Goal: Task Accomplishment & Management: Manage account settings

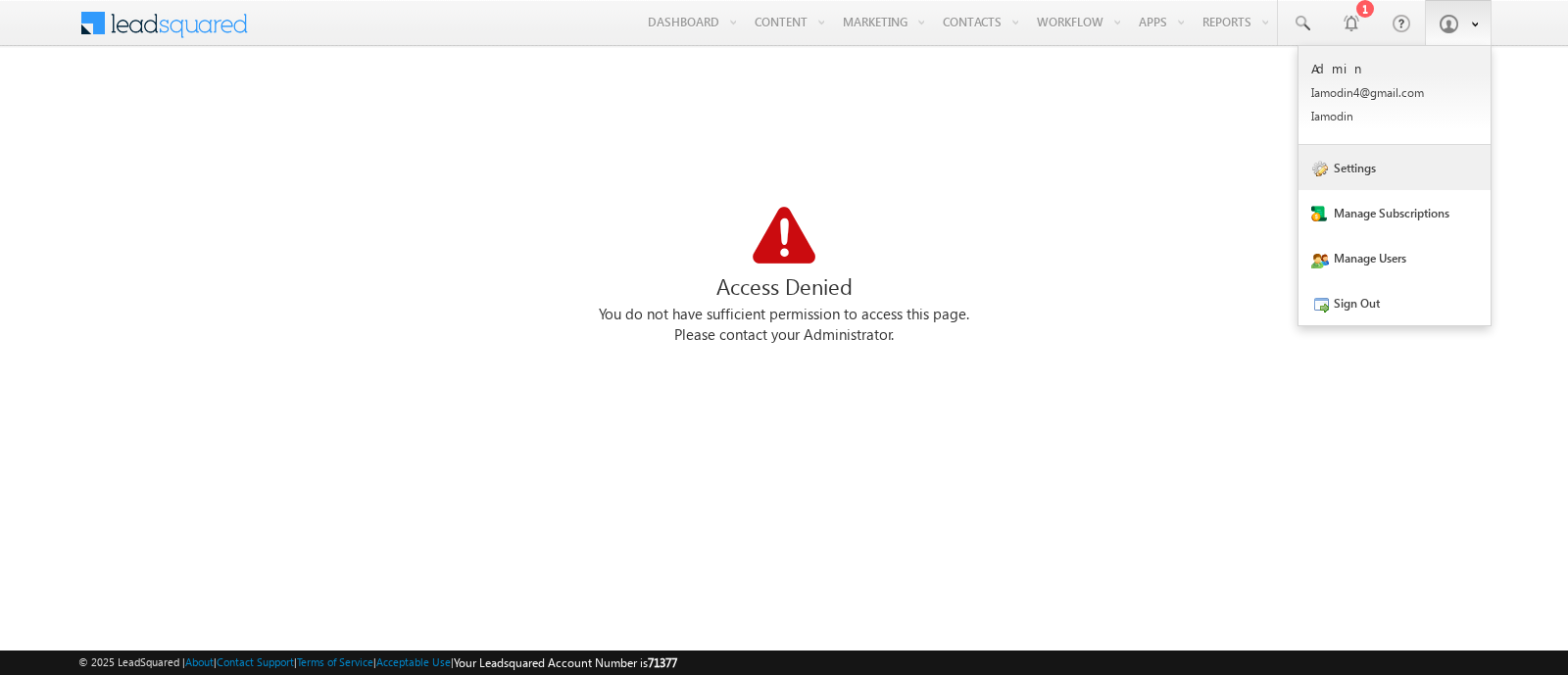
click at [1238, 169] on link "Settings" at bounding box center [1394, 167] width 192 height 45
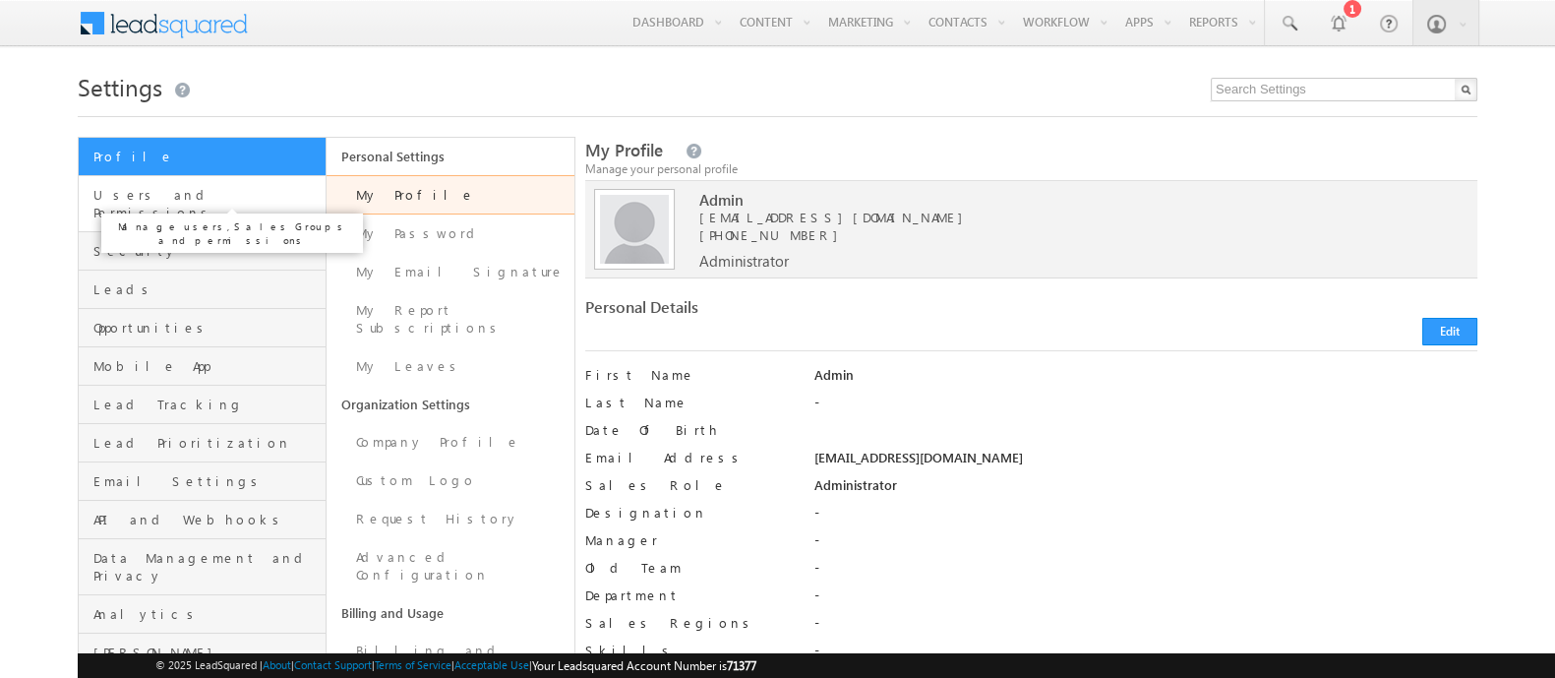
click at [138, 194] on span "Users and Permissions" at bounding box center [206, 203] width 227 height 35
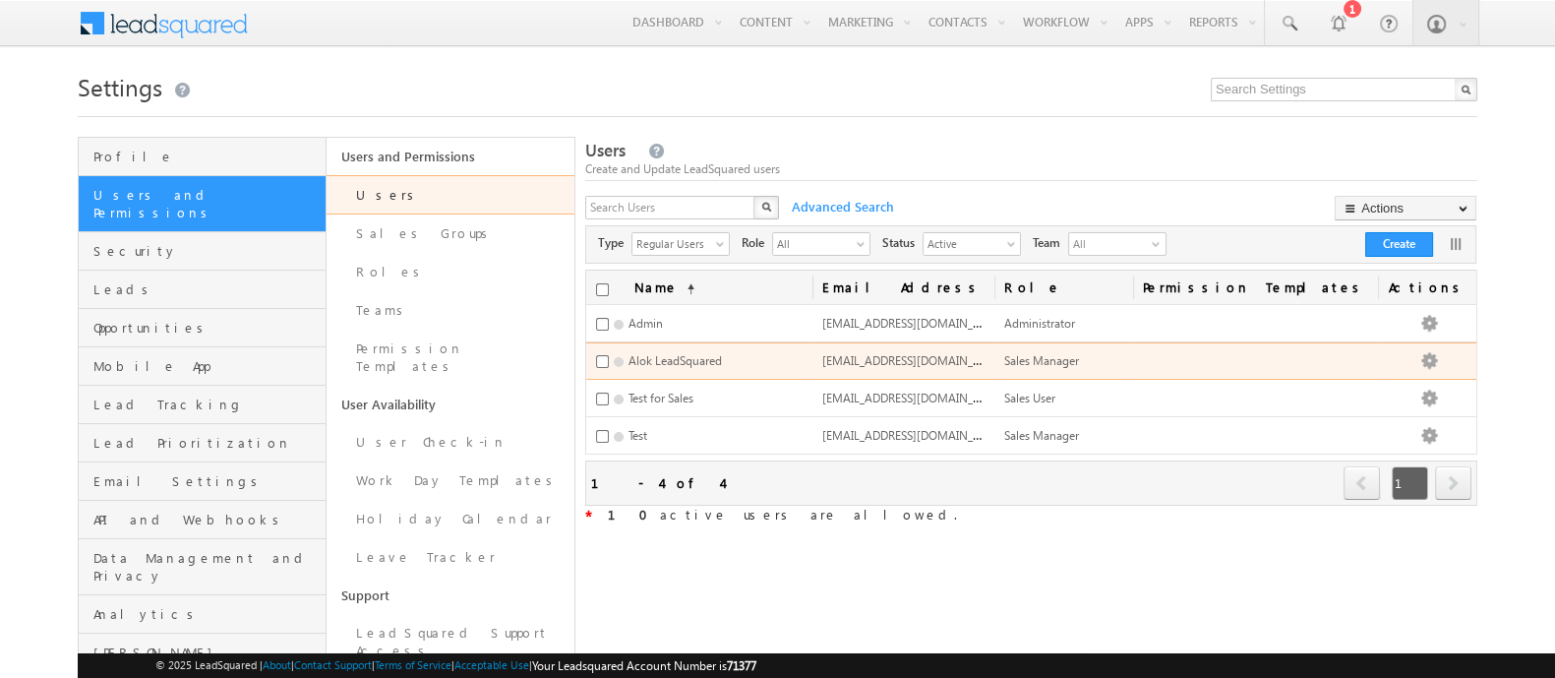
drag, startPoint x: 849, startPoint y: 364, endPoint x: 1016, endPoint y: 361, distance: 167.2
click at [995, 361] on td "alok.agrawal@leadsquared.com" at bounding box center [903, 360] width 183 height 37
click at [1010, 361] on span "alok.agrawal@leadsquared.com" at bounding box center [916, 359] width 188 height 17
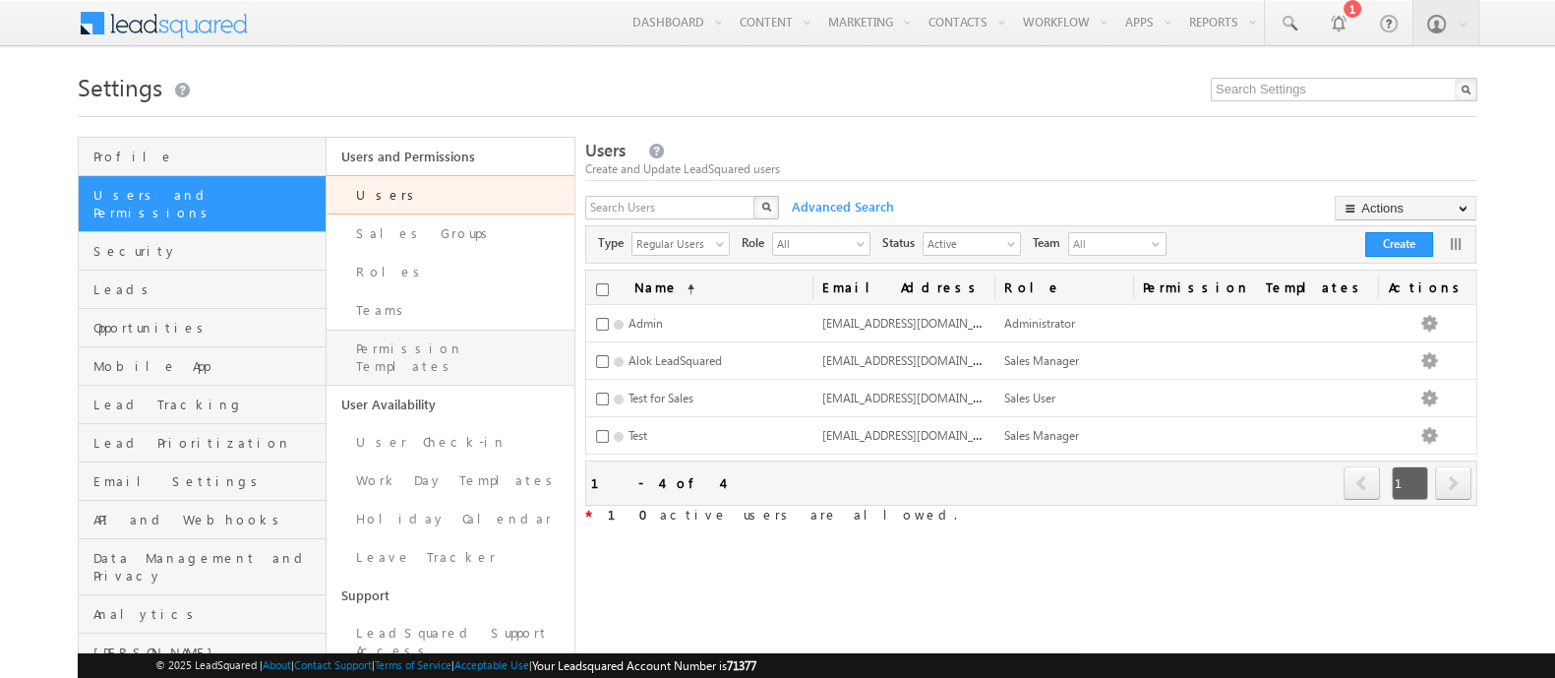
click at [383, 340] on link "Permission Templates" at bounding box center [451, 357] width 248 height 56
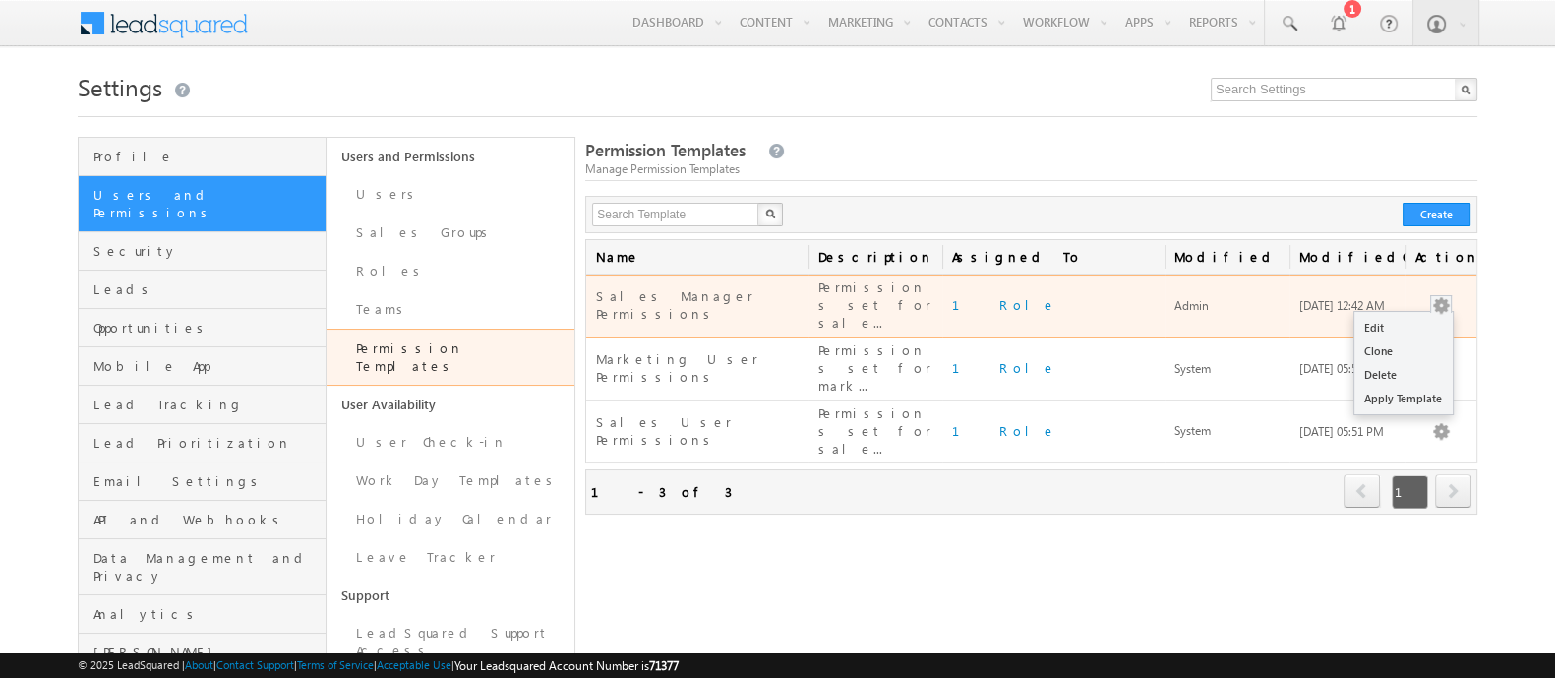
click at [1420, 298] on div "Edit Clone Delete Apply Template" at bounding box center [1440, 306] width 51 height 20
click at [1419, 316] on link "Edit" at bounding box center [1403, 328] width 98 height 24
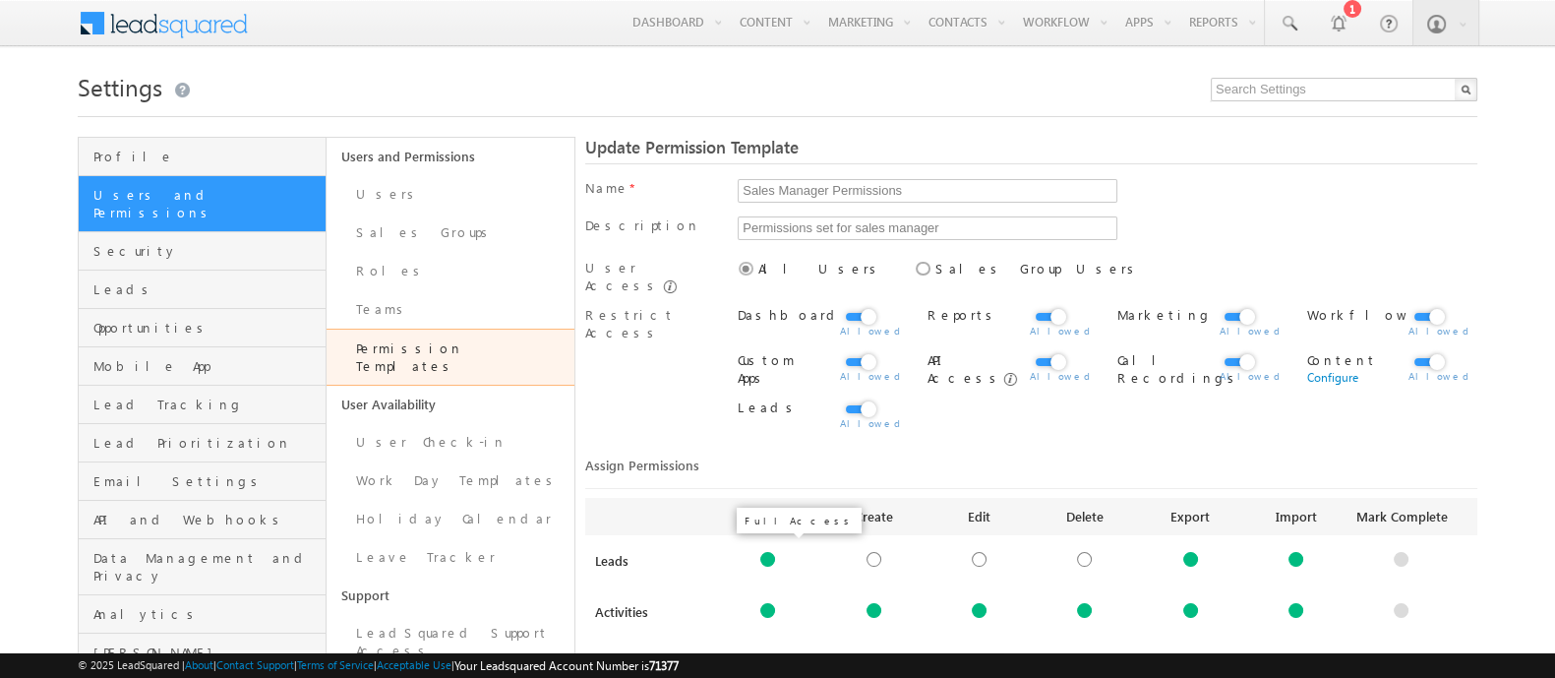
click at [767, 552] on div at bounding box center [767, 559] width 15 height 15
click at [785, 572] on link "Configure" at bounding box center [768, 579] width 51 height 15
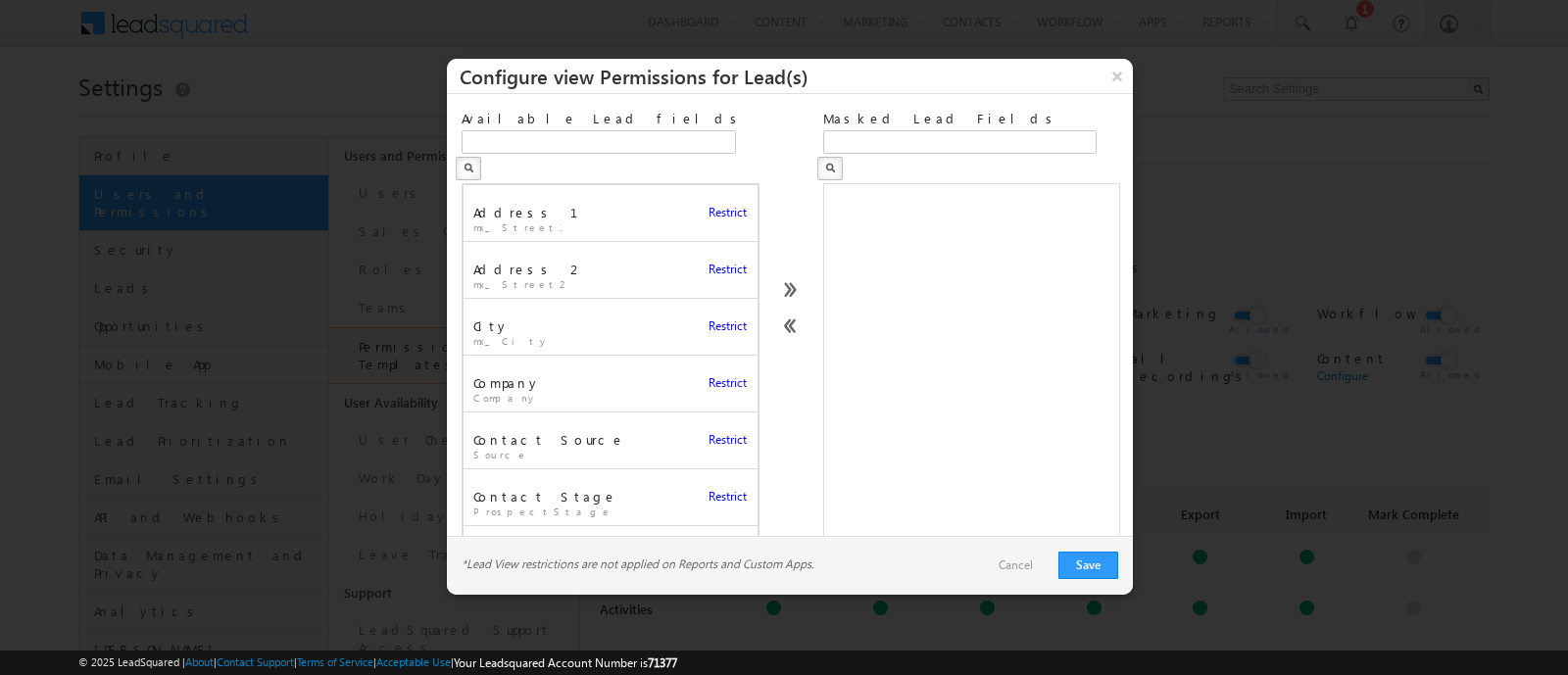
click at [633, 127] on div "Available Lead fields" at bounding box center [609, 119] width 296 height 21
click at [642, 134] on input "text" at bounding box center [598, 142] width 274 height 24
type input "phone"
click at [708, 204] on span "Restrict" at bounding box center [727, 213] width 38 height 18
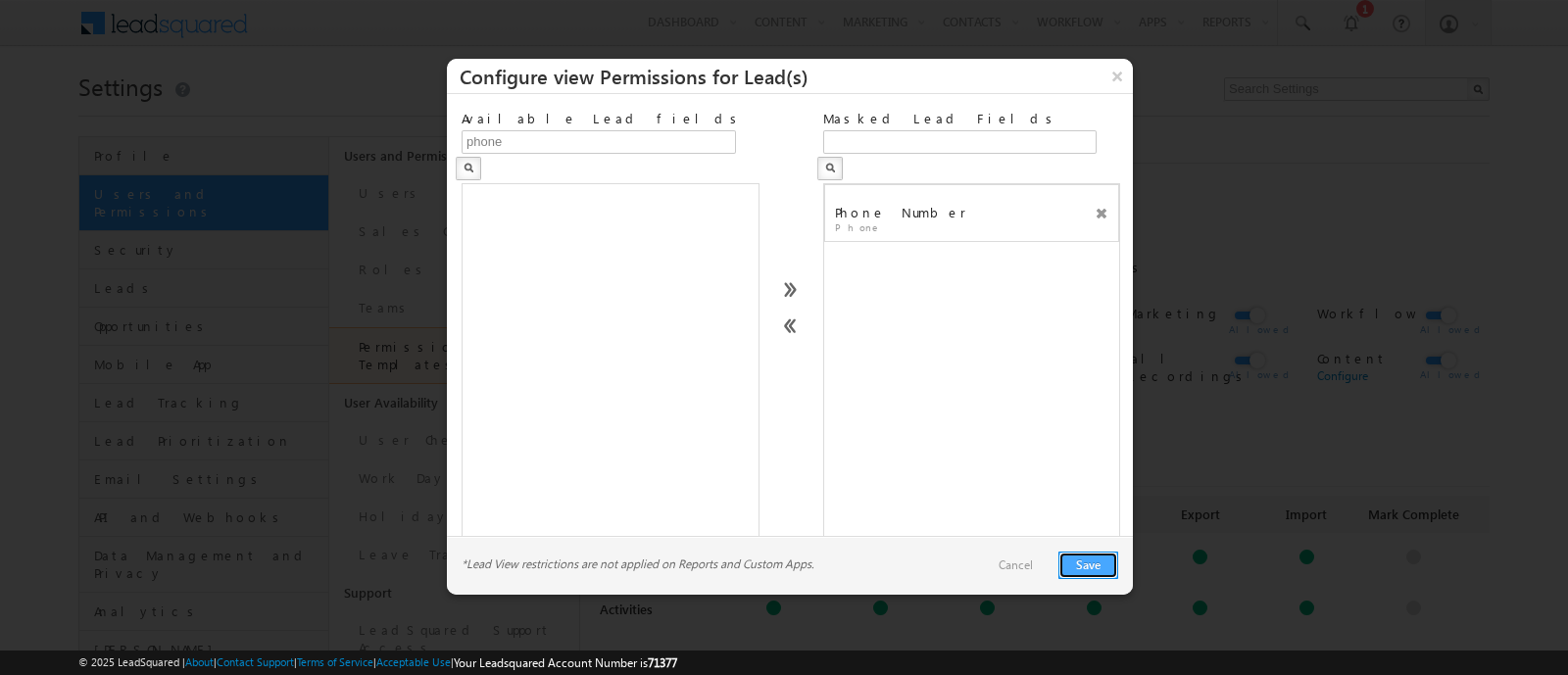
click at [1070, 552] on button "Save" at bounding box center [1088, 565] width 60 height 28
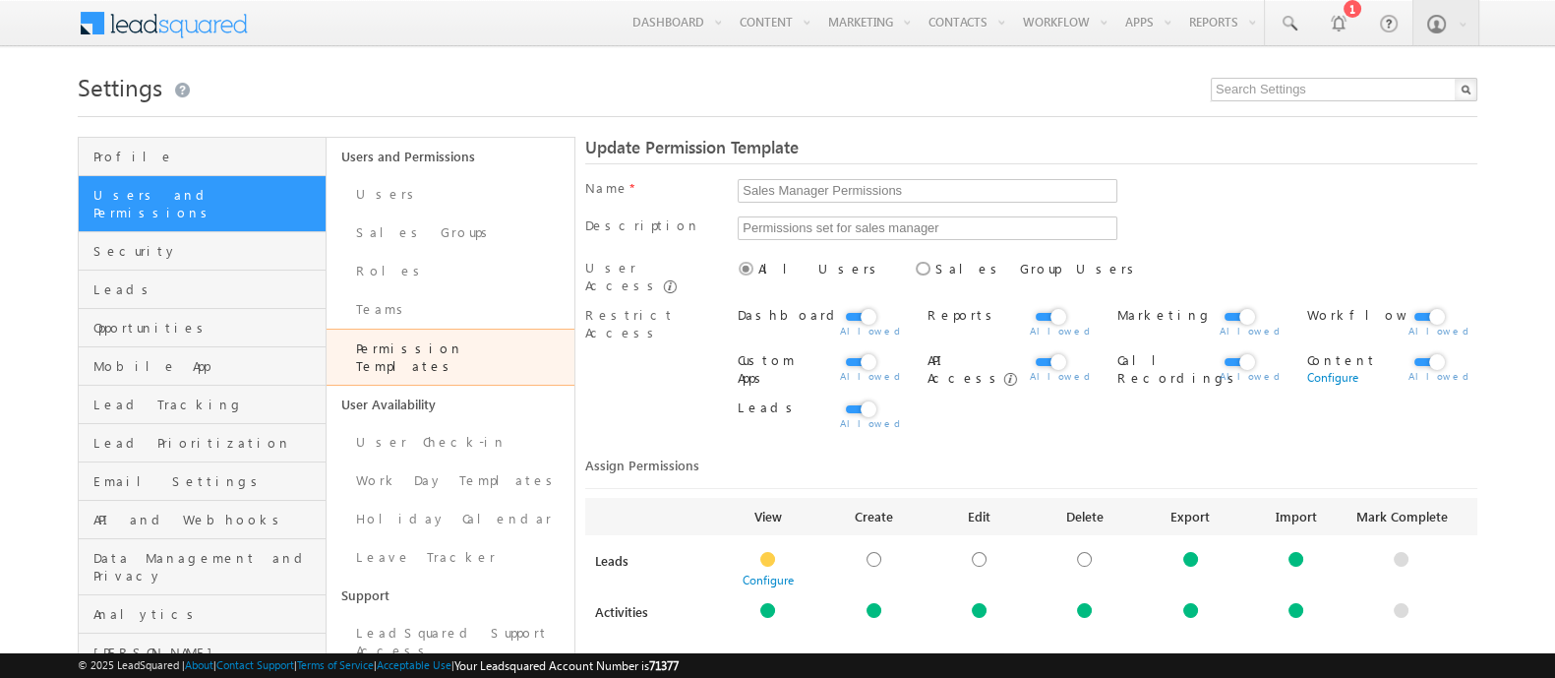
scroll to position [393, 0]
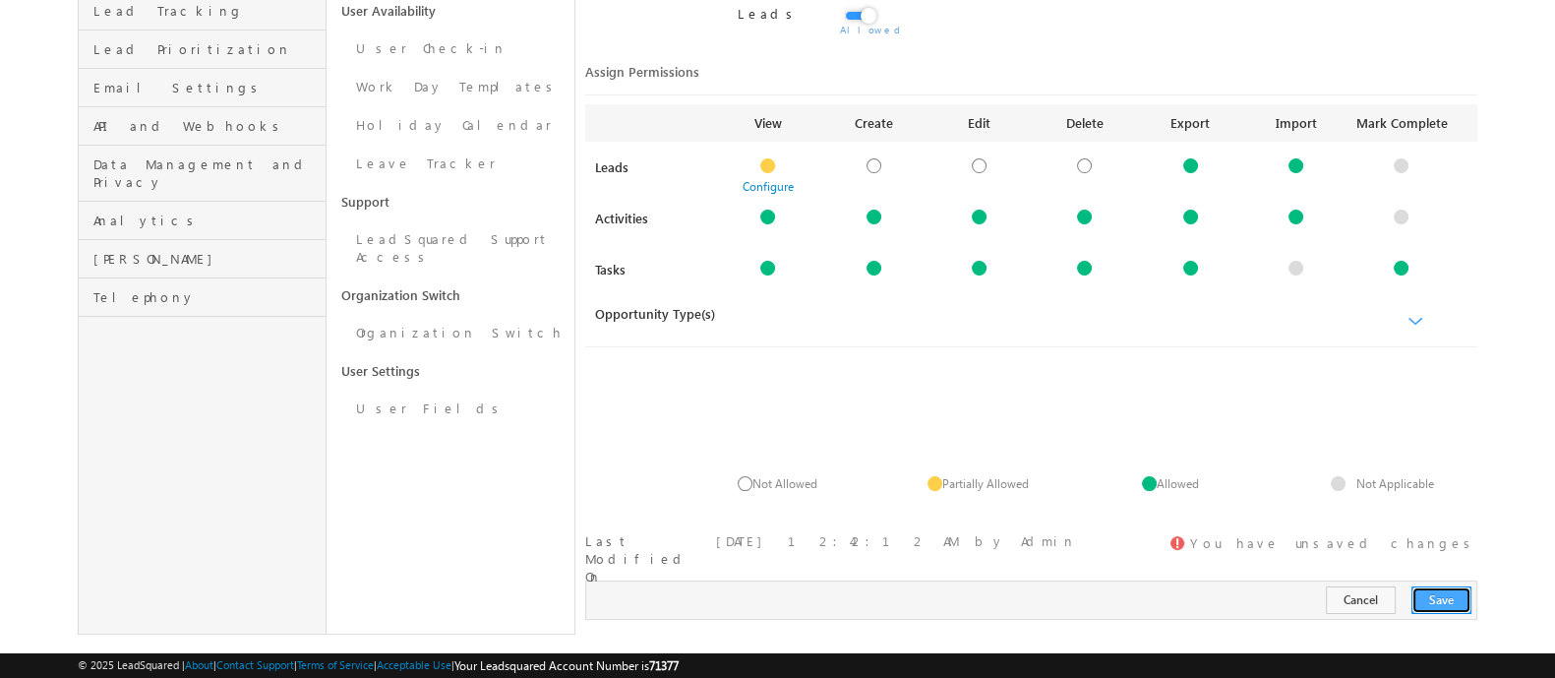
click at [1431, 586] on button "Save" at bounding box center [1441, 600] width 60 height 28
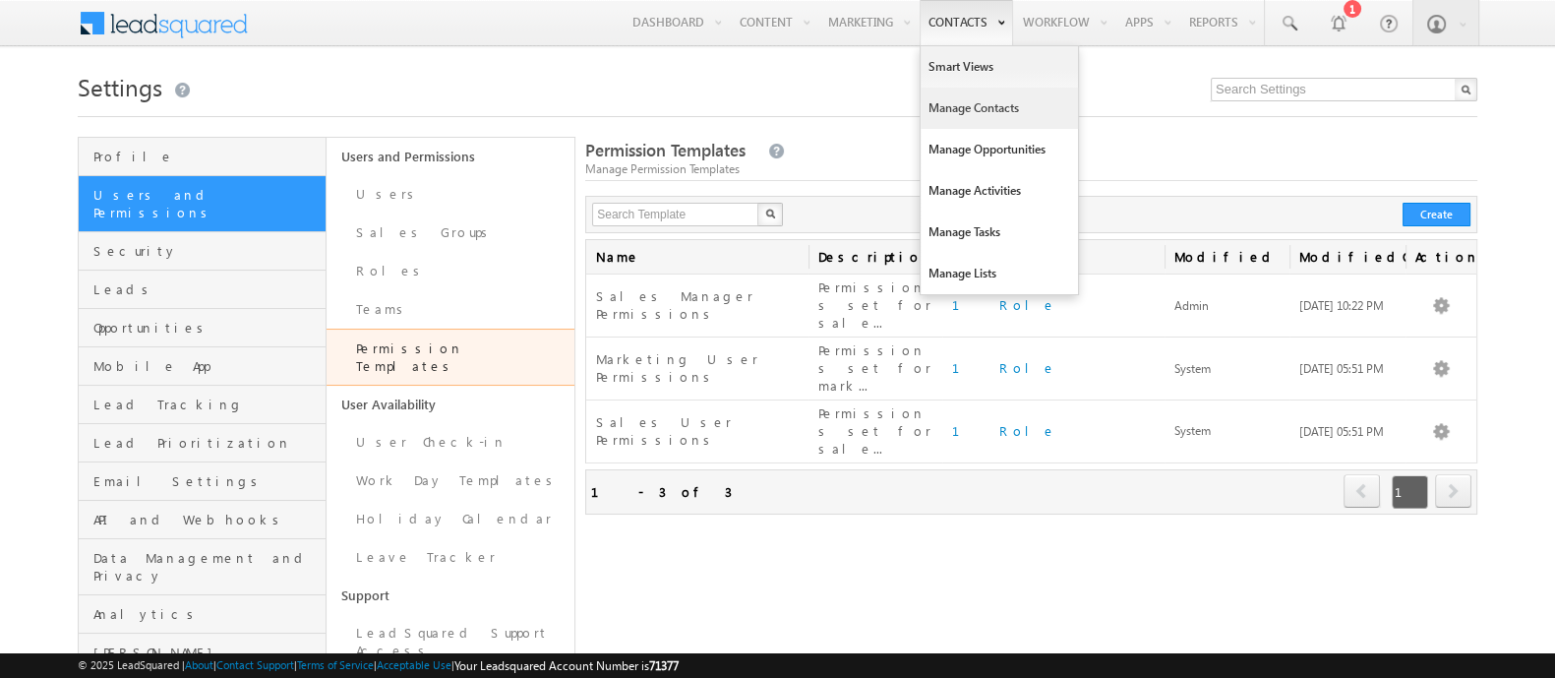
click at [974, 115] on link "Manage Contacts" at bounding box center [999, 108] width 157 height 41
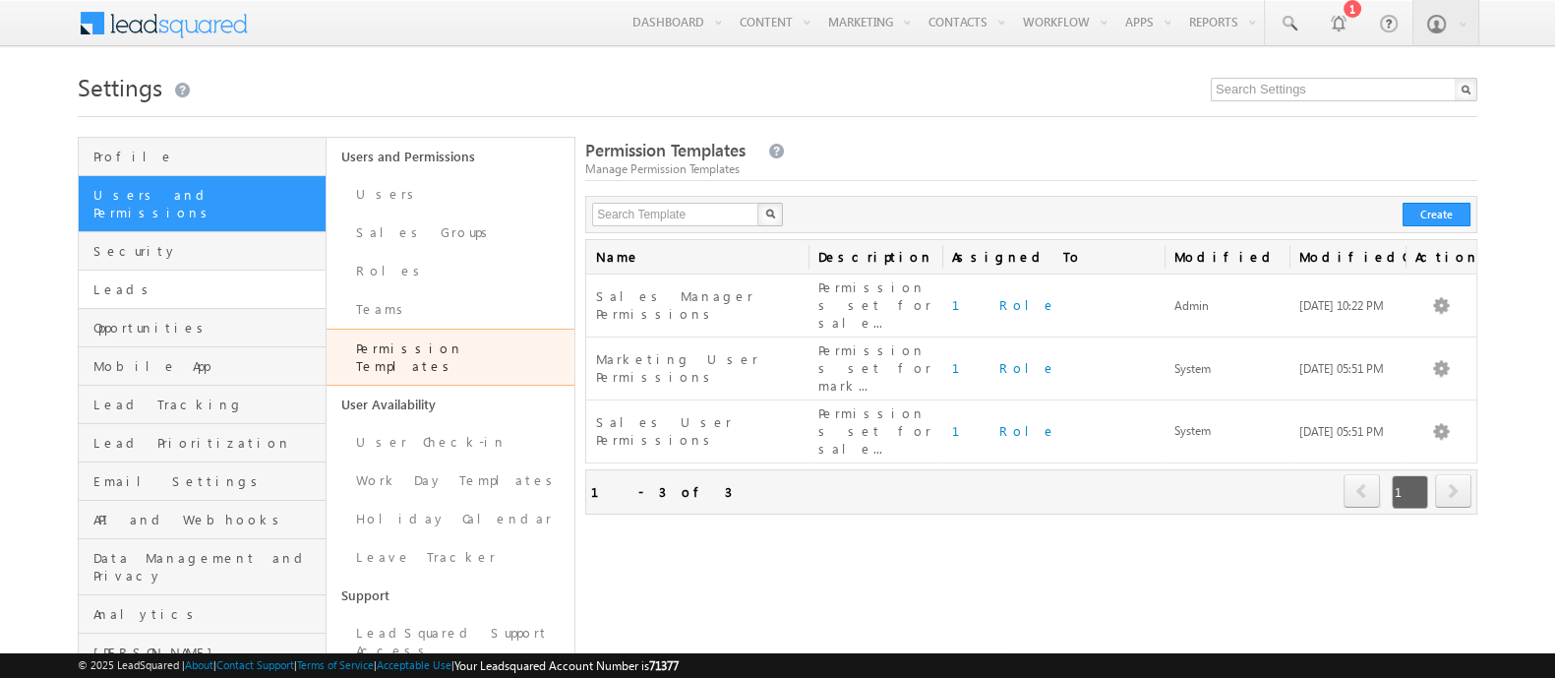
click at [216, 287] on link "Leads" at bounding box center [202, 289] width 247 height 38
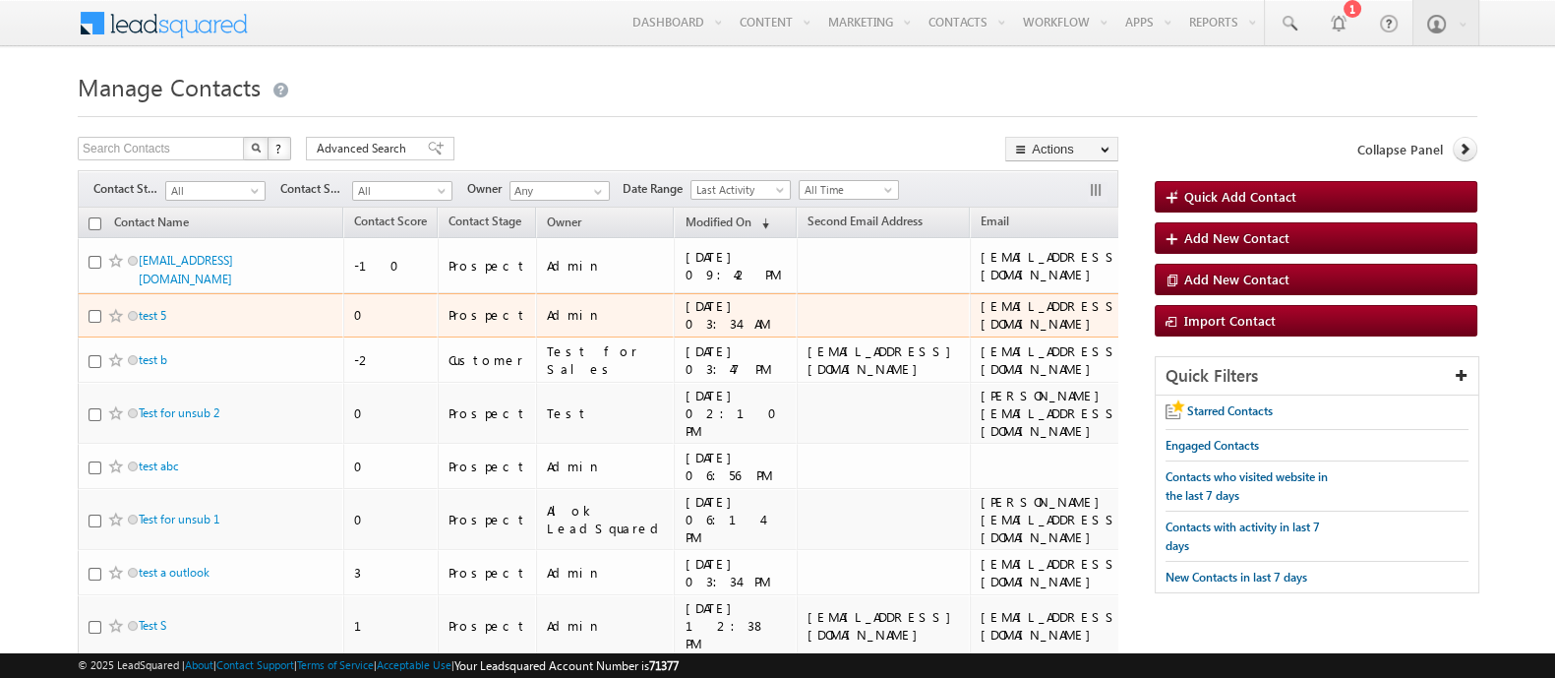
click at [155, 293] on td "test 5" at bounding box center [211, 315] width 266 height 45
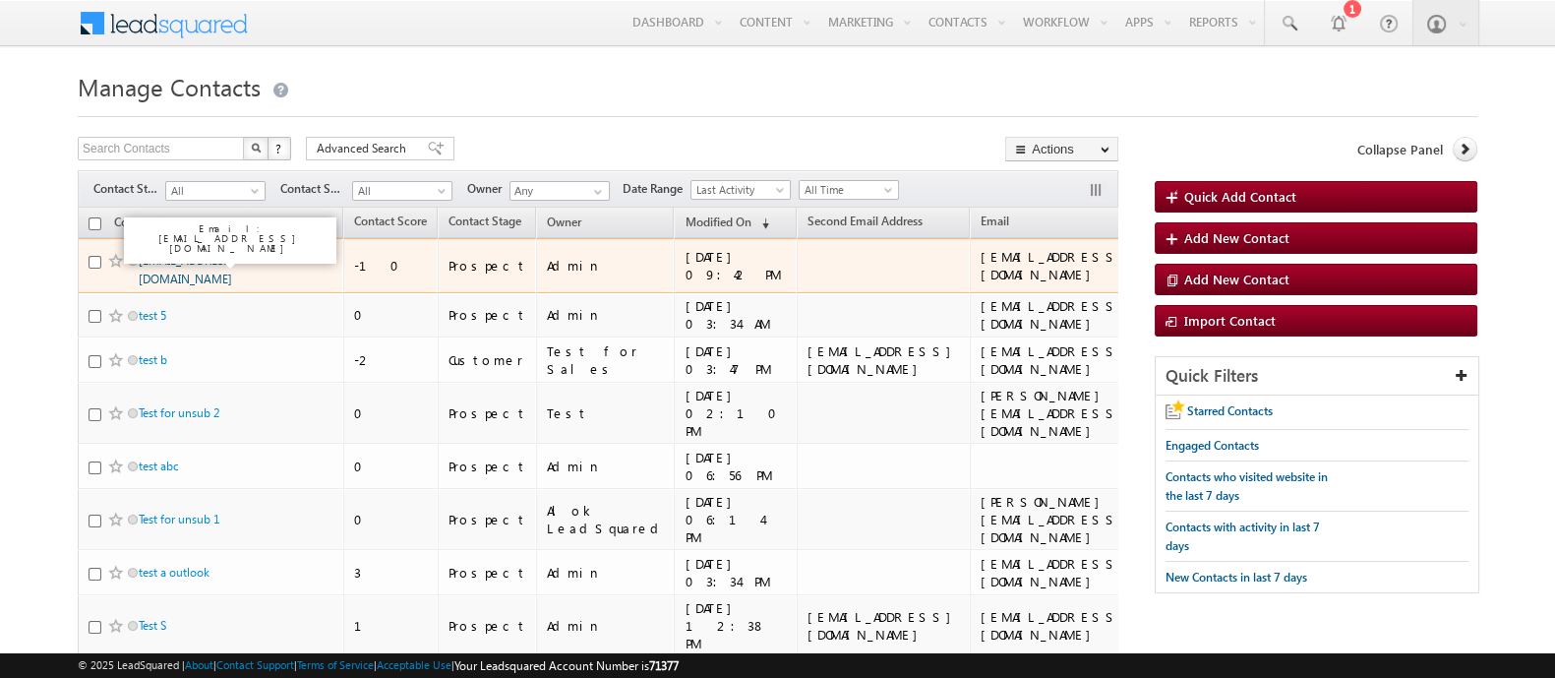
click at [198, 259] on link "[EMAIL_ADDRESS][DOMAIN_NAME]" at bounding box center [186, 269] width 94 height 33
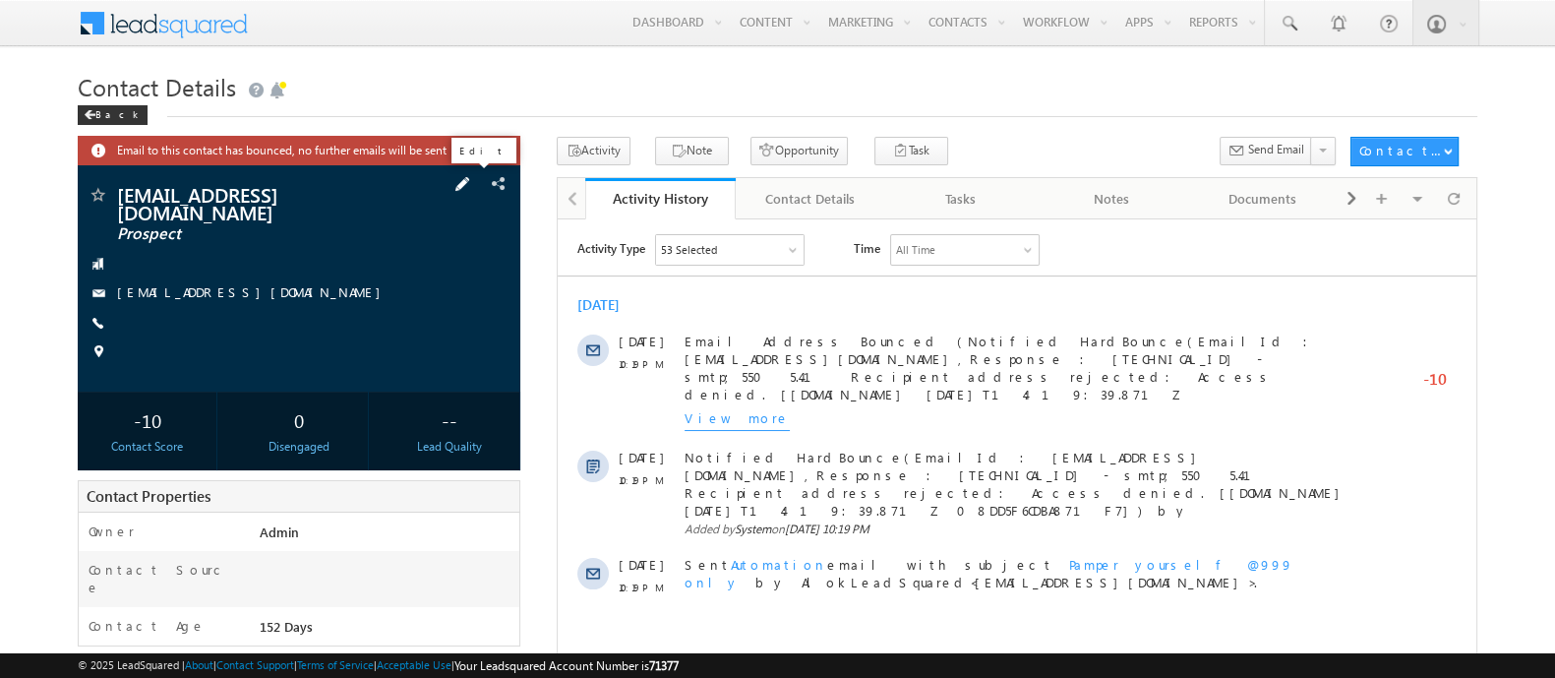
click at [472, 184] on span at bounding box center [462, 184] width 22 height 22
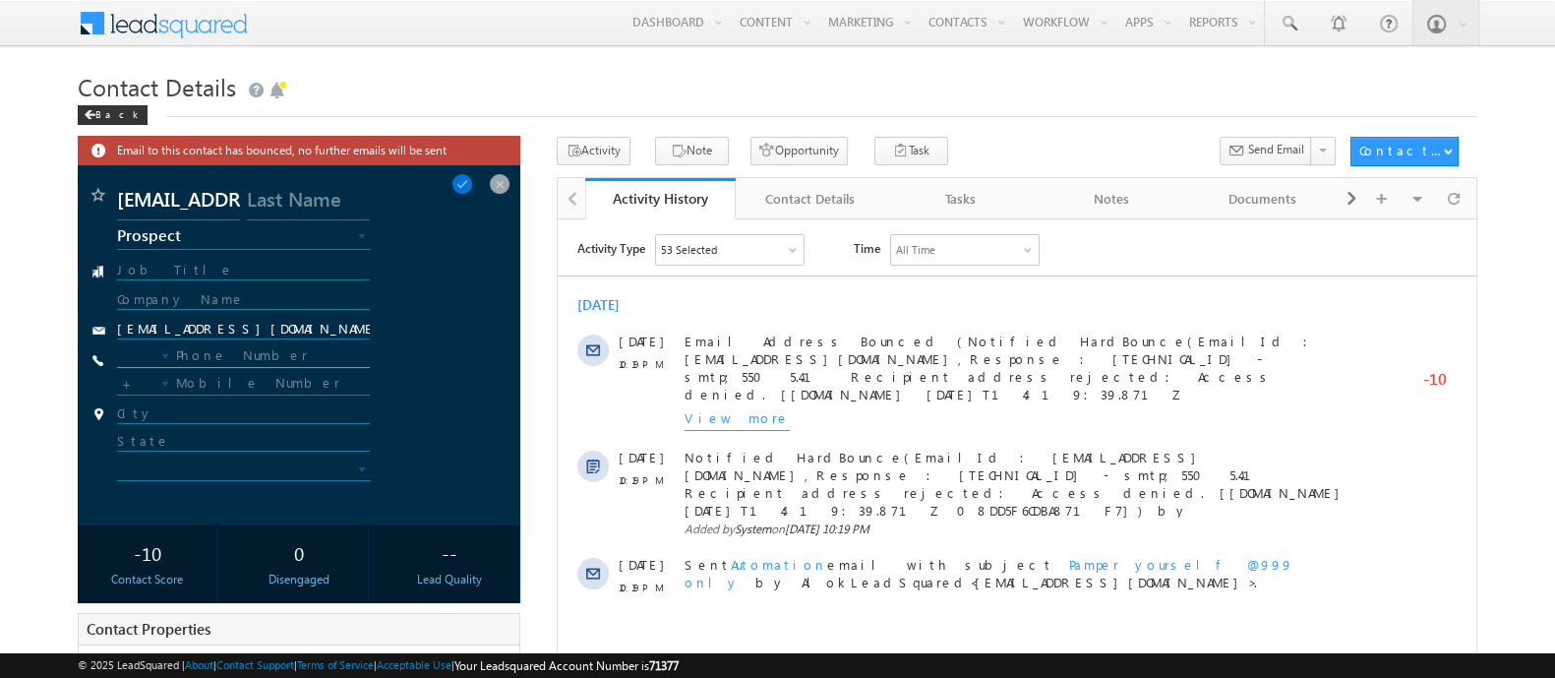
click at [241, 358] on input "text" at bounding box center [243, 356] width 253 height 24
type input "+91"
click at [241, 358] on input "text" at bounding box center [243, 356] width 253 height 24
type input "1231231231"
click at [473, 194] on span at bounding box center [462, 184] width 22 height 22
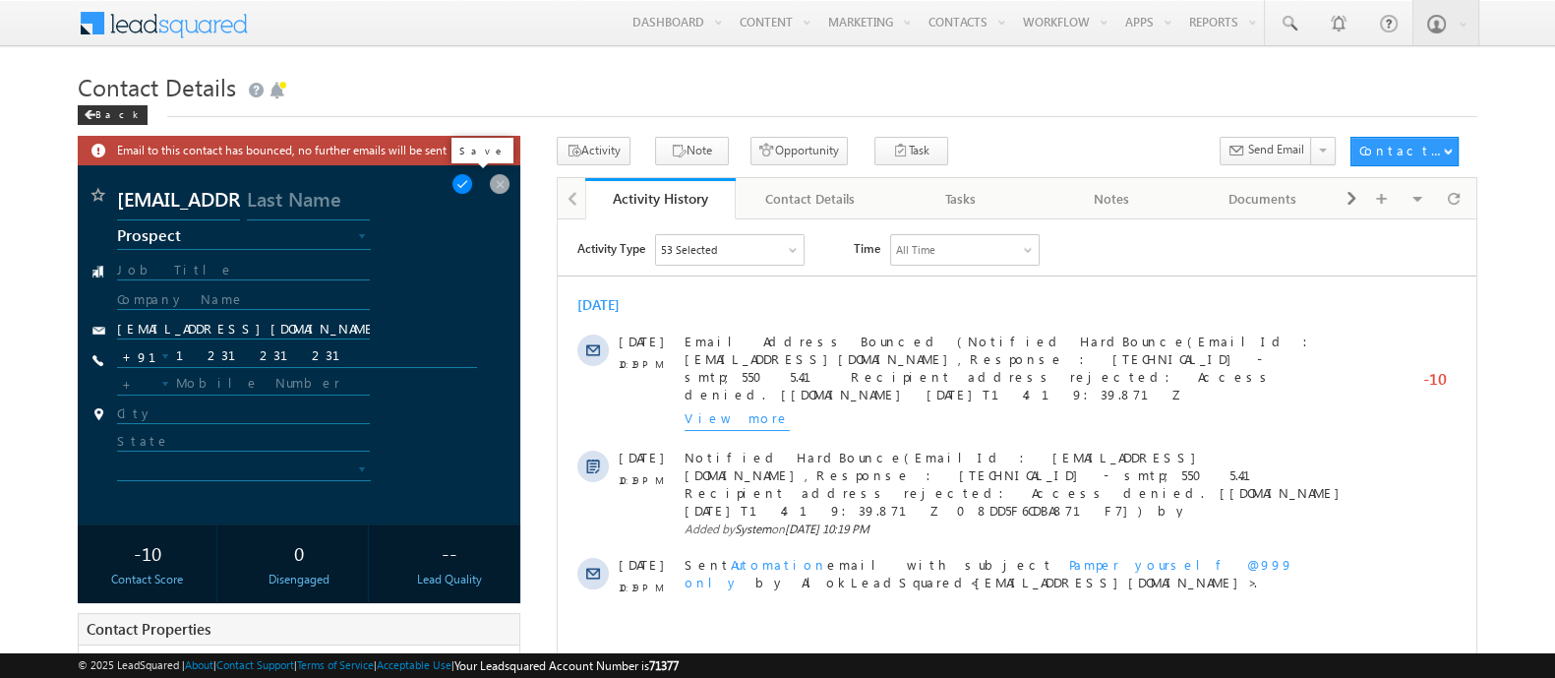
click at [473, 191] on span at bounding box center [462, 184] width 22 height 22
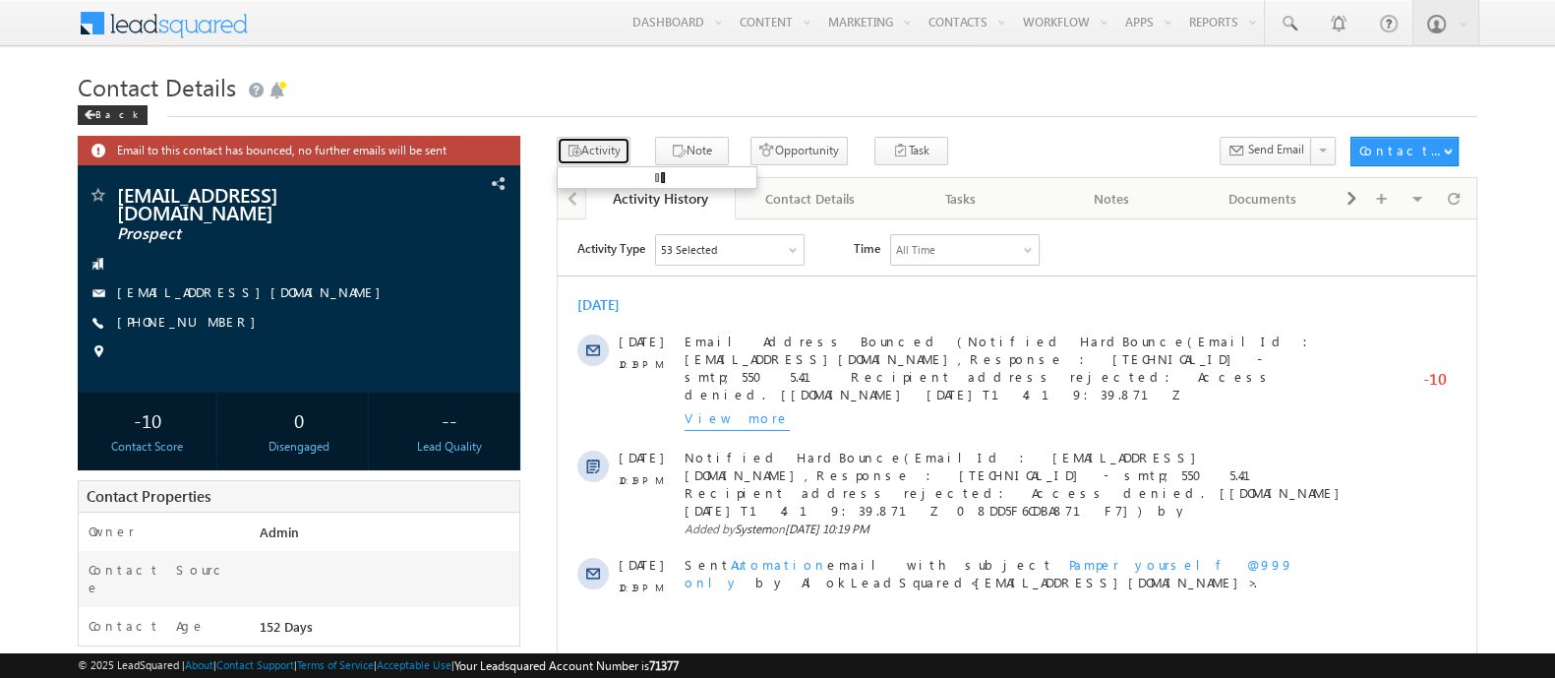
click at [581, 154] on button "Activity" at bounding box center [594, 151] width 74 height 29
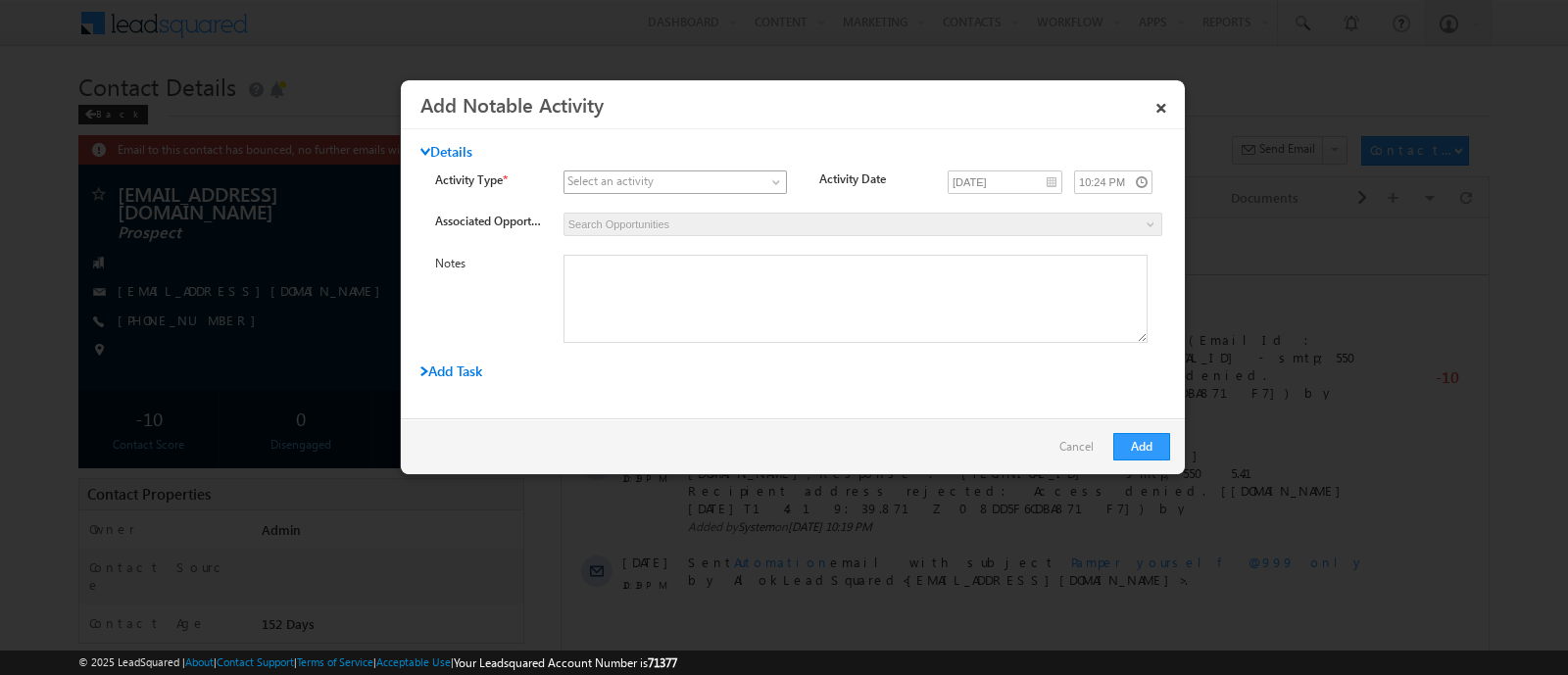
click at [619, 170] on link at bounding box center [674, 182] width 223 height 24
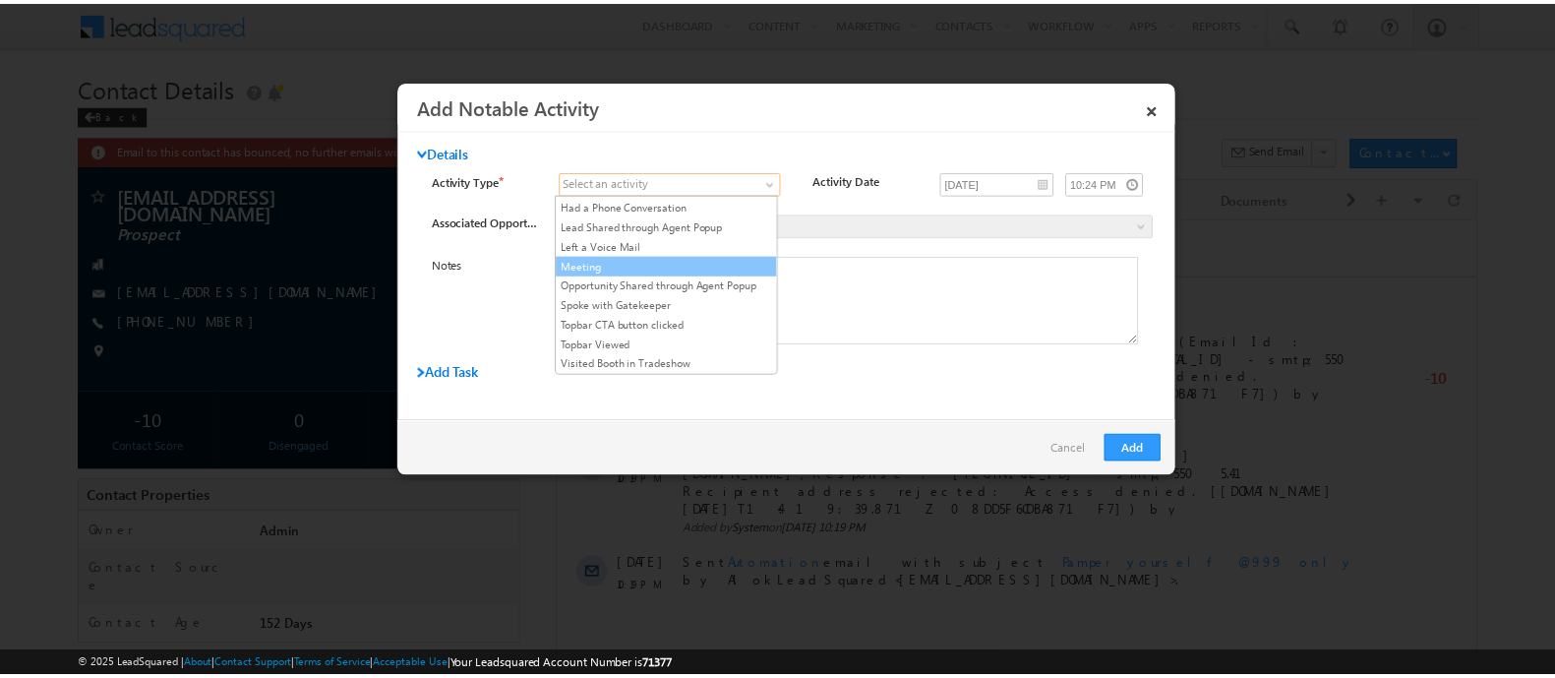
scroll to position [51, 0]
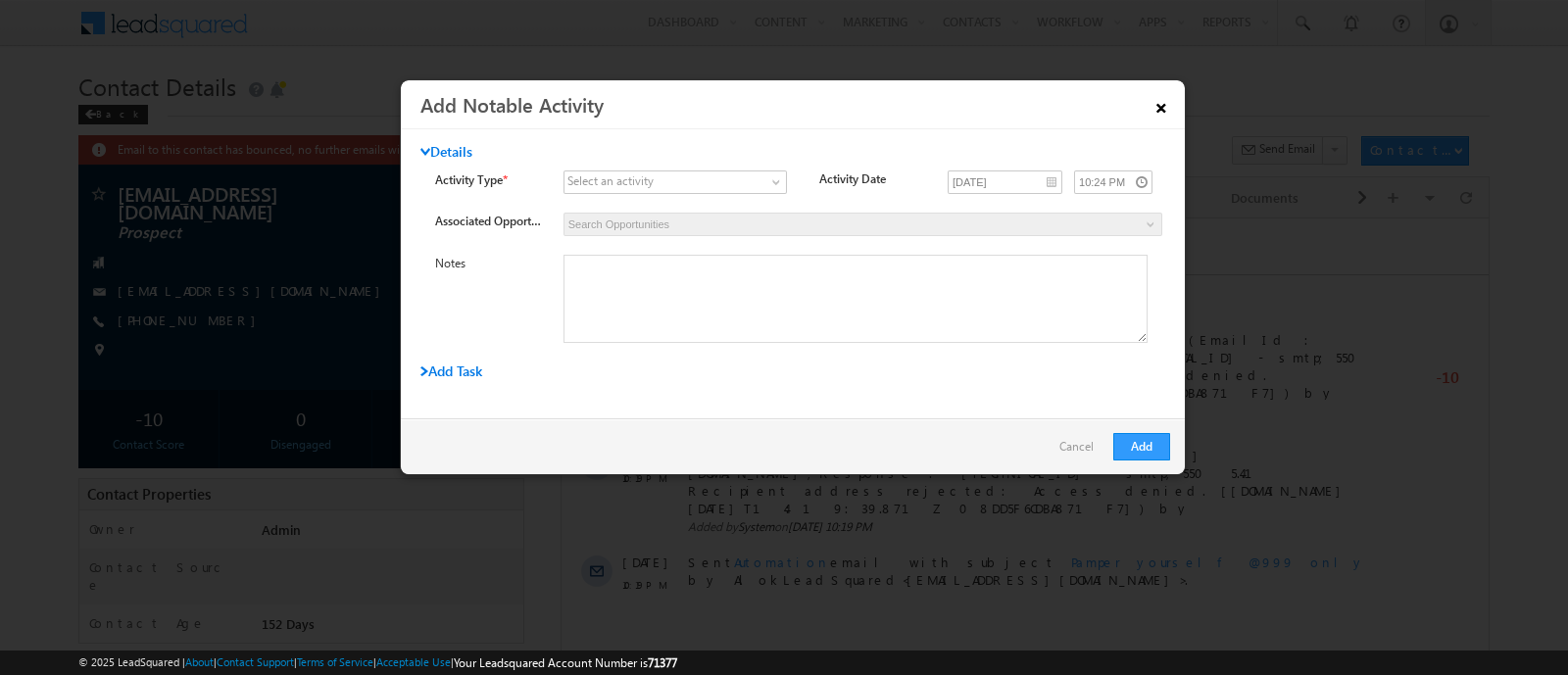
click at [1149, 111] on link "×" at bounding box center [1161, 105] width 33 height 34
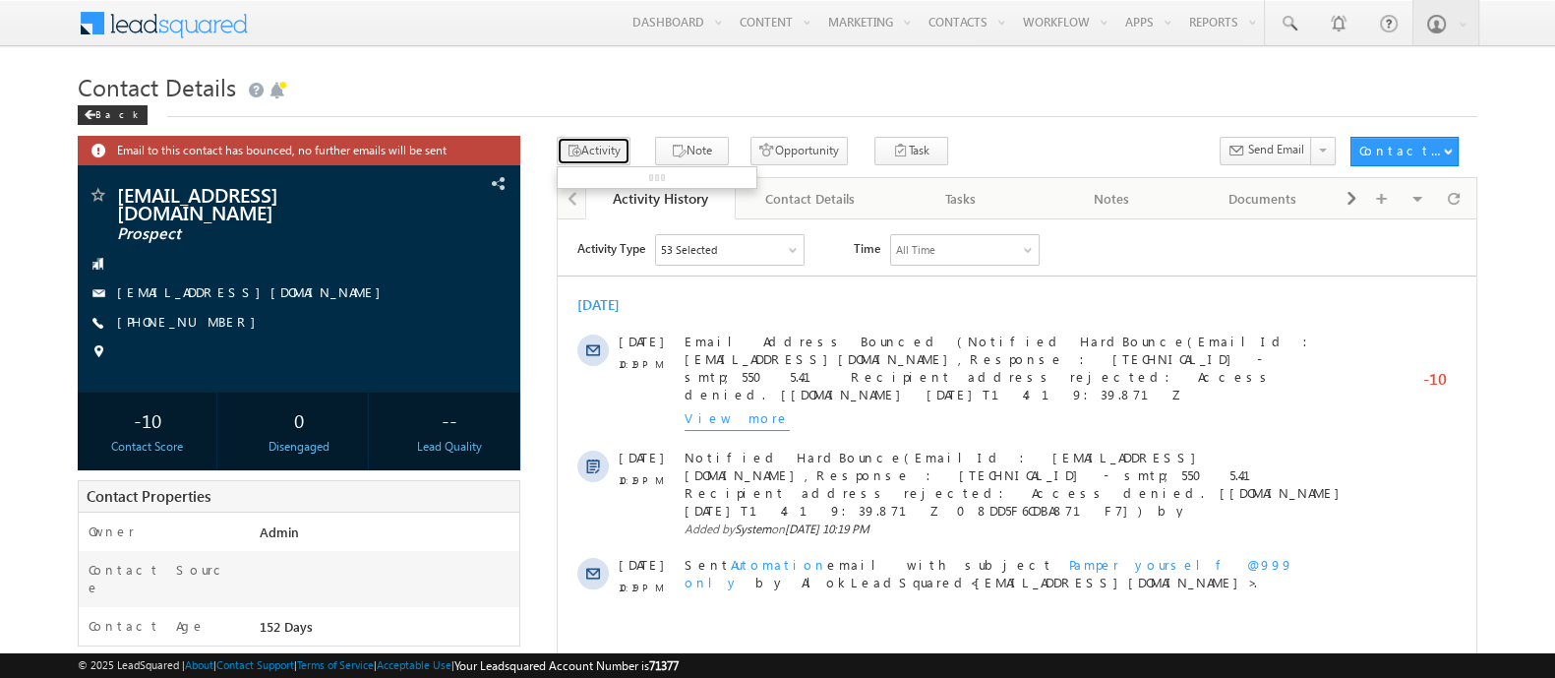
click at [605, 149] on button "Activity" at bounding box center [594, 151] width 74 height 29
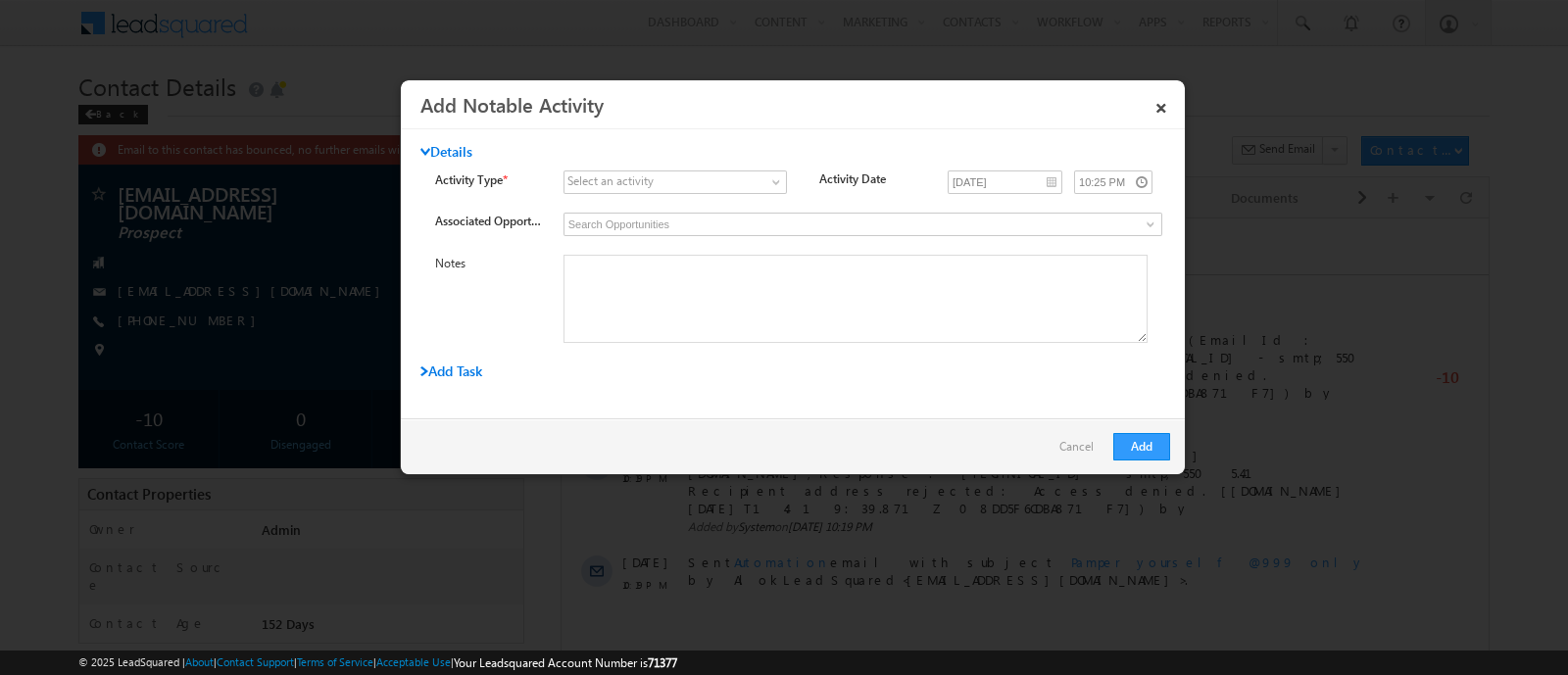
click at [648, 184] on div "Select an activity" at bounding box center [610, 181] width 87 height 18
click at [773, 172] on link at bounding box center [674, 182] width 223 height 24
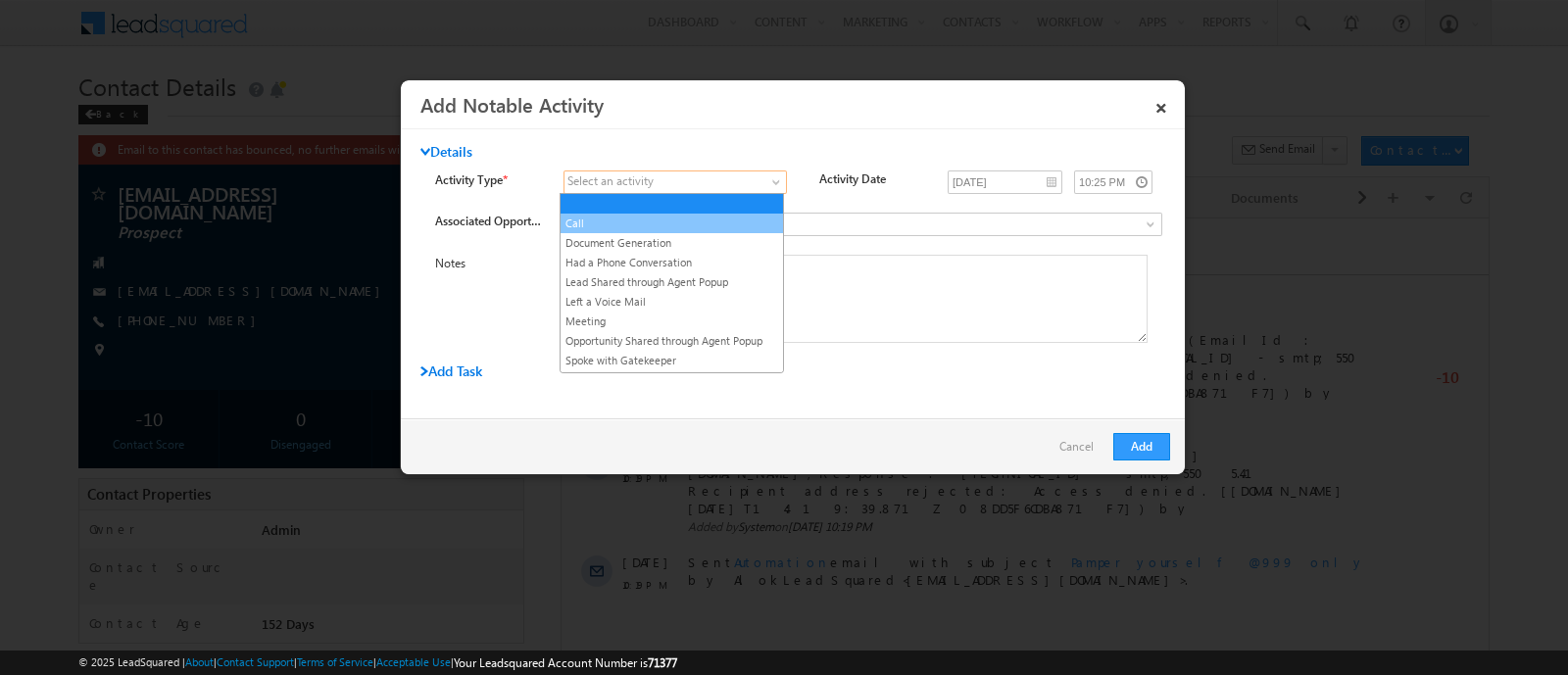
click at [740, 218] on link "Call" at bounding box center [671, 223] width 222 height 18
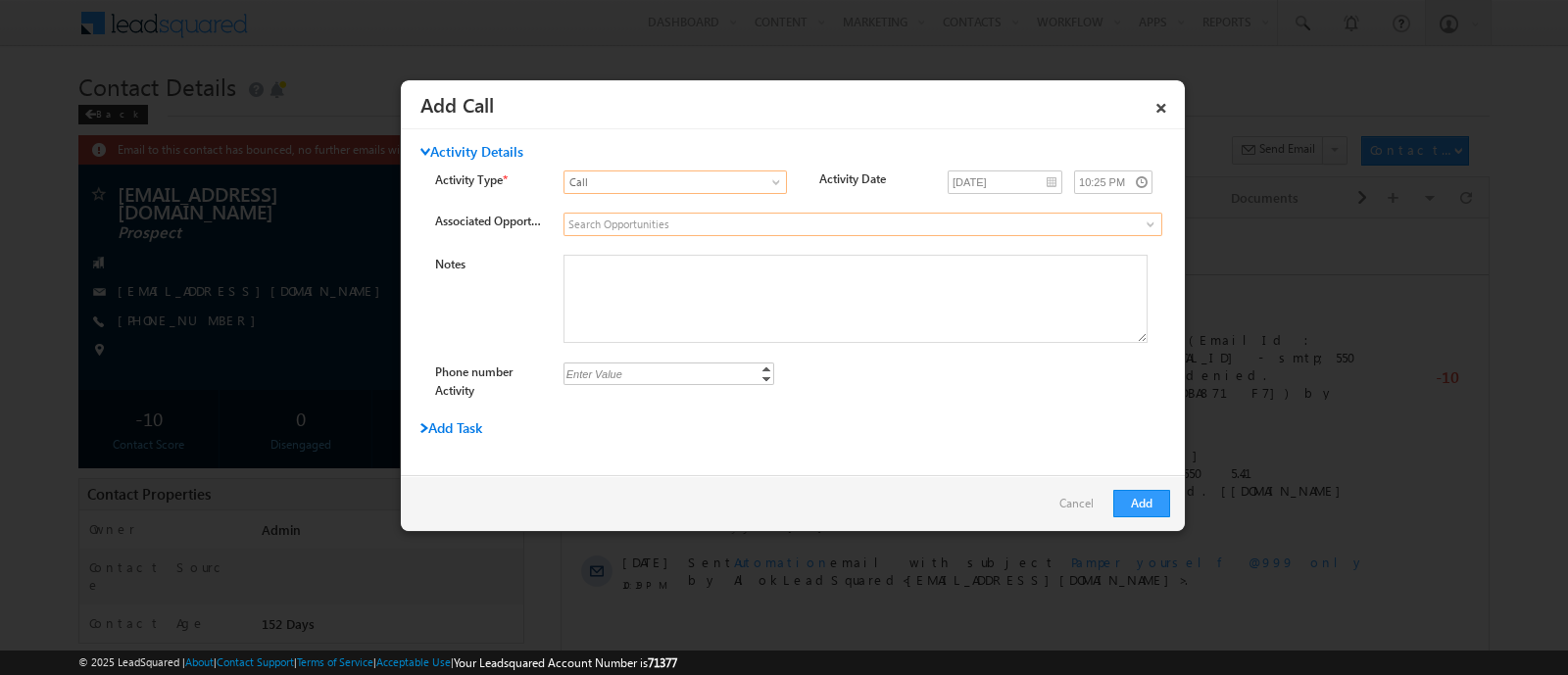
click at [735, 232] on input at bounding box center [862, 224] width 599 height 24
click at [697, 376] on input "Phone number Activity" at bounding box center [667, 373] width 210 height 23
type input "1231231234"
click at [1155, 506] on button "Add" at bounding box center [1141, 504] width 57 height 28
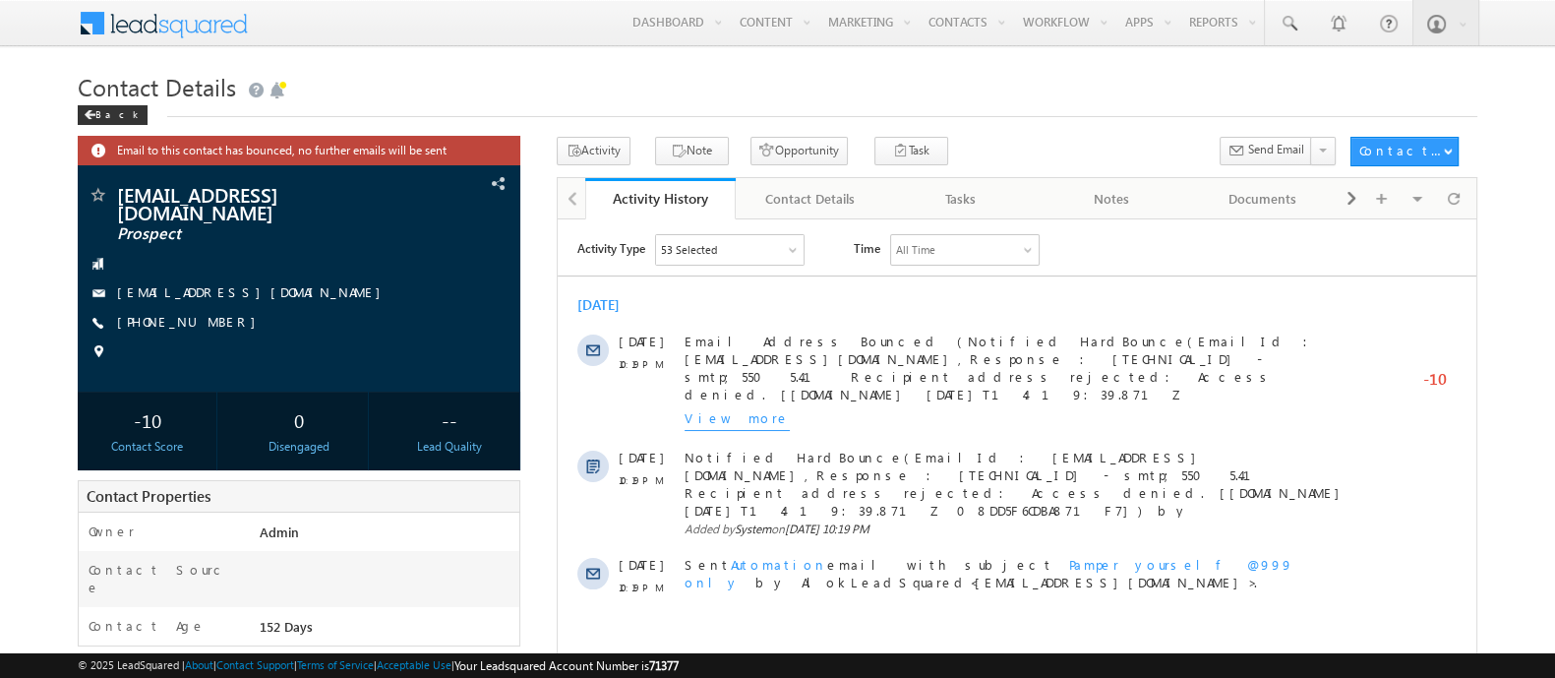
click at [737, 249] on div "53 Selected" at bounding box center [729, 249] width 148 height 30
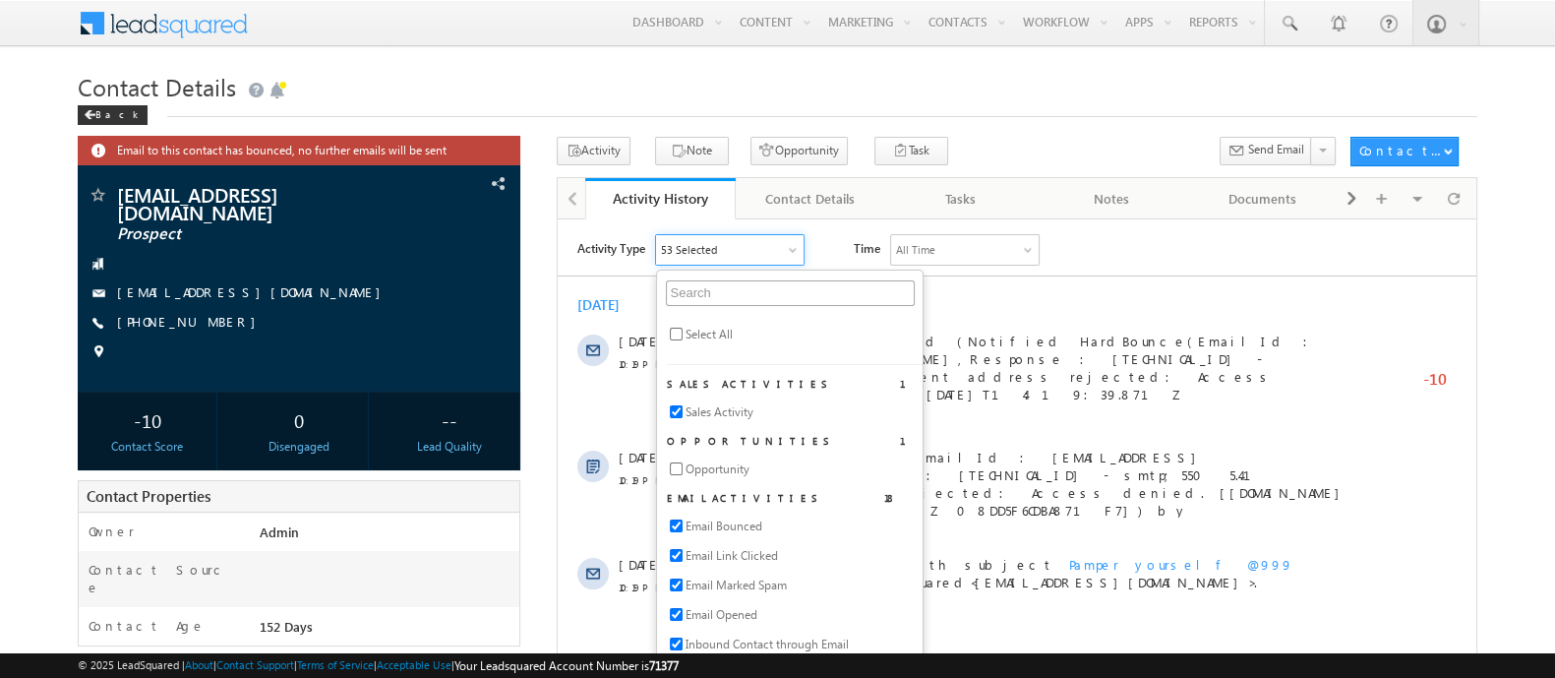
click at [720, 334] on span "Select All" at bounding box center [707, 334] width 47 height 18
checkbox input "true"
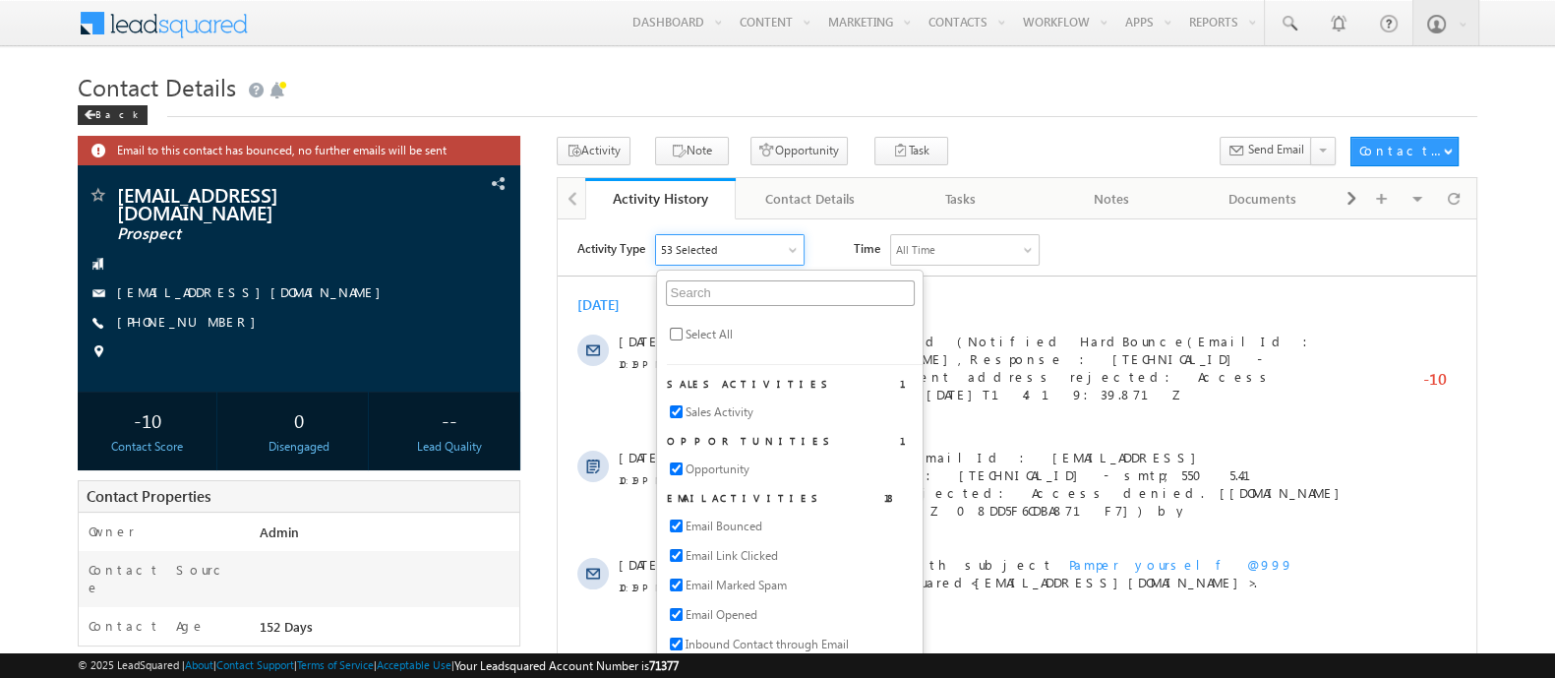
checkbox input "true"
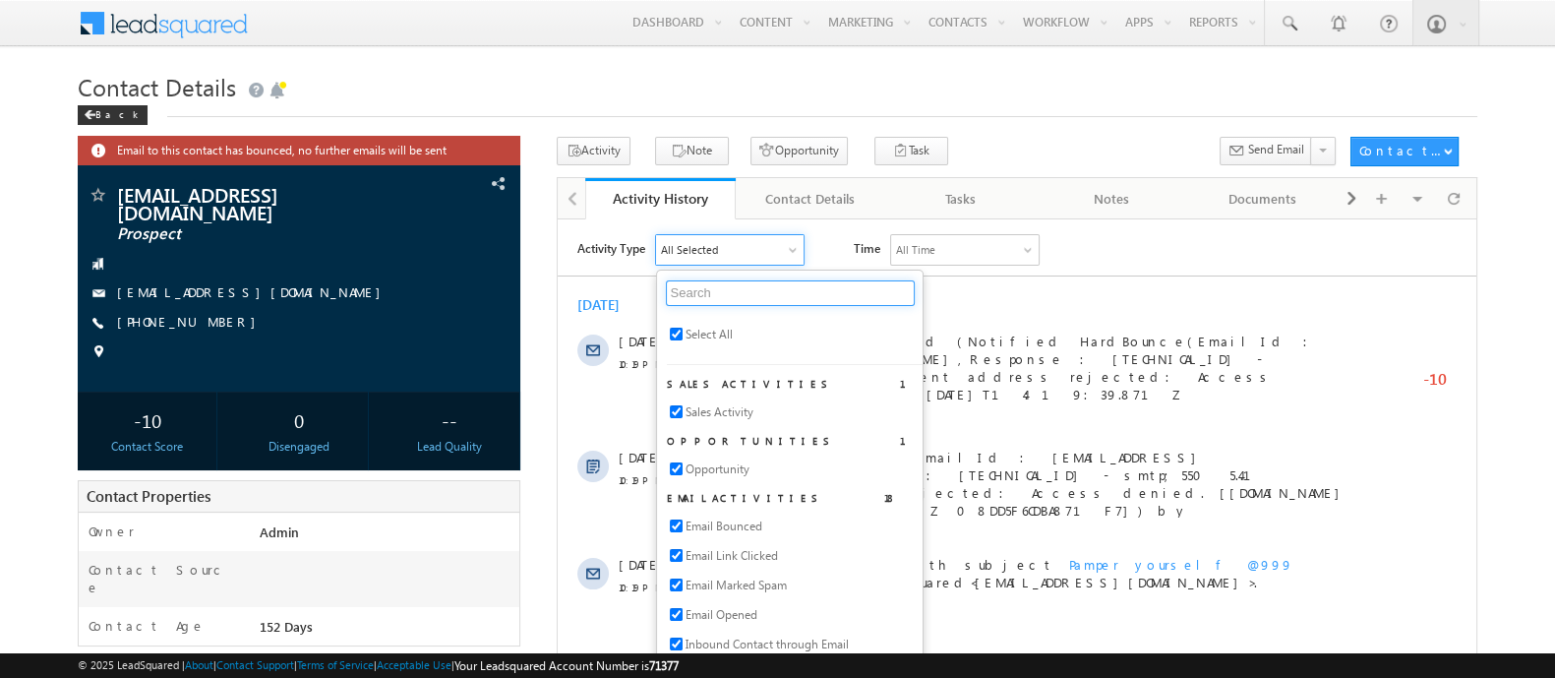
click at [850, 286] on input "text" at bounding box center [789, 292] width 249 height 26
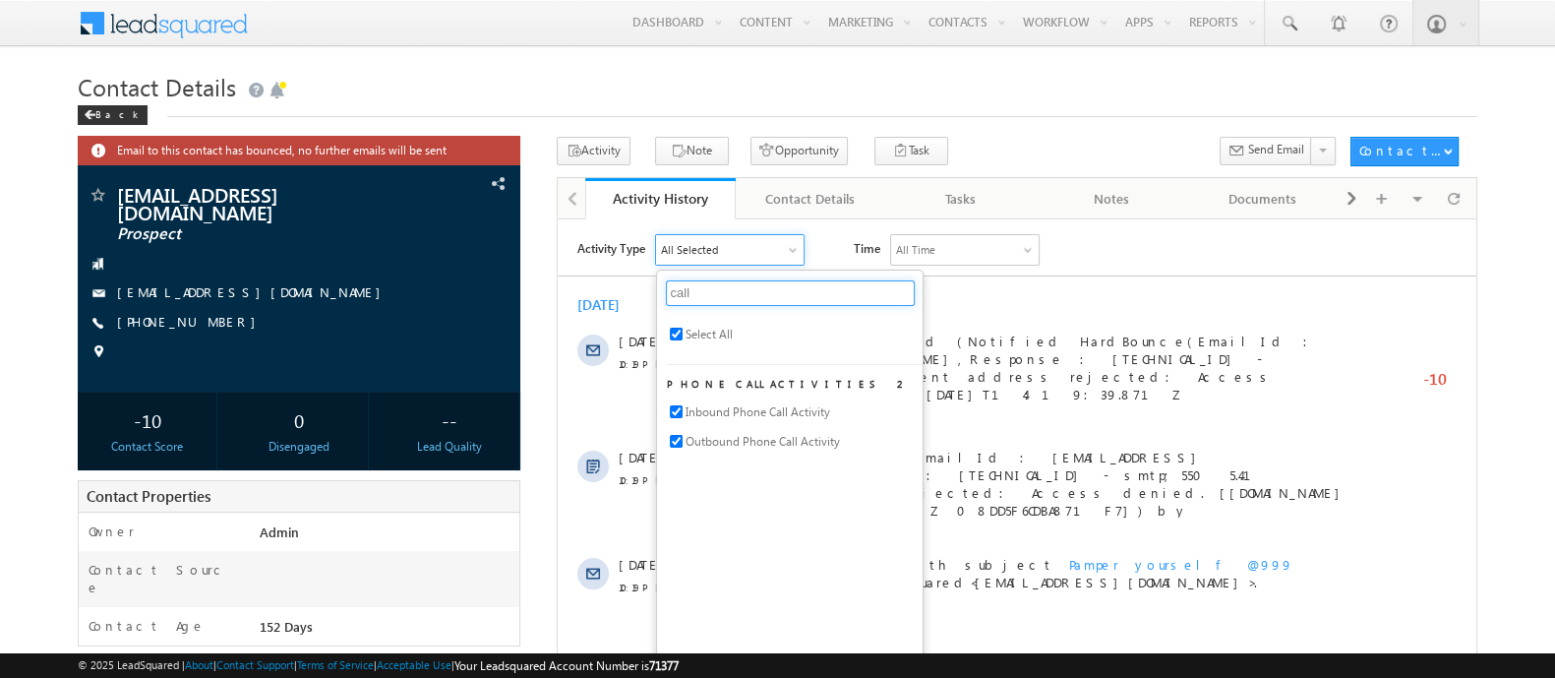
type input "call"
click at [1136, 301] on div "Mar 2025" at bounding box center [1016, 304] width 919 height 18
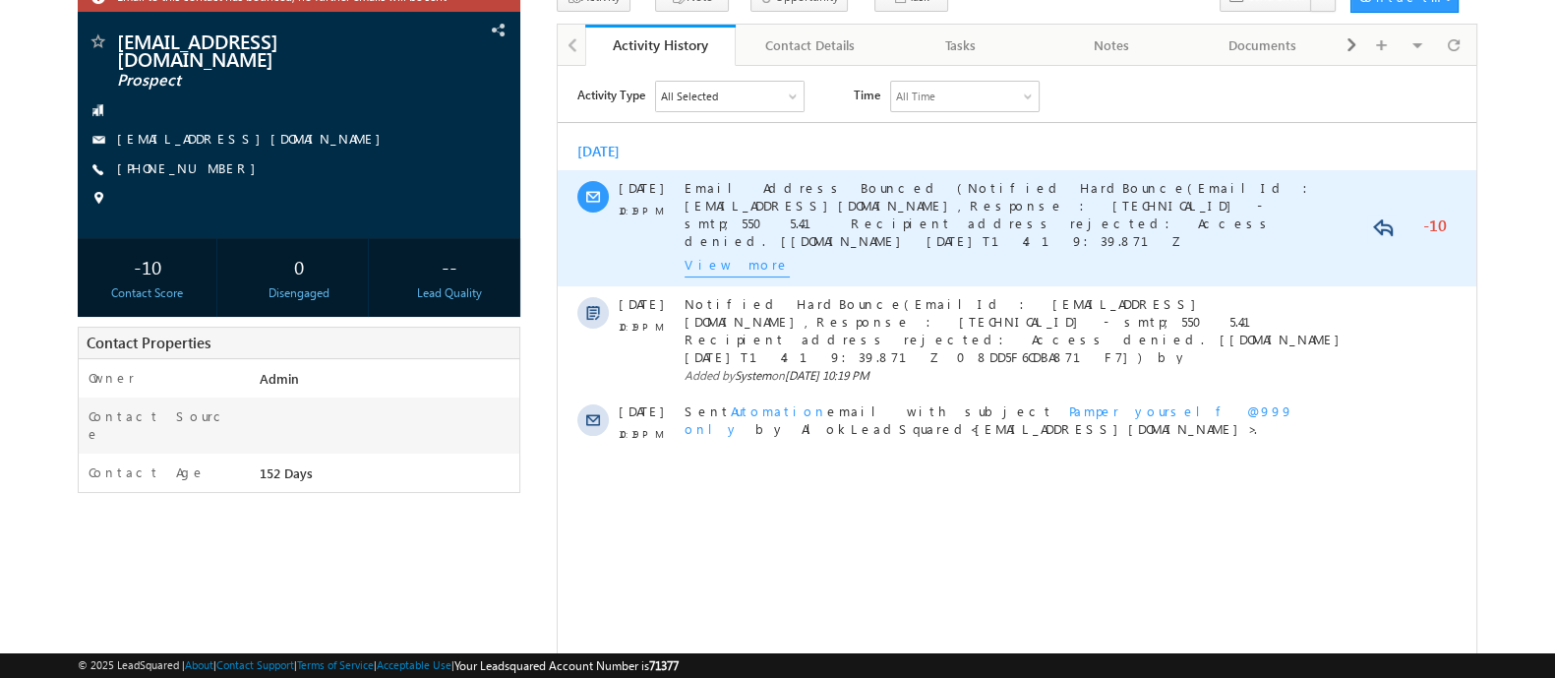
scroll to position [125, 0]
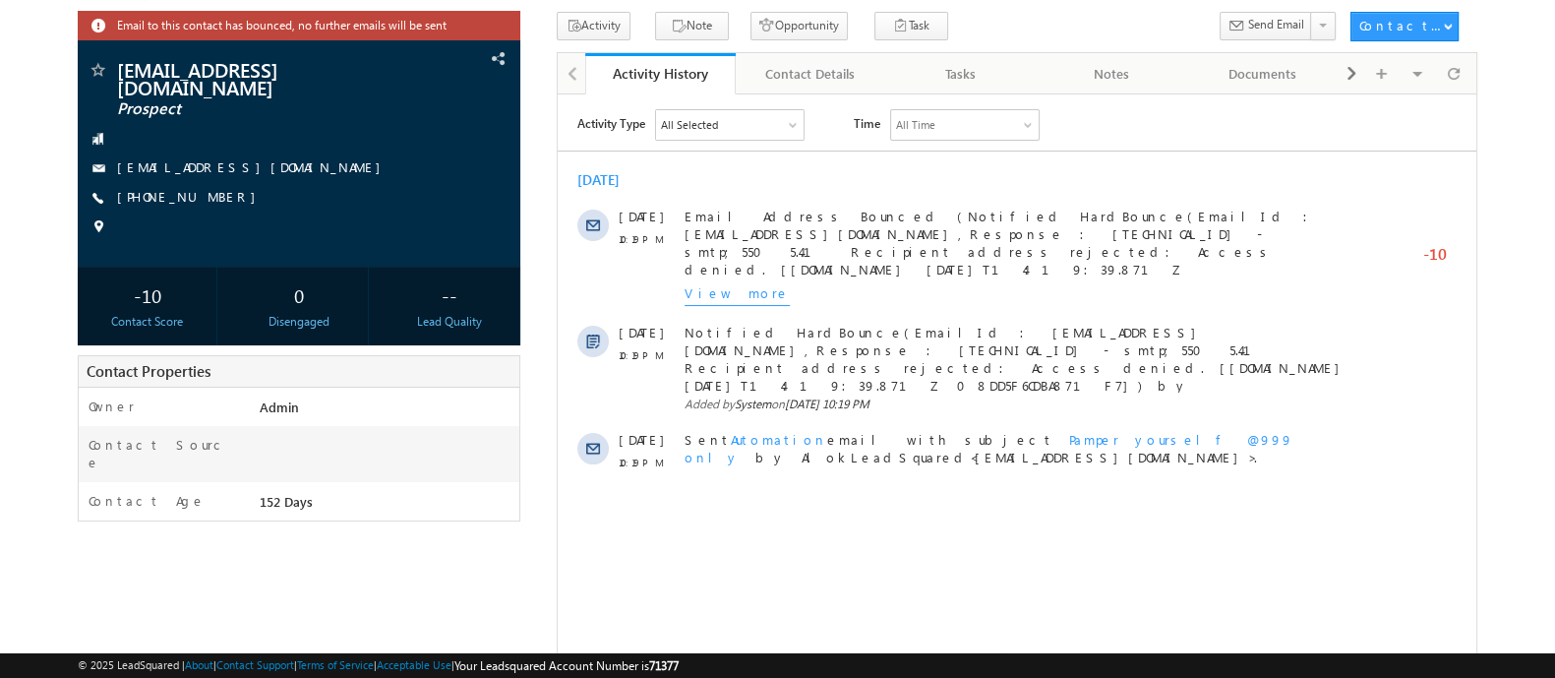
click at [711, 137] on div "All Selected" at bounding box center [729, 124] width 148 height 30
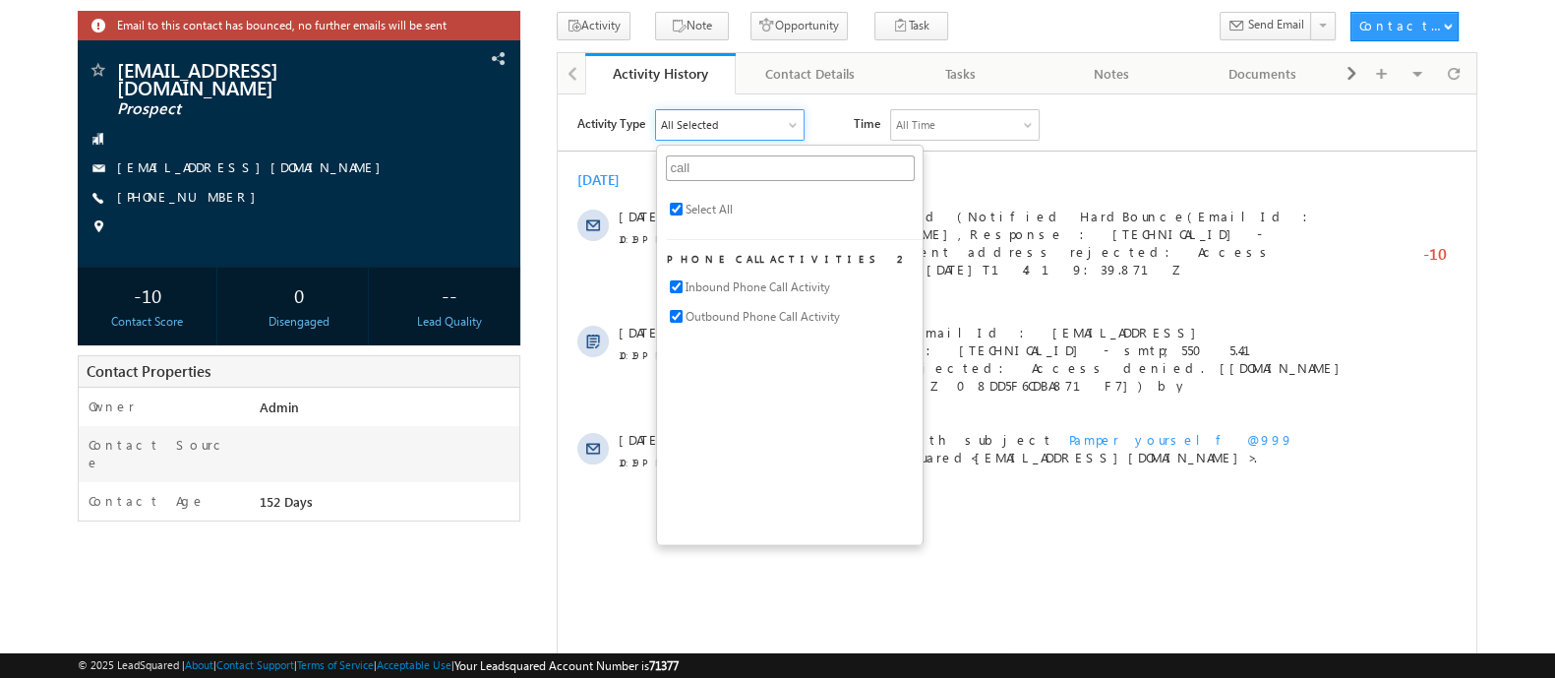
click at [691, 202] on span "Select All" at bounding box center [707, 209] width 47 height 18
checkbox input "false"
click at [721, 159] on input "call" at bounding box center [789, 167] width 249 height 26
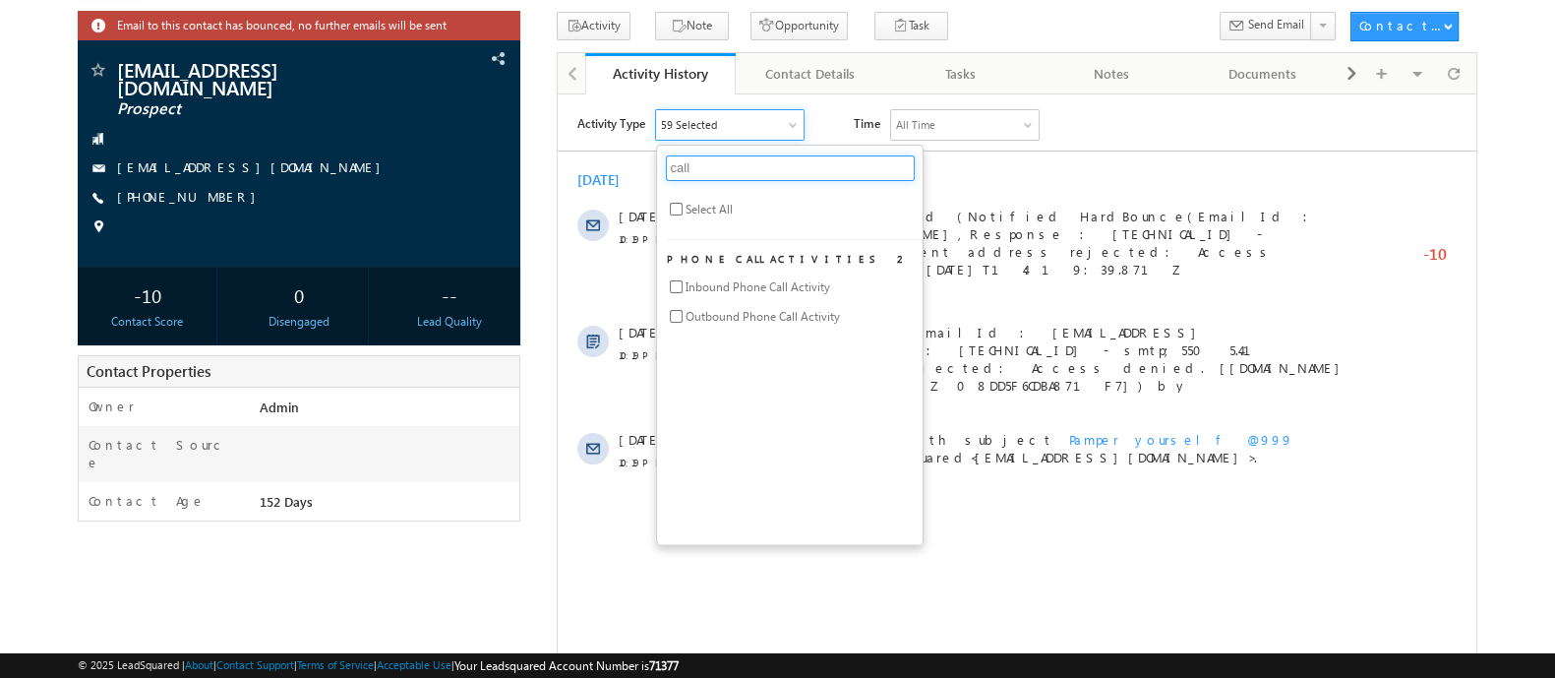
click at [721, 159] on input "call" at bounding box center [789, 167] width 249 height 26
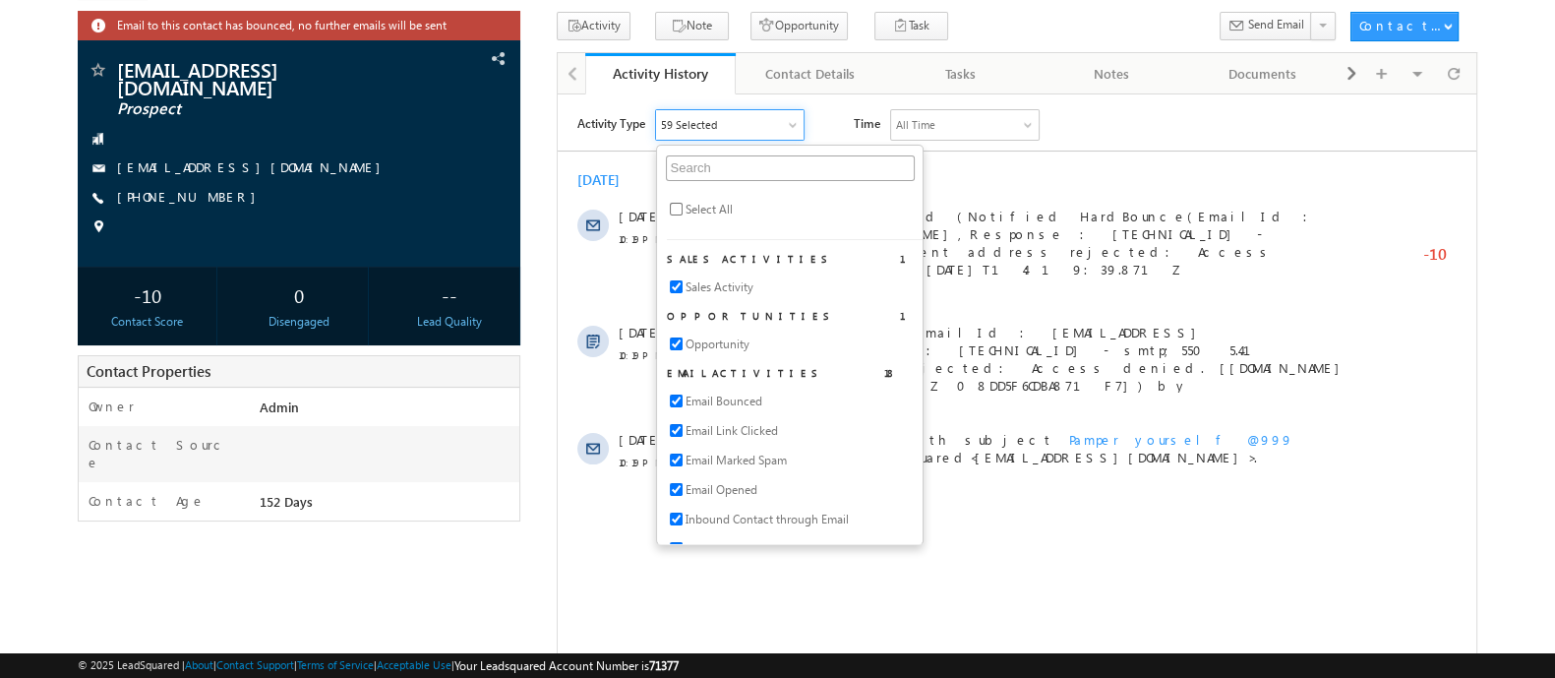
click at [710, 209] on span "Select All" at bounding box center [707, 209] width 47 height 18
checkbox input "true"
click at [940, 161] on div "Mar 2025 13 Mar 10:19 PM Email Address Bounced (Notified HardBounce(EmailId : t…" at bounding box center [1016, 320] width 919 height 320
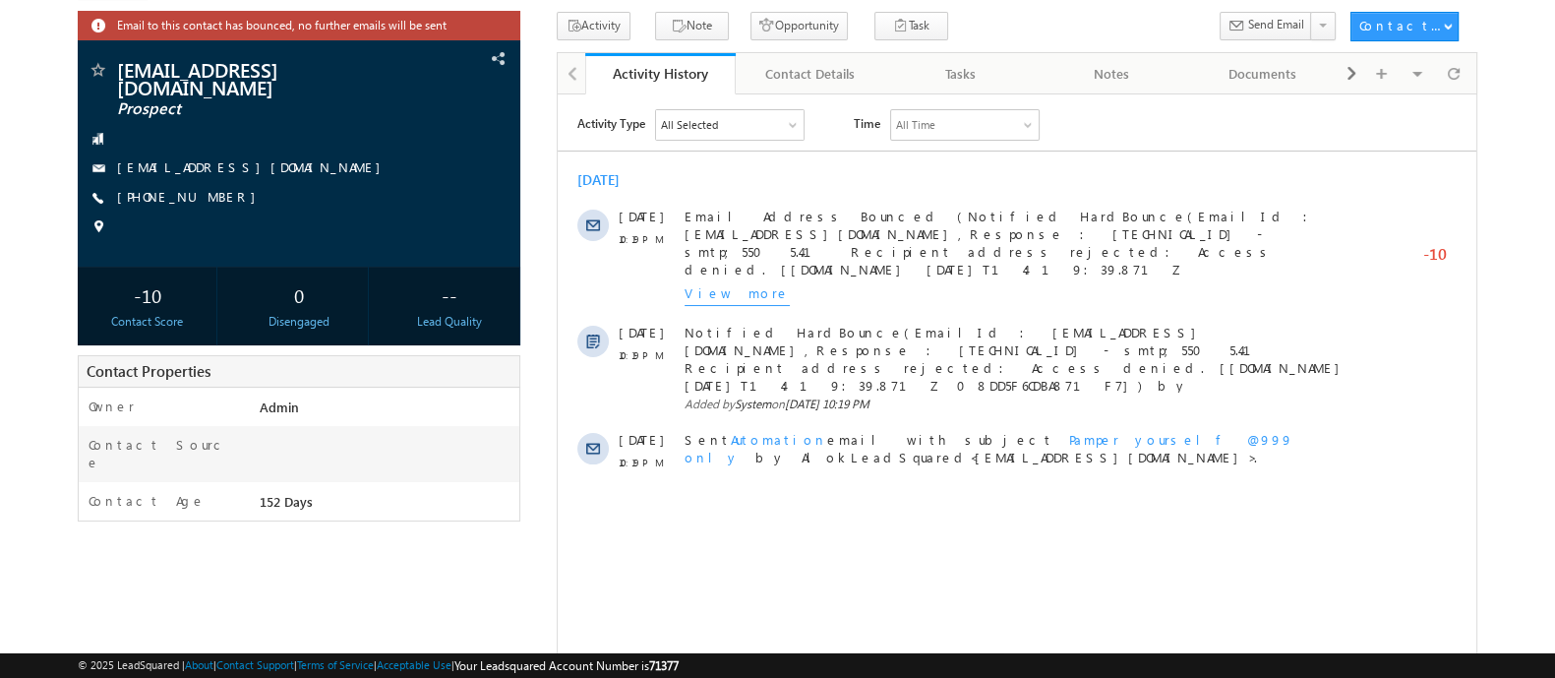
click at [794, 133] on div "All Selected" at bounding box center [729, 124] width 148 height 30
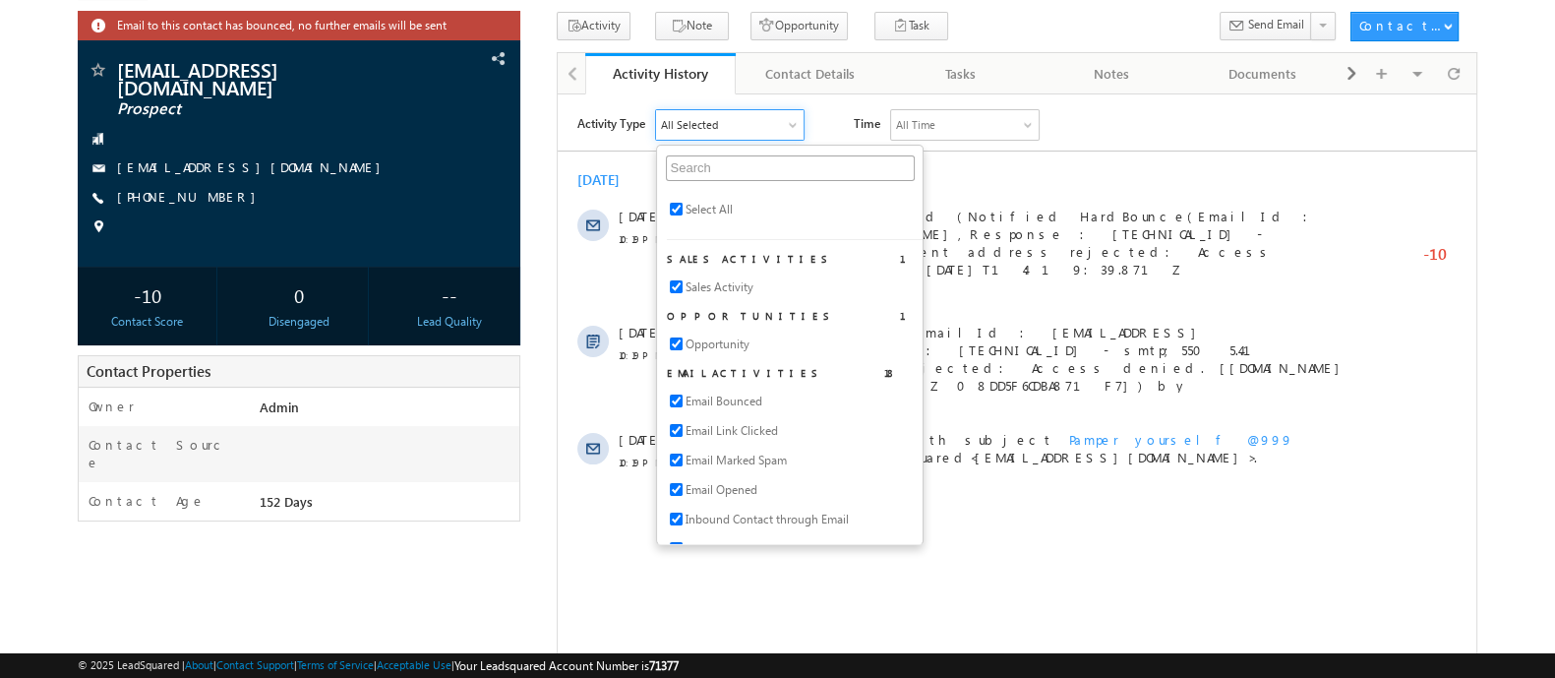
click at [685, 224] on li "Select All" at bounding box center [794, 214] width 256 height 30
click at [684, 209] on li "Select All" at bounding box center [794, 214] width 256 height 30
click at [677, 207] on input "checkbox" at bounding box center [675, 208] width 13 height 13
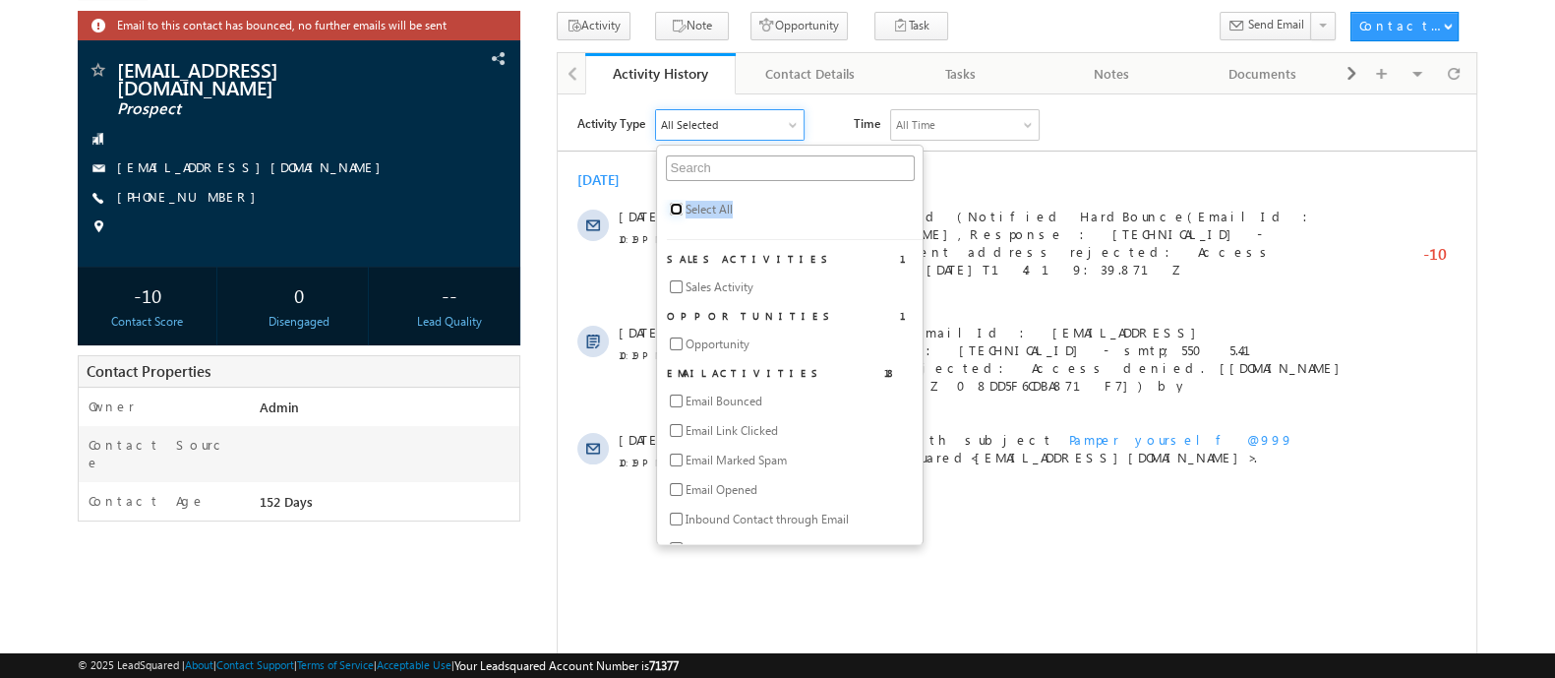
checkbox input "false"
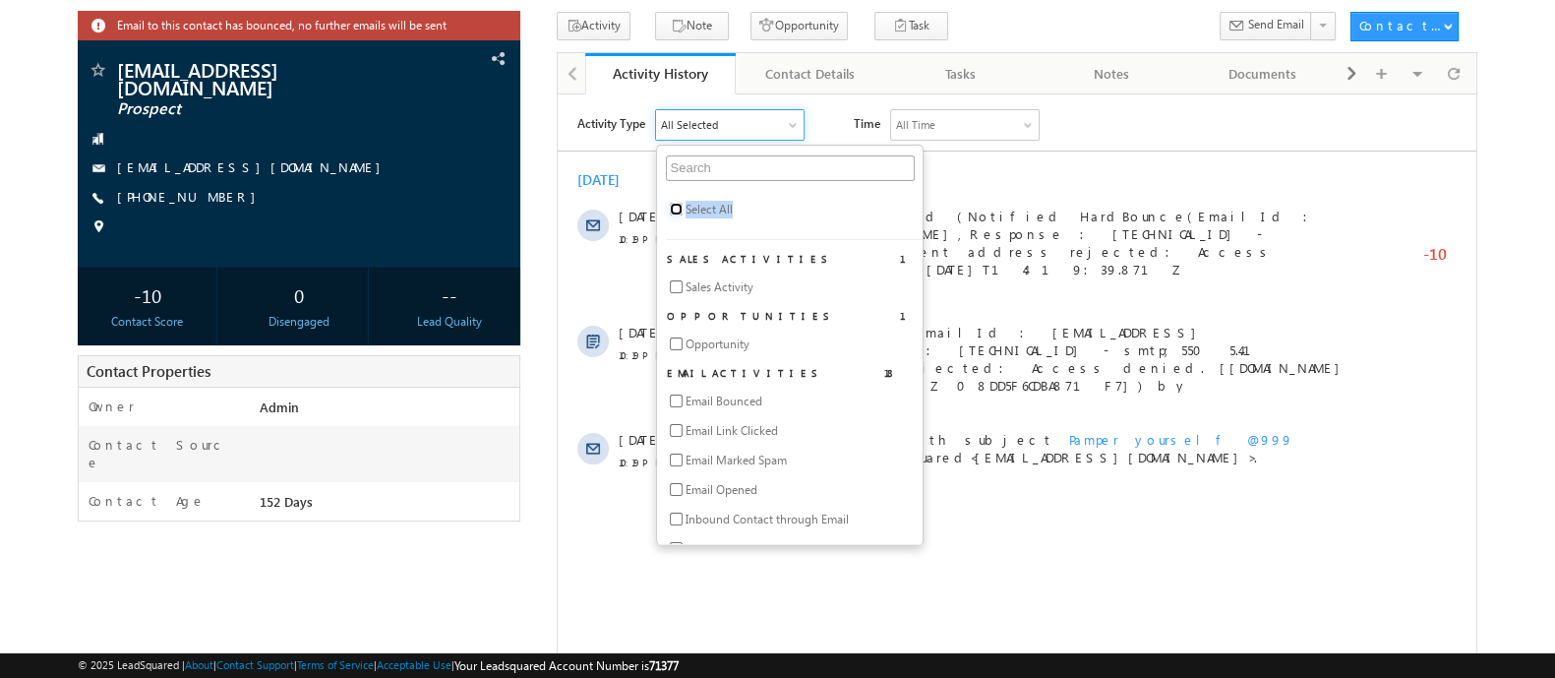
checkbox input "false"
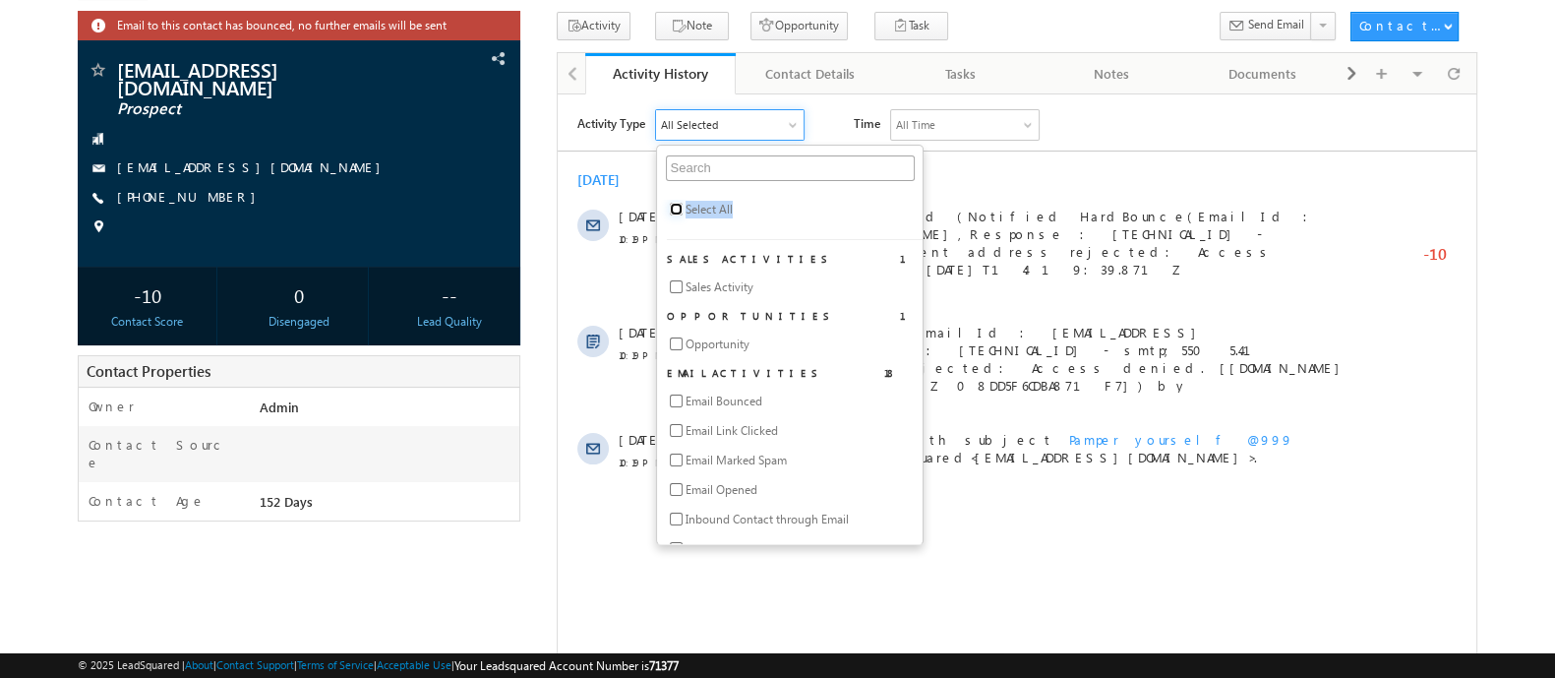
checkbox input "false"
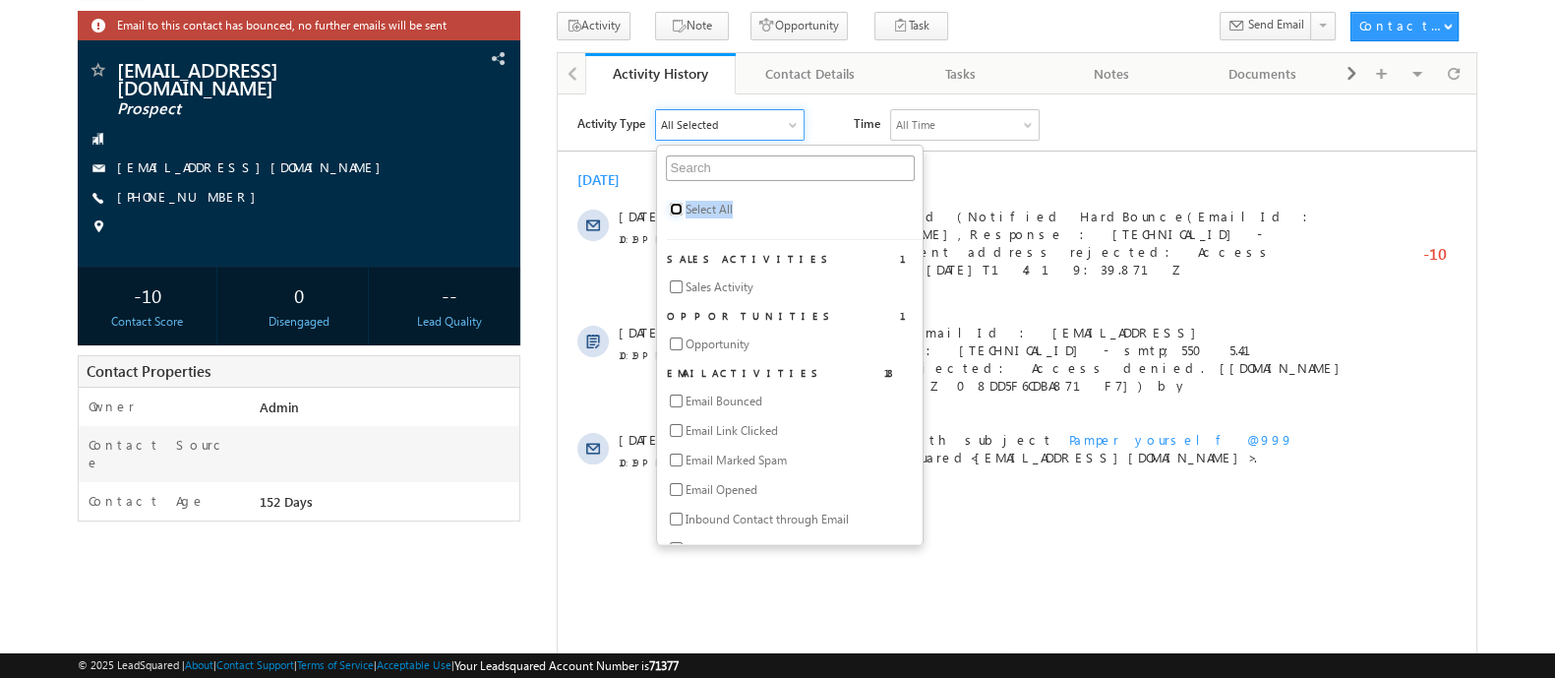
checkbox input "false"
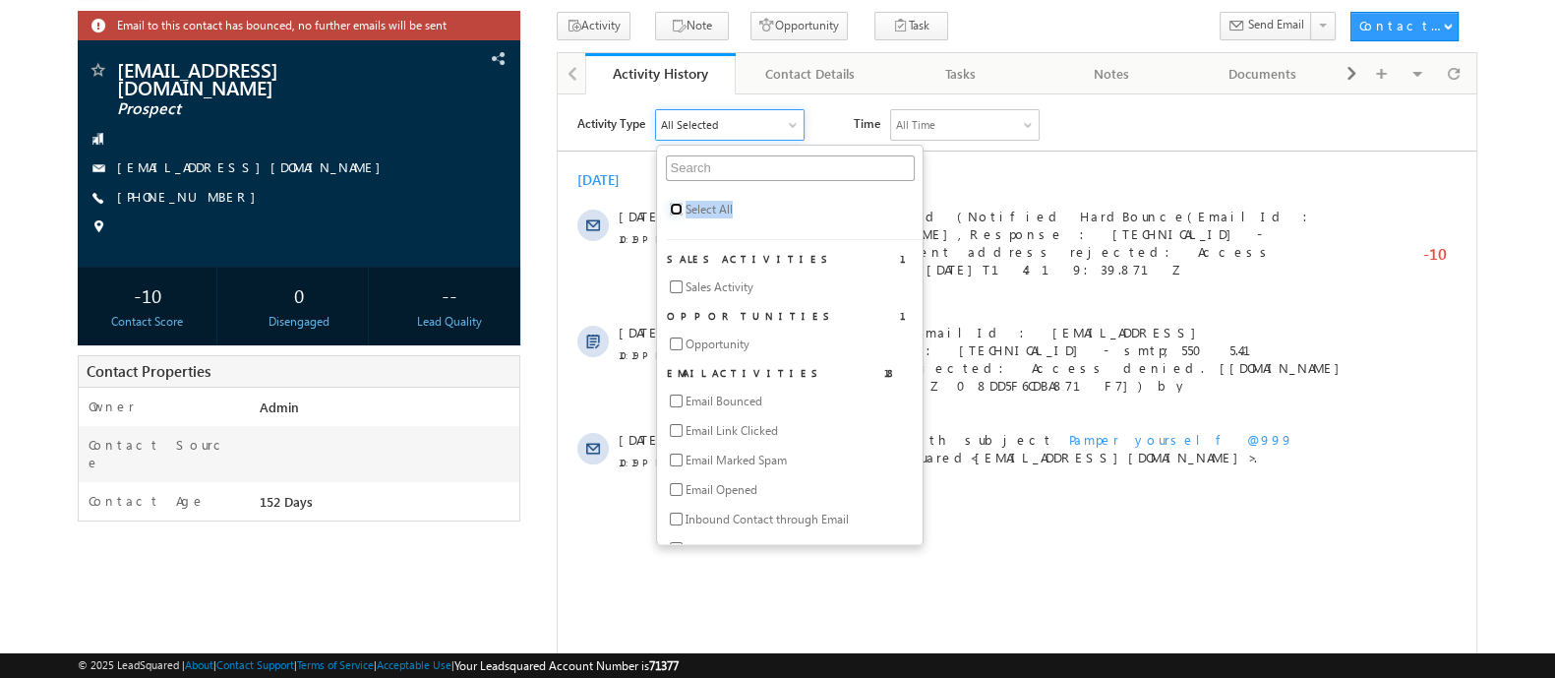
checkbox input "false"
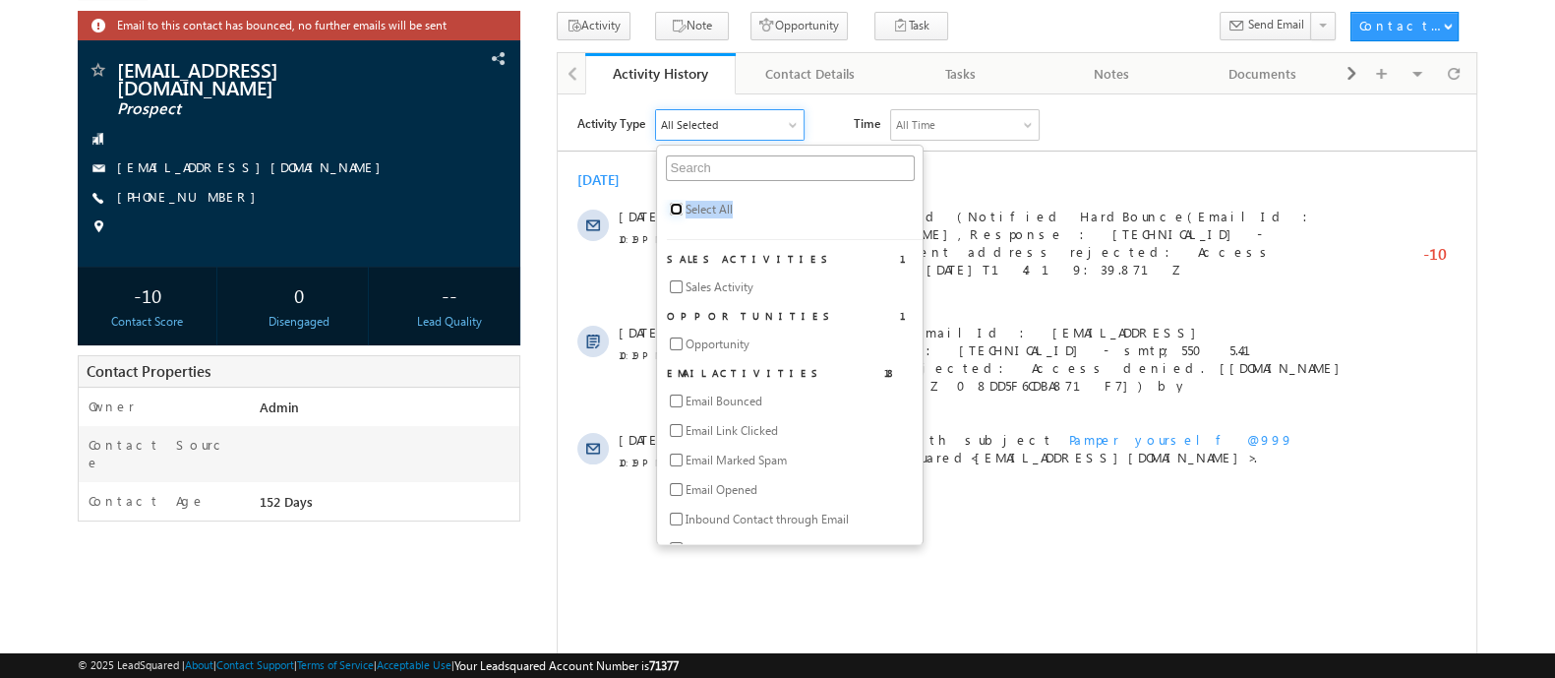
checkbox input "false"
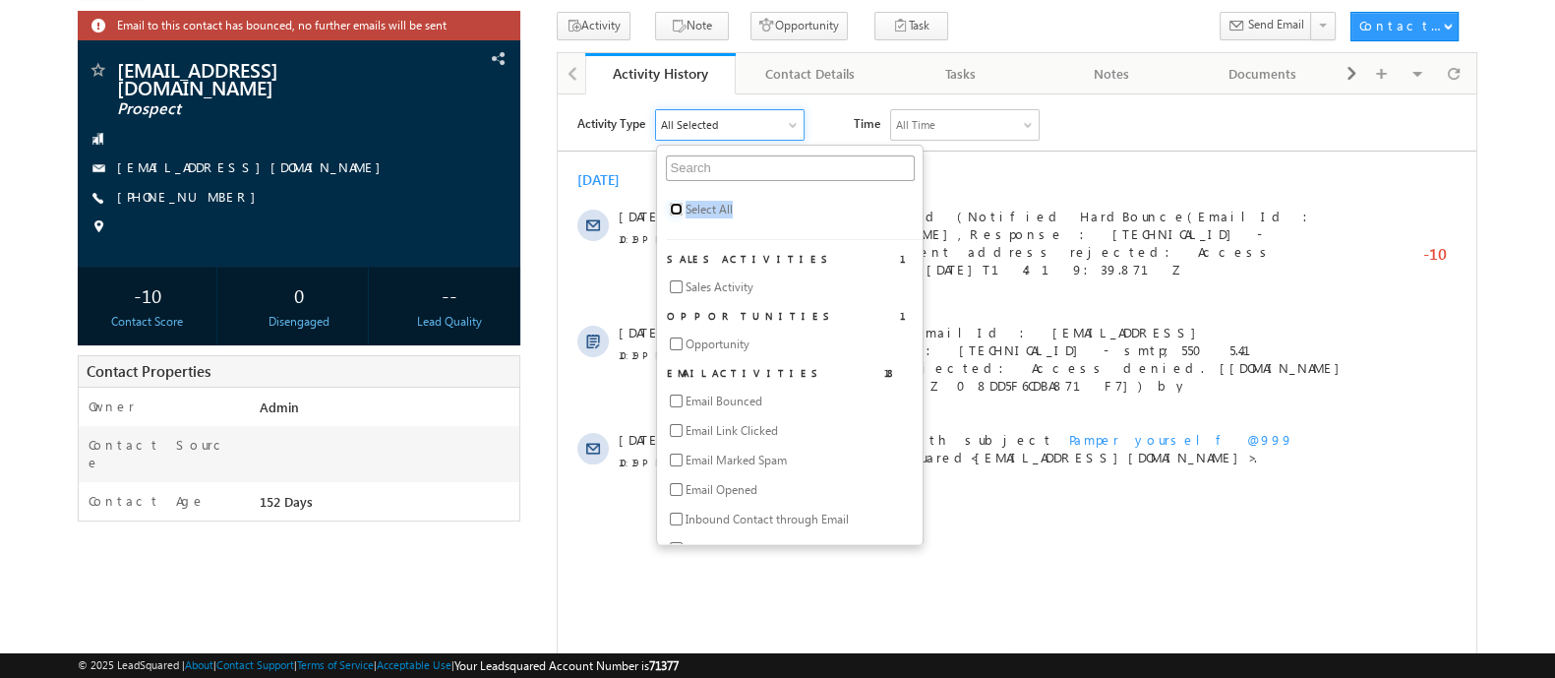
checkbox input "false"
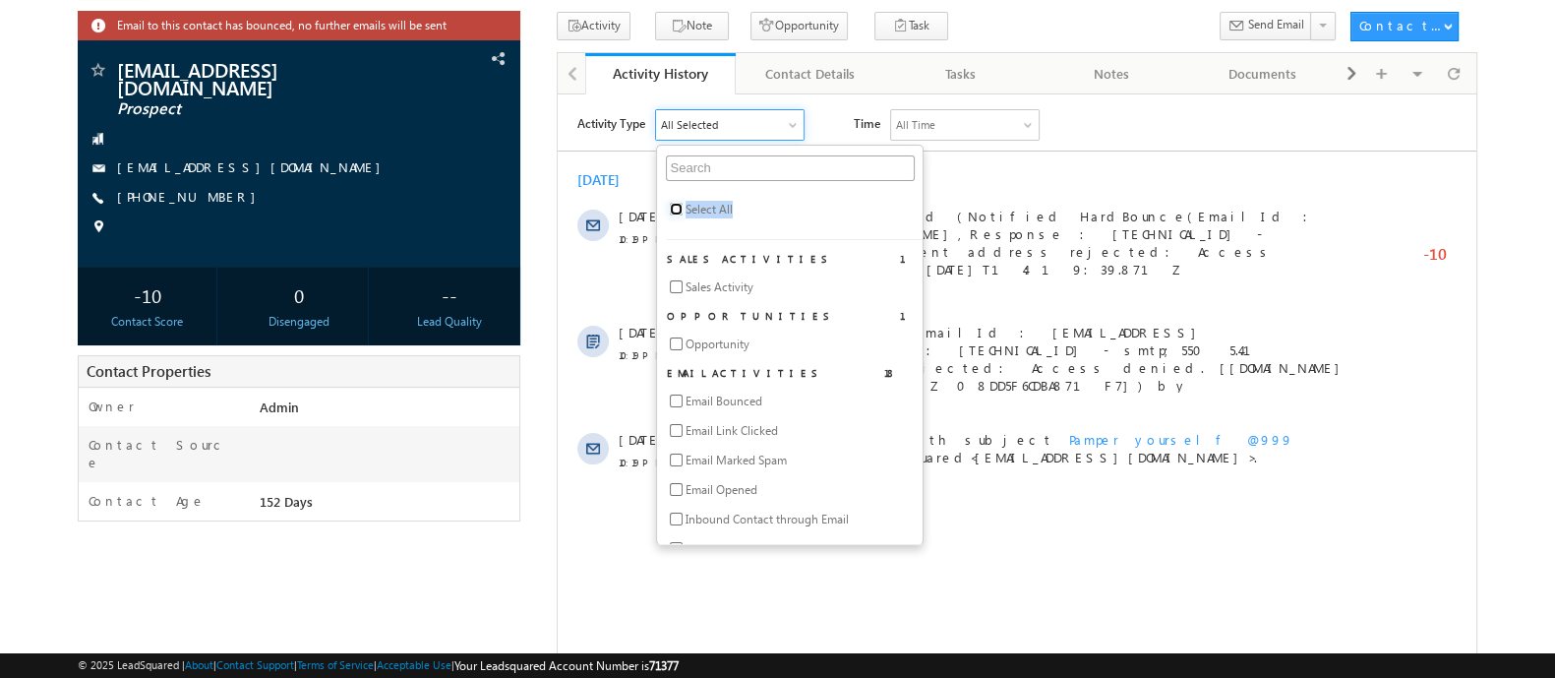
checkbox input "false"
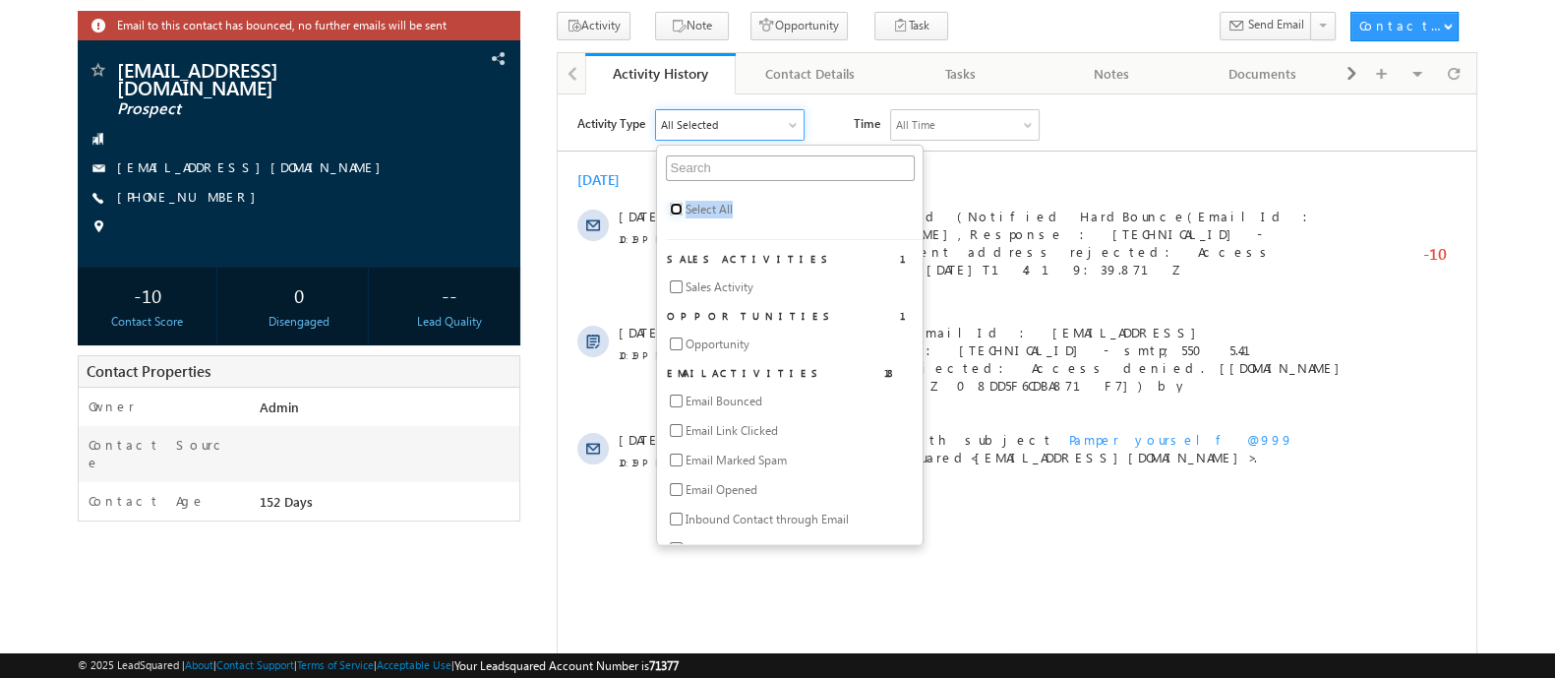
checkbox input "false"
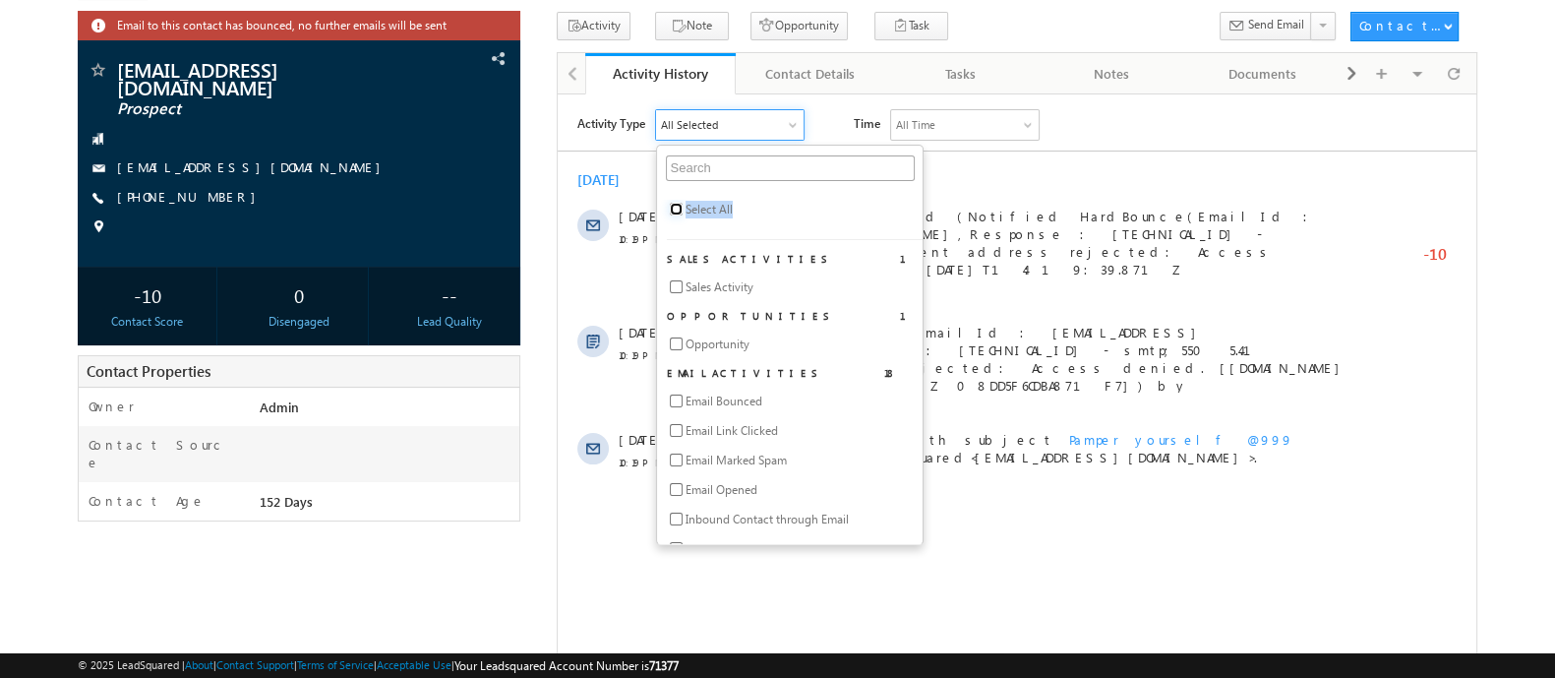
checkbox input "false"
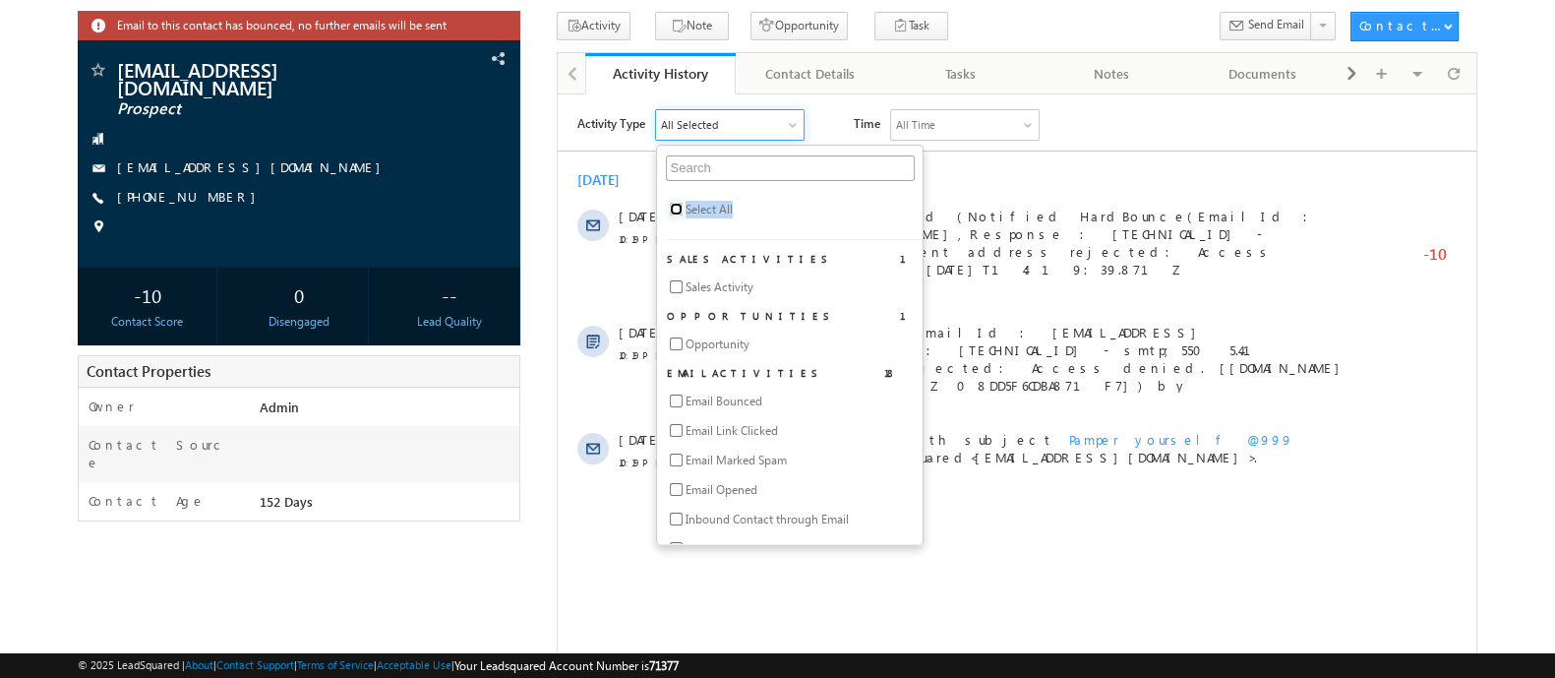
checkbox input "false"
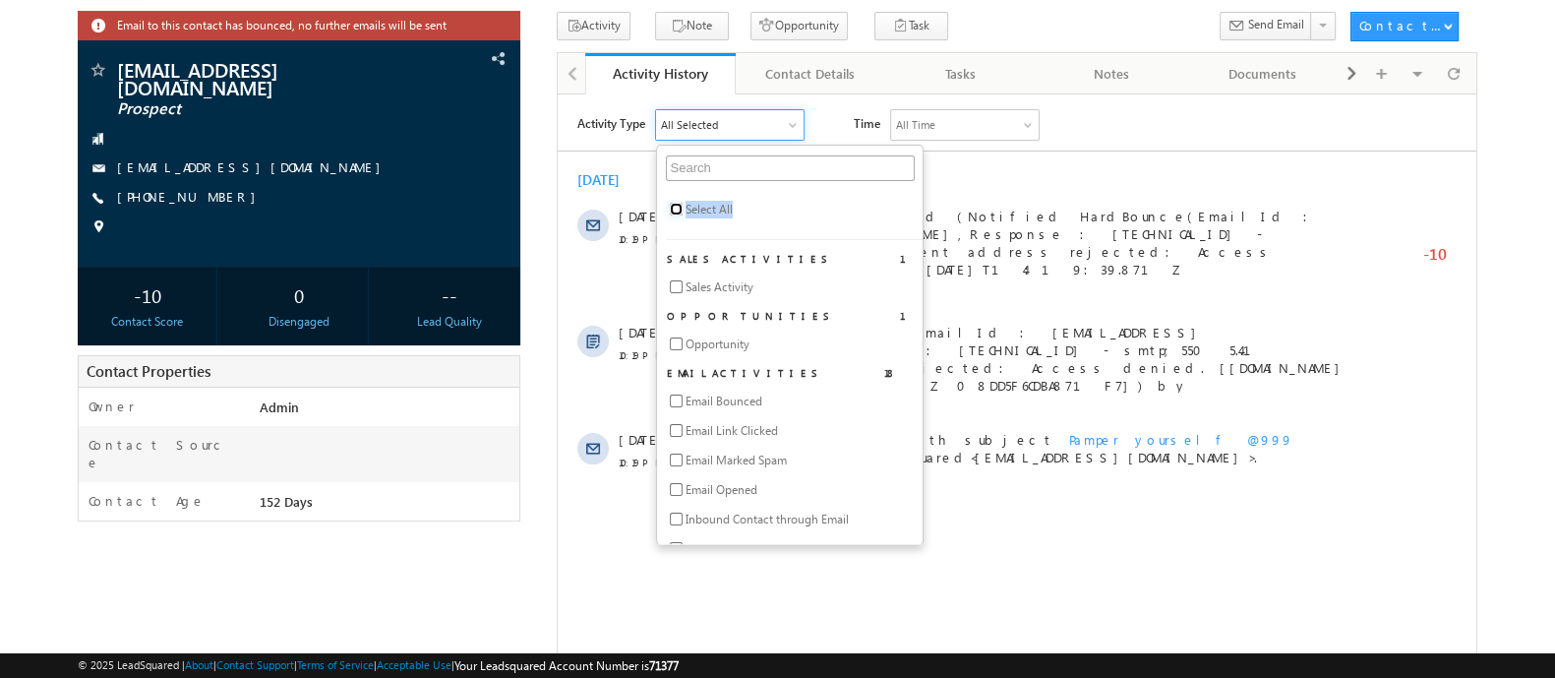
checkbox input "false"
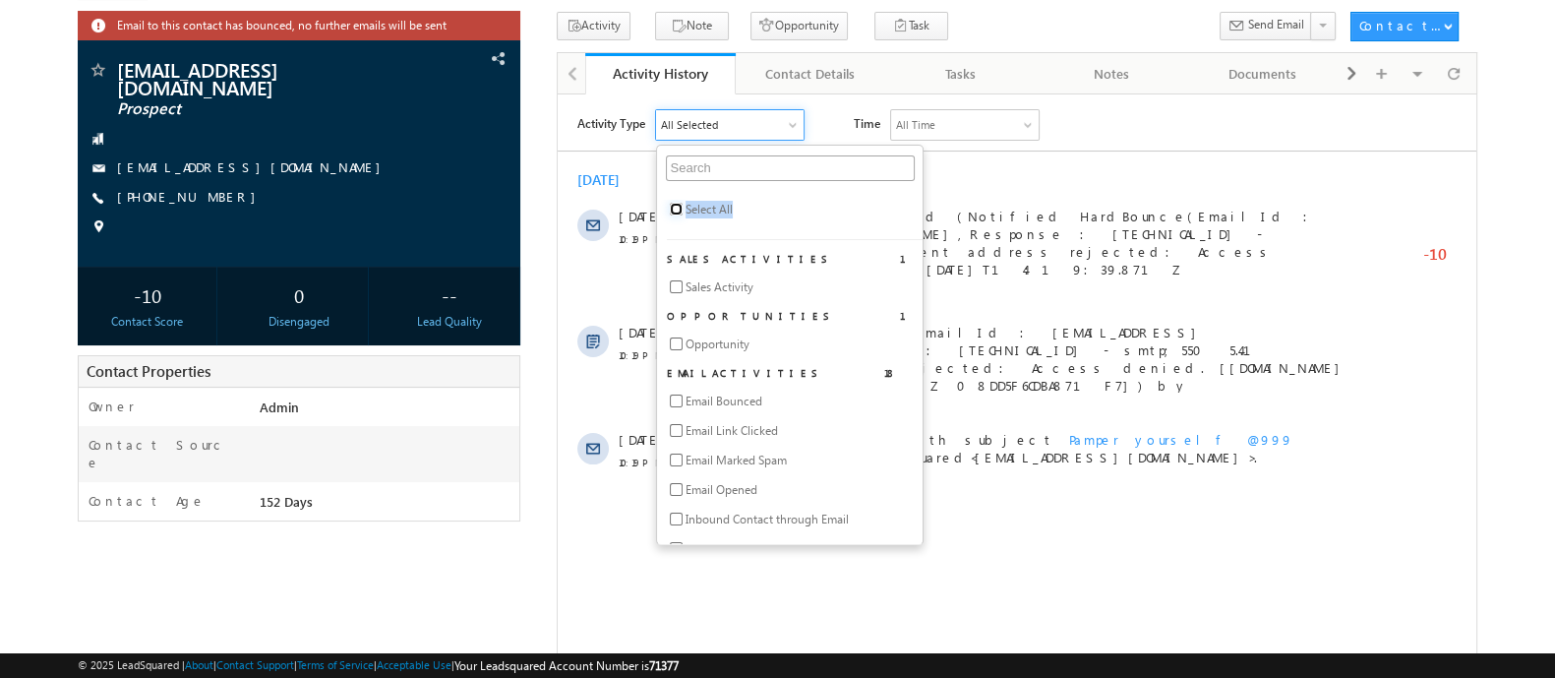
checkbox input "false"
click at [677, 207] on input "checkbox" at bounding box center [675, 208] width 13 height 13
checkbox input "true"
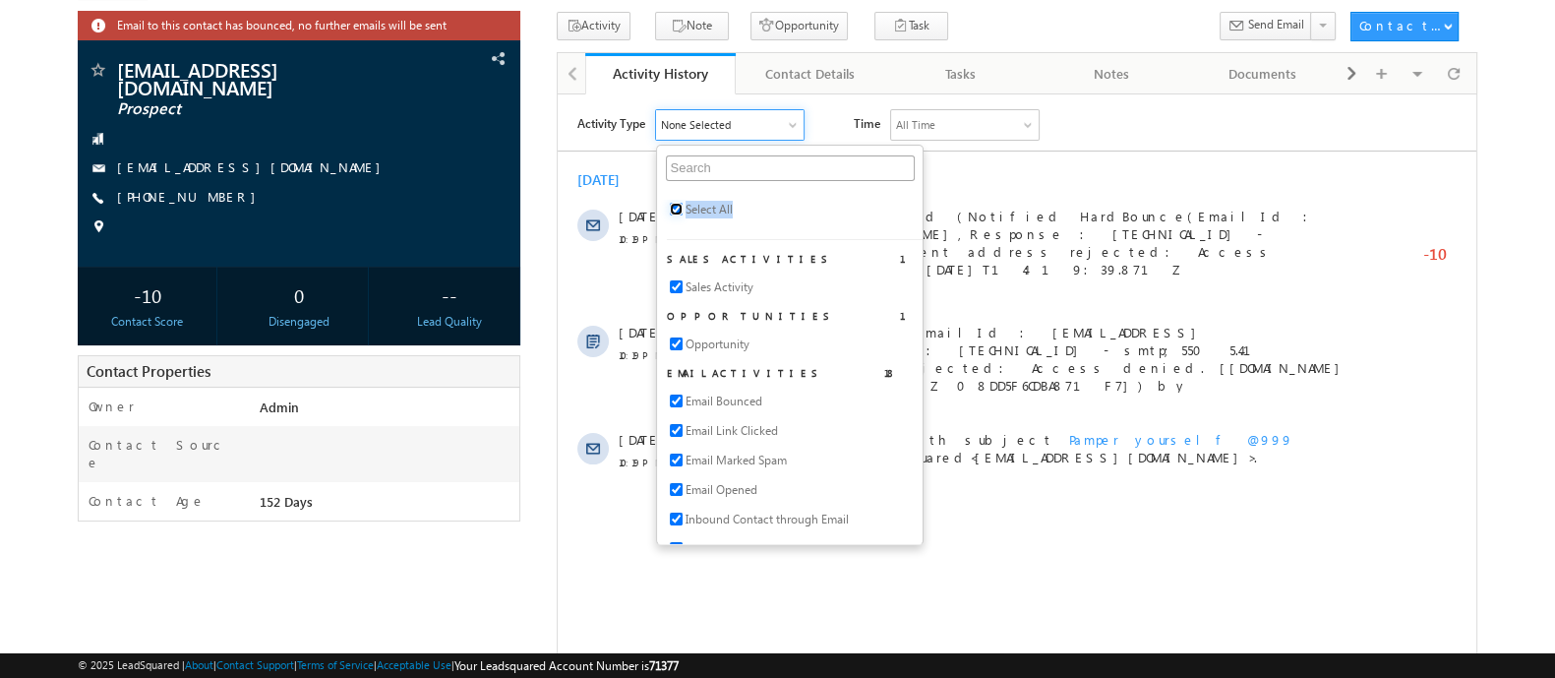
checkbox input "true"
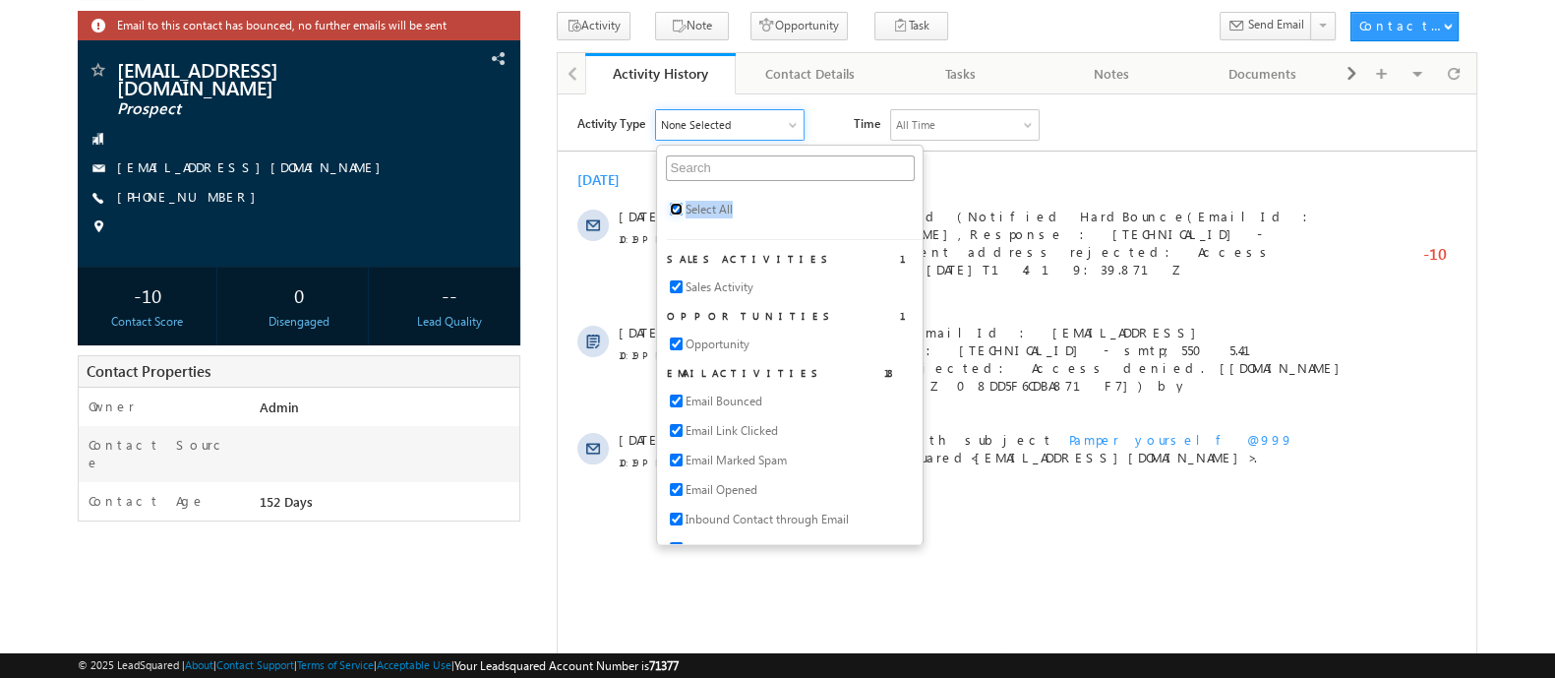
checkbox input "true"
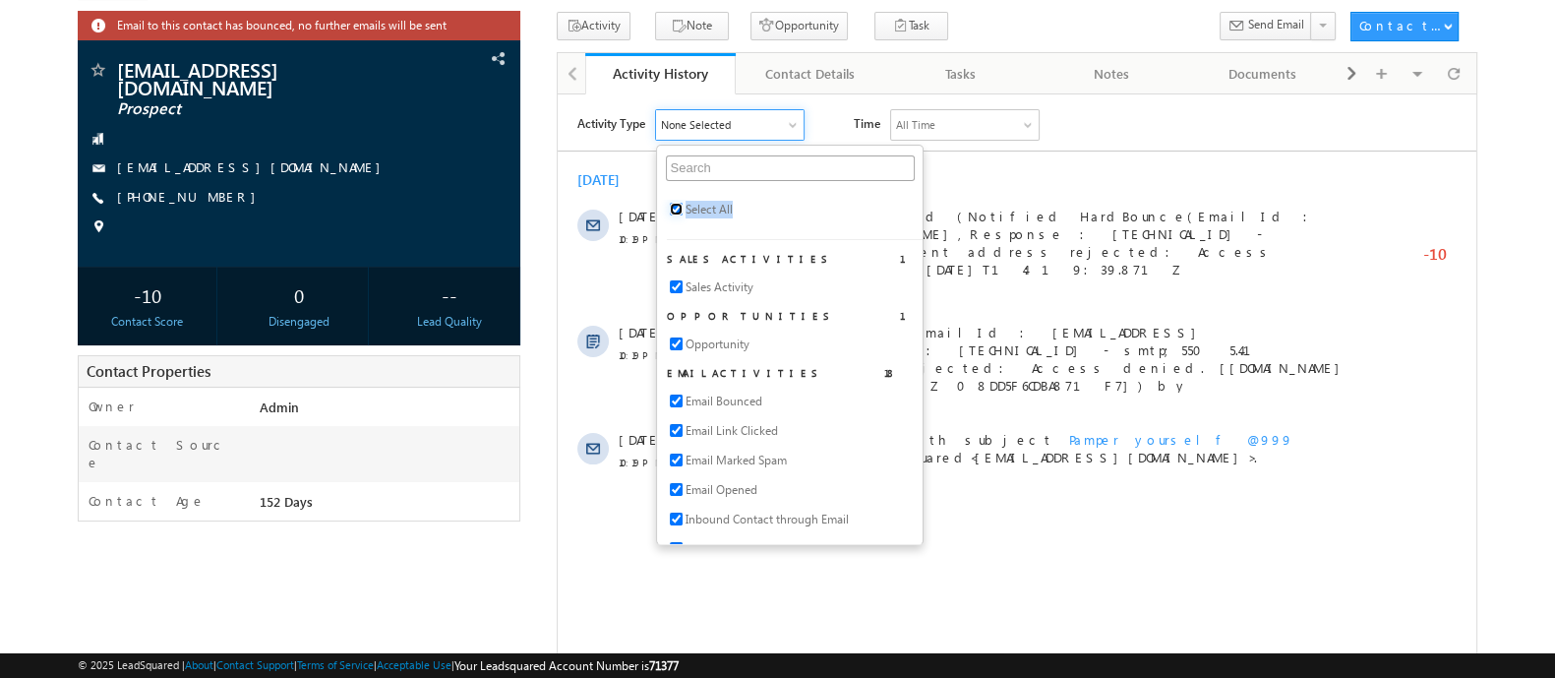
checkbox input "true"
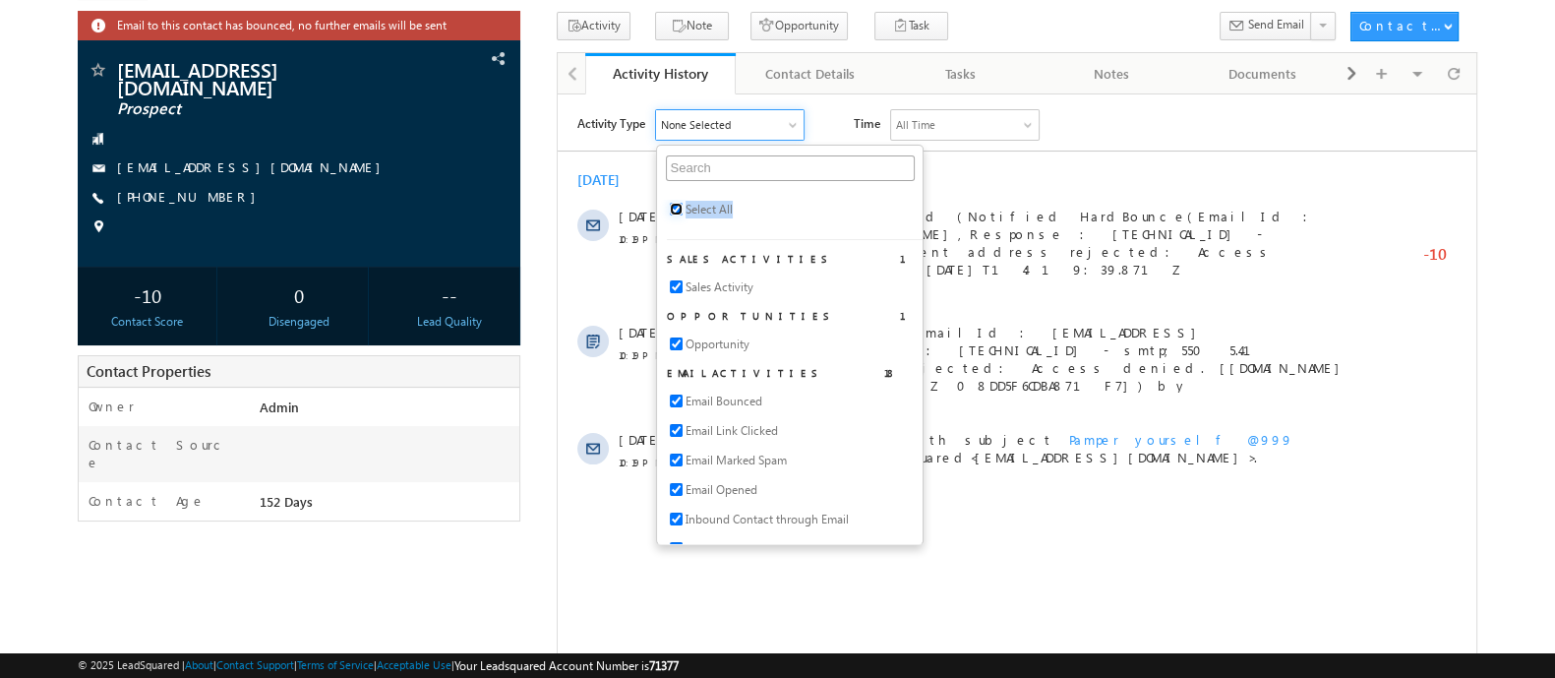
checkbox input "true"
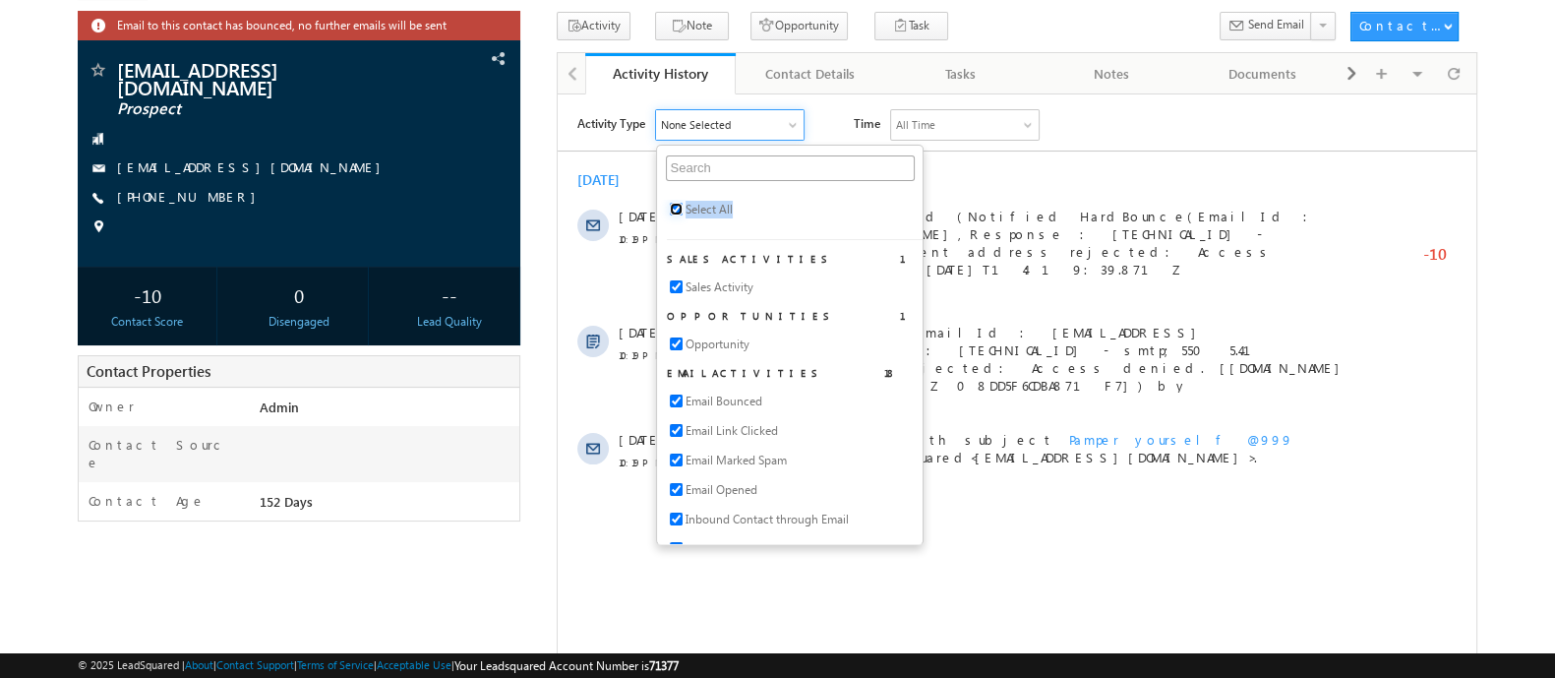
checkbox input "true"
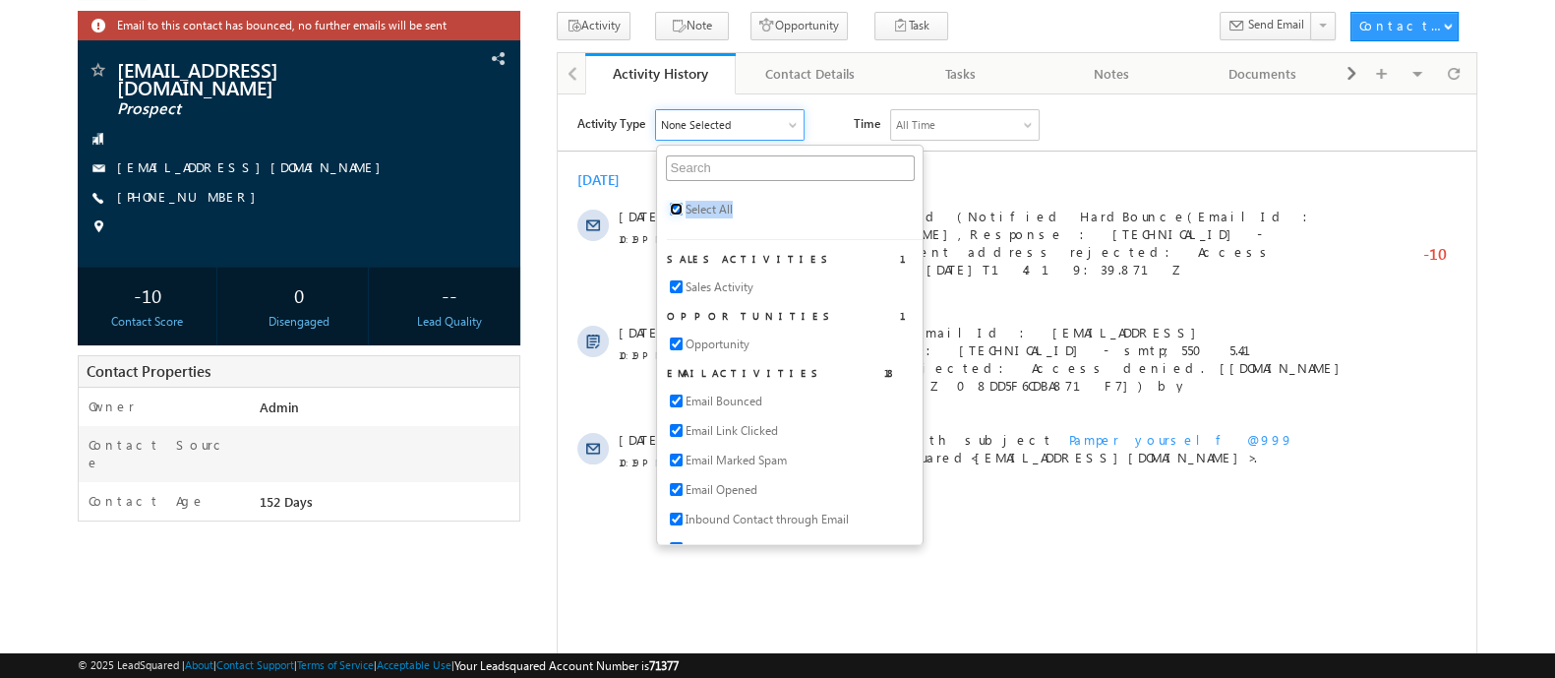
checkbox input "true"
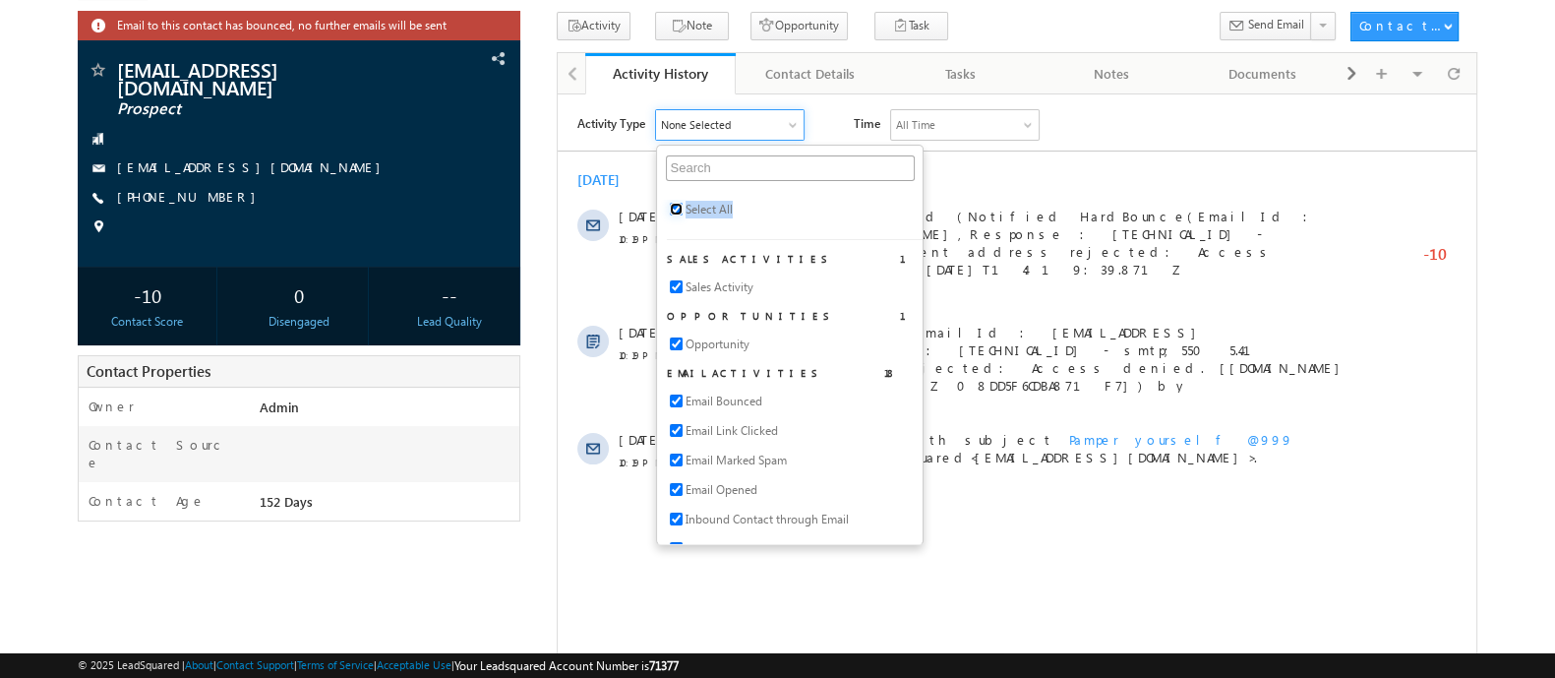
checkbox input "true"
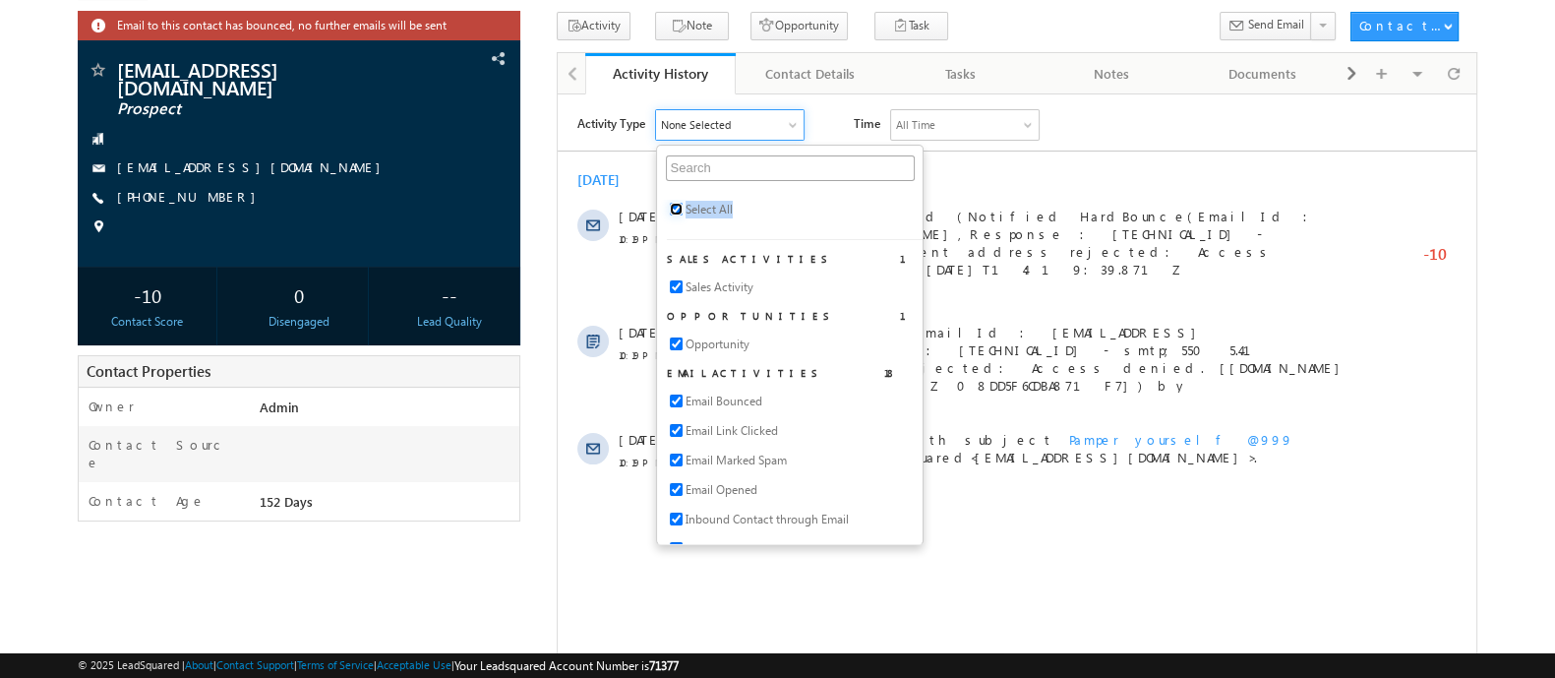
checkbox input "true"
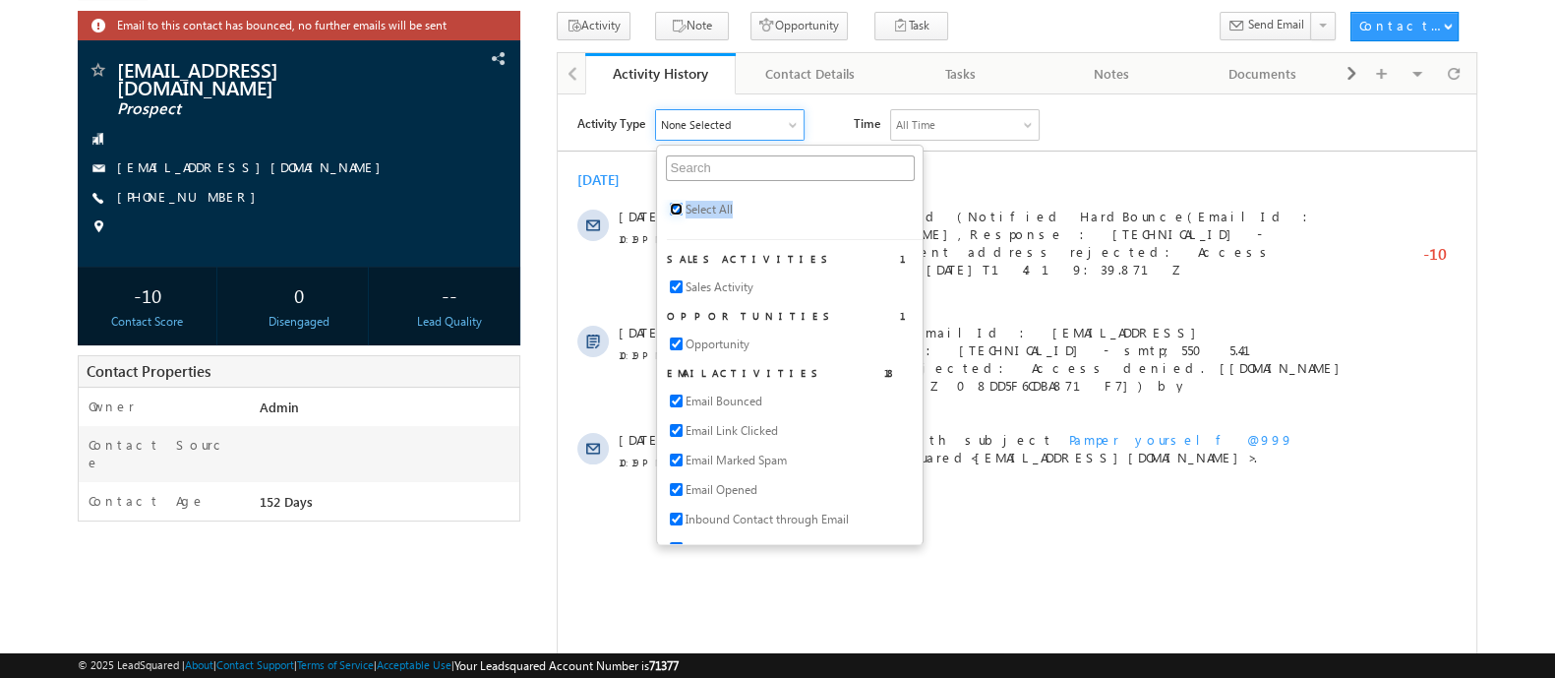
checkbox input "true"
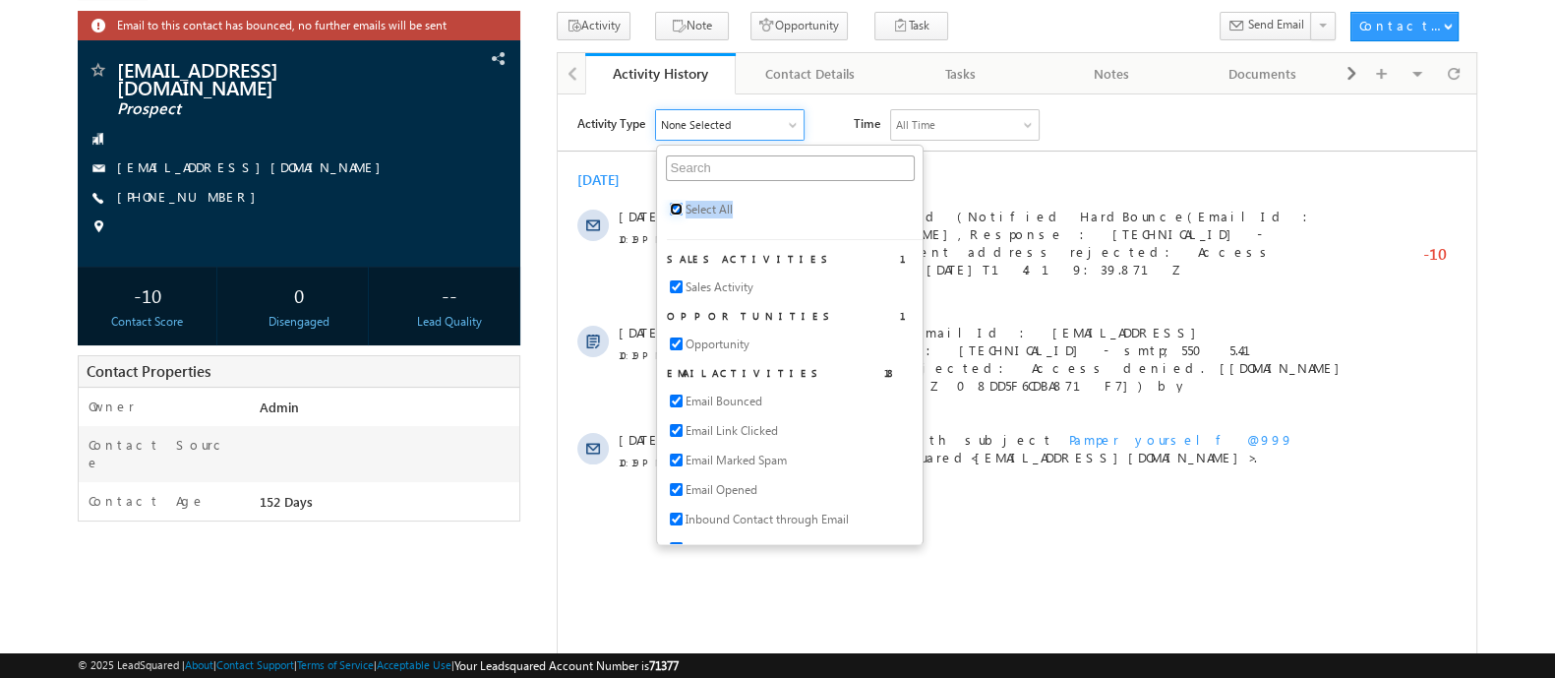
checkbox input "true"
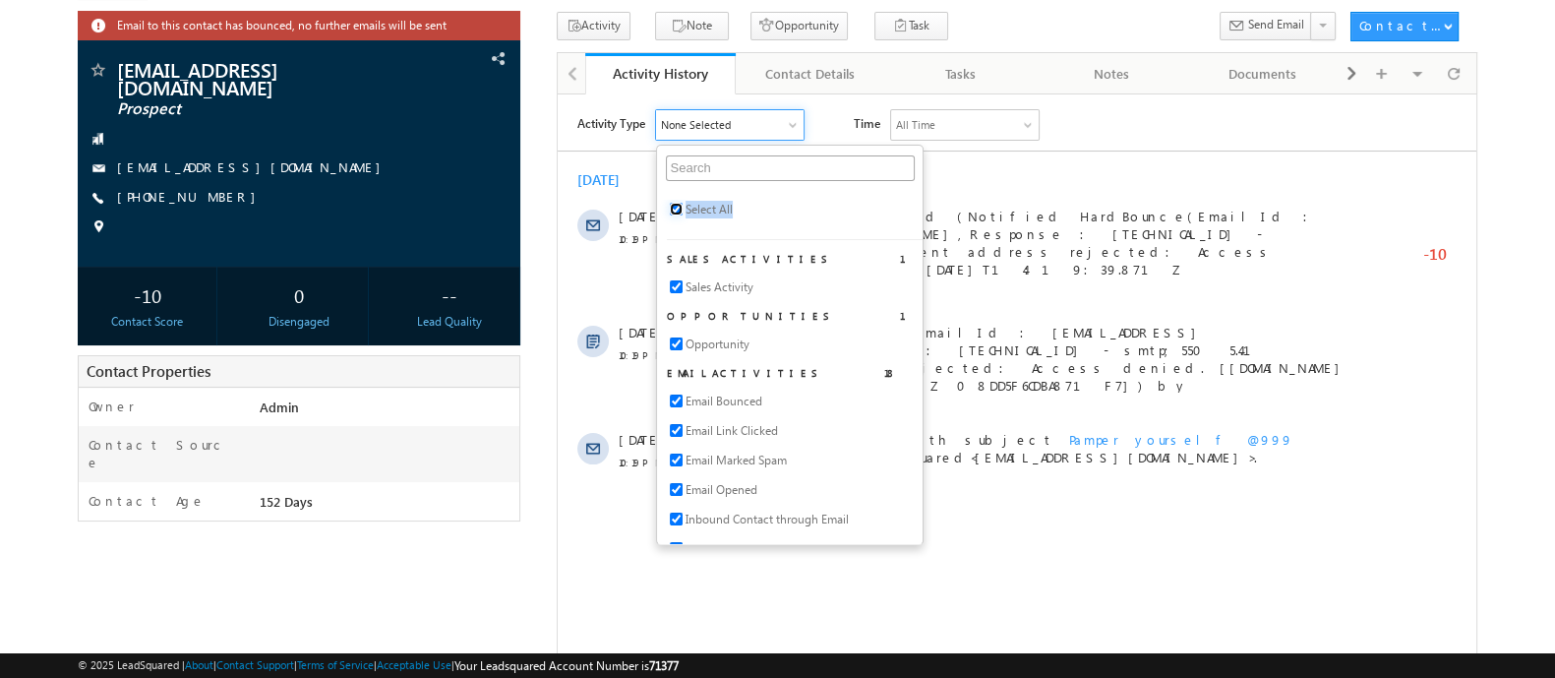
checkbox input "true"
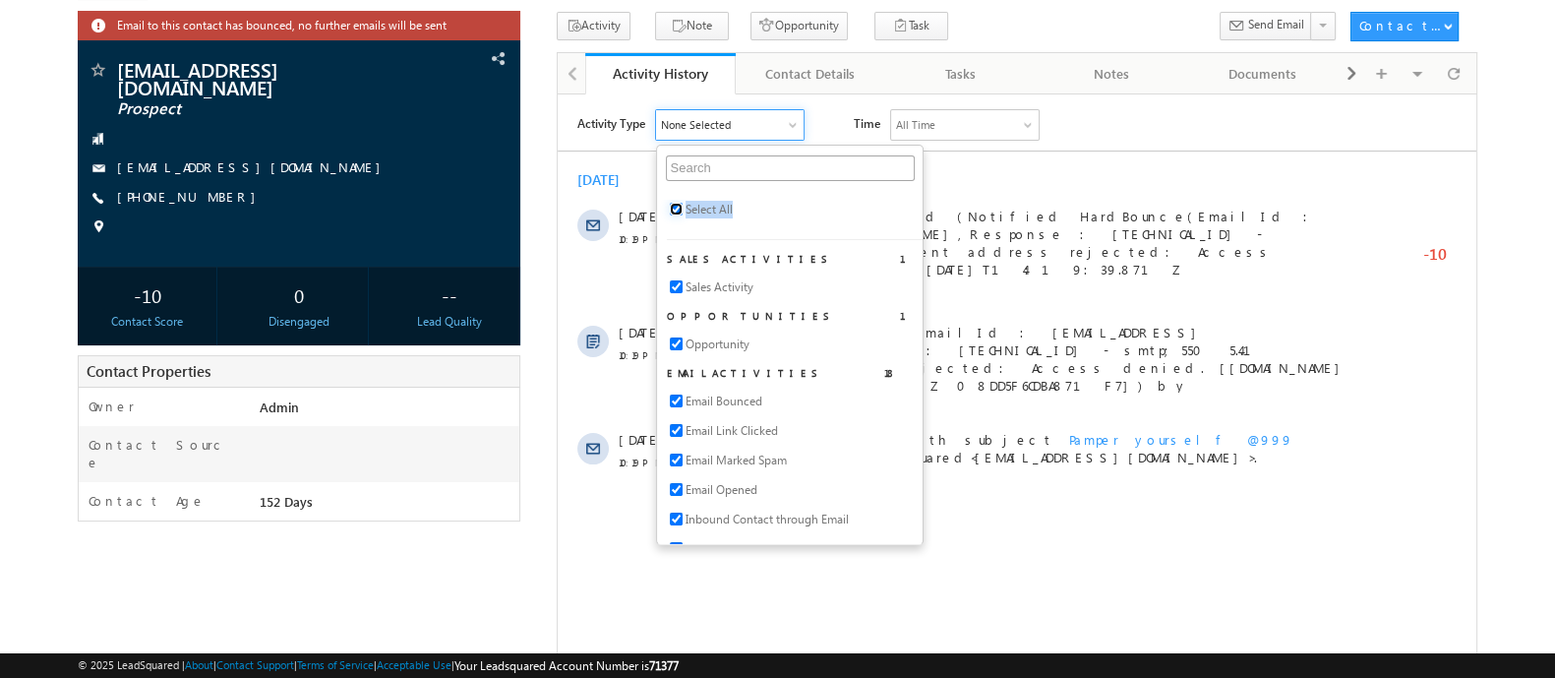
checkbox input "true"
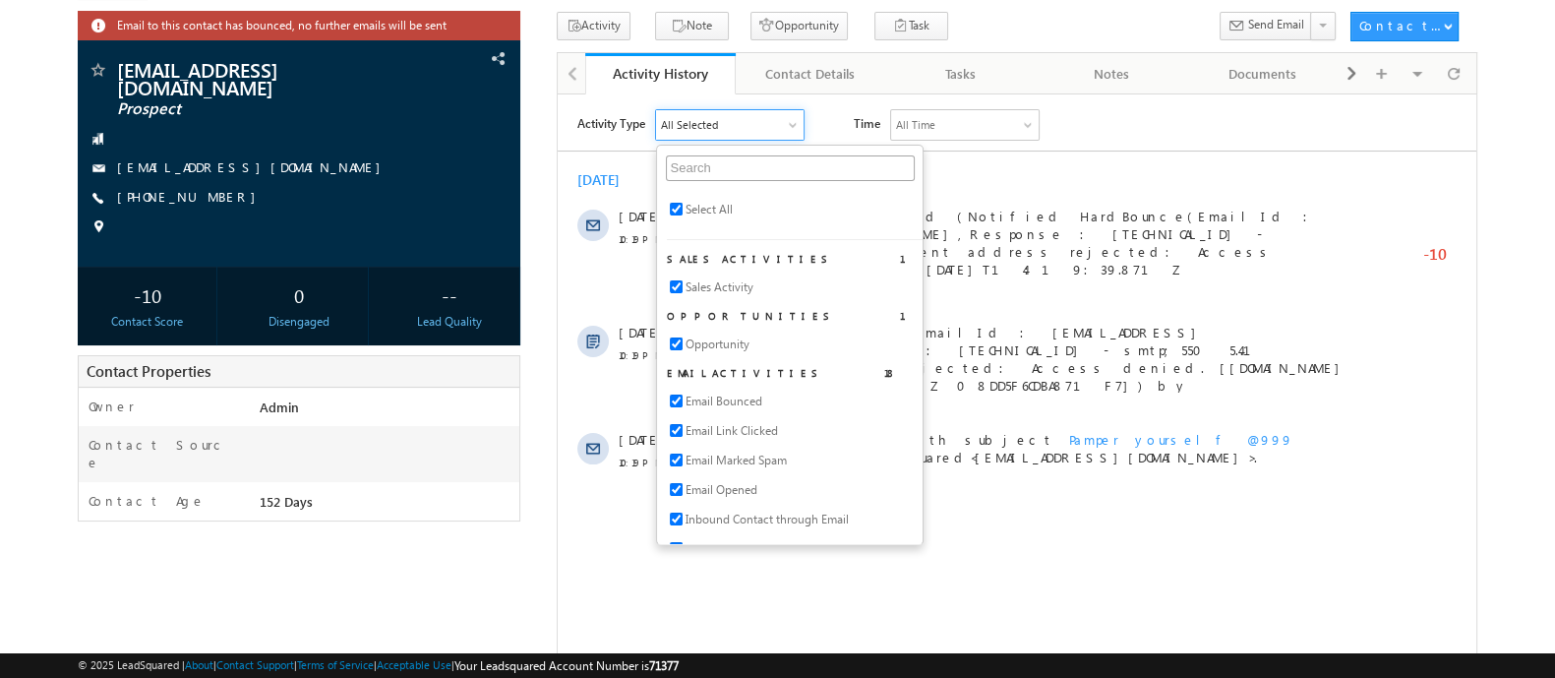
click at [966, 188] on div "Mar 2025 13 Mar 10:19 PM Email Address Bounced (Notified HardBounce(EmailId : t…" at bounding box center [1016, 320] width 919 height 320
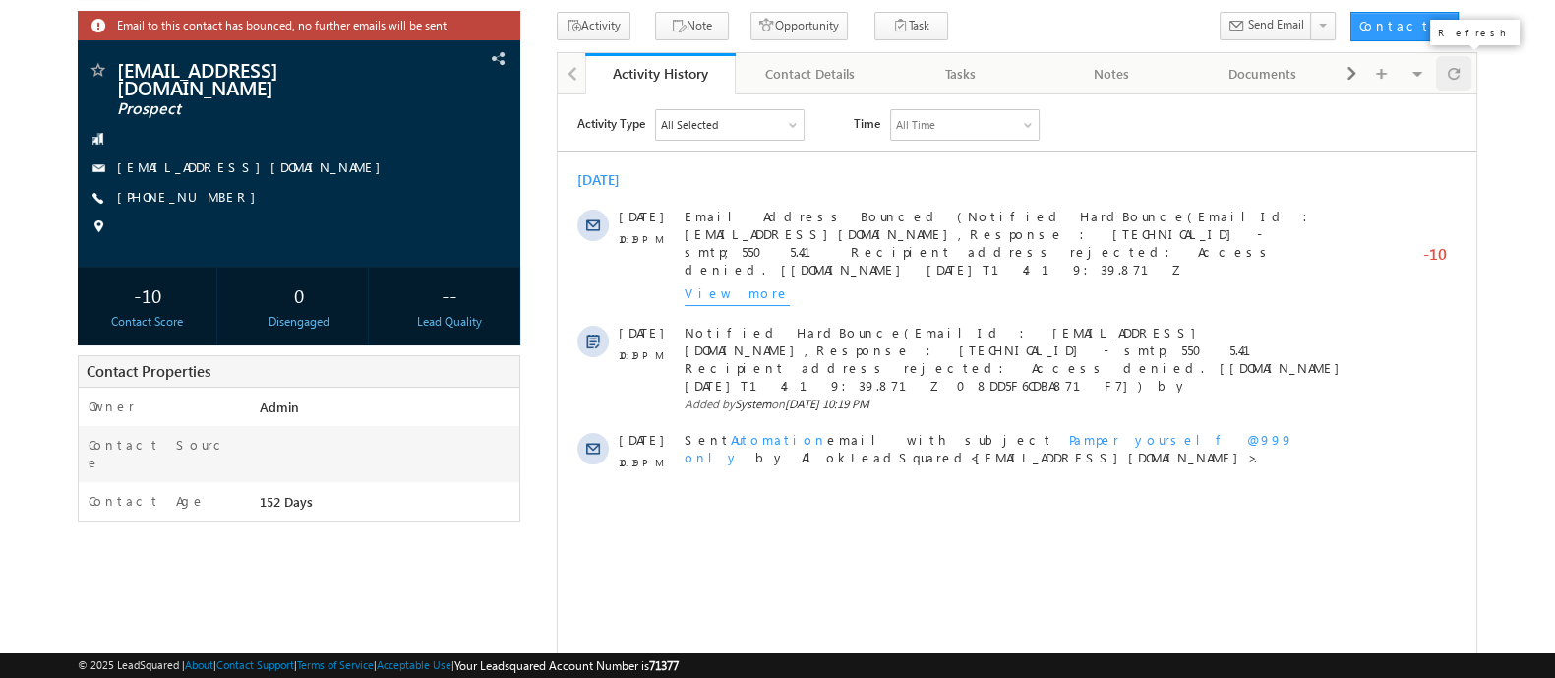
click at [1452, 83] on span at bounding box center [1454, 73] width 12 height 34
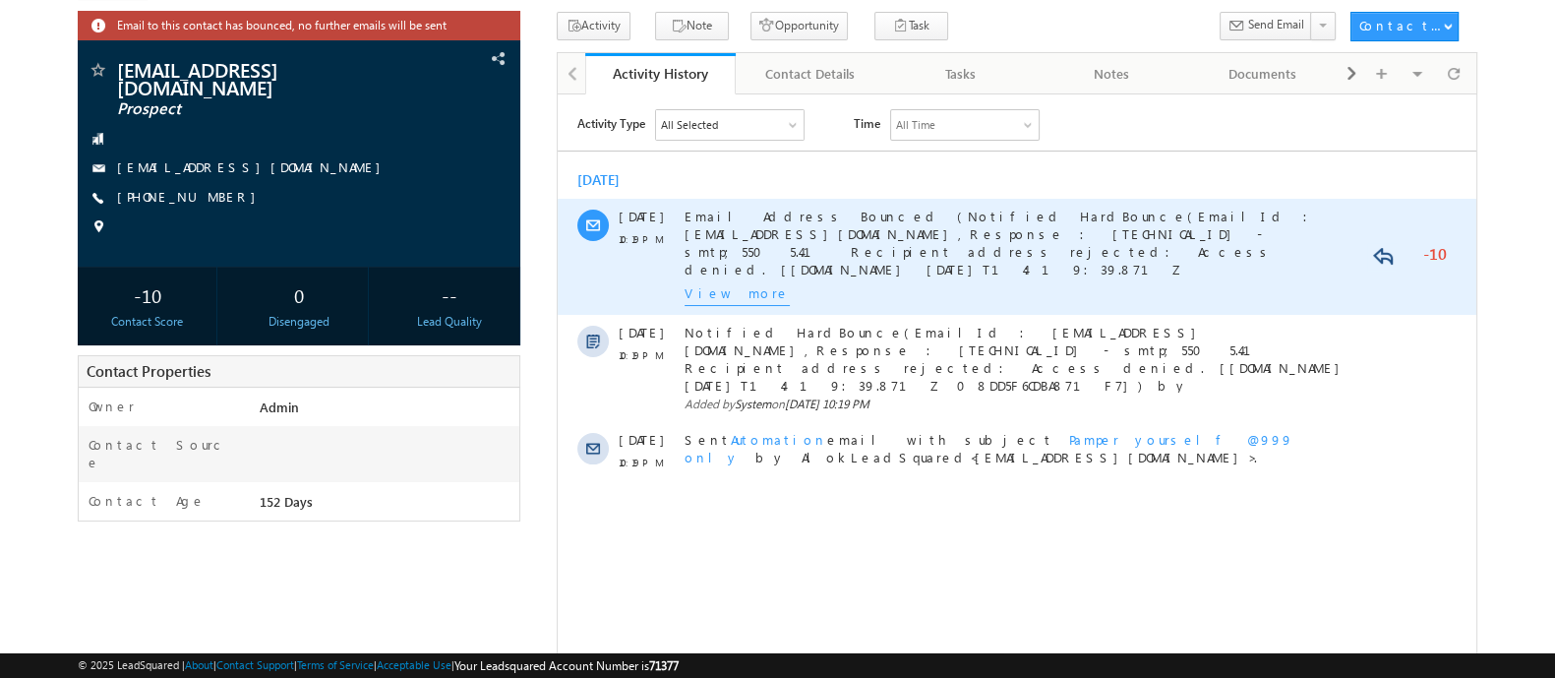
scroll to position [0, 0]
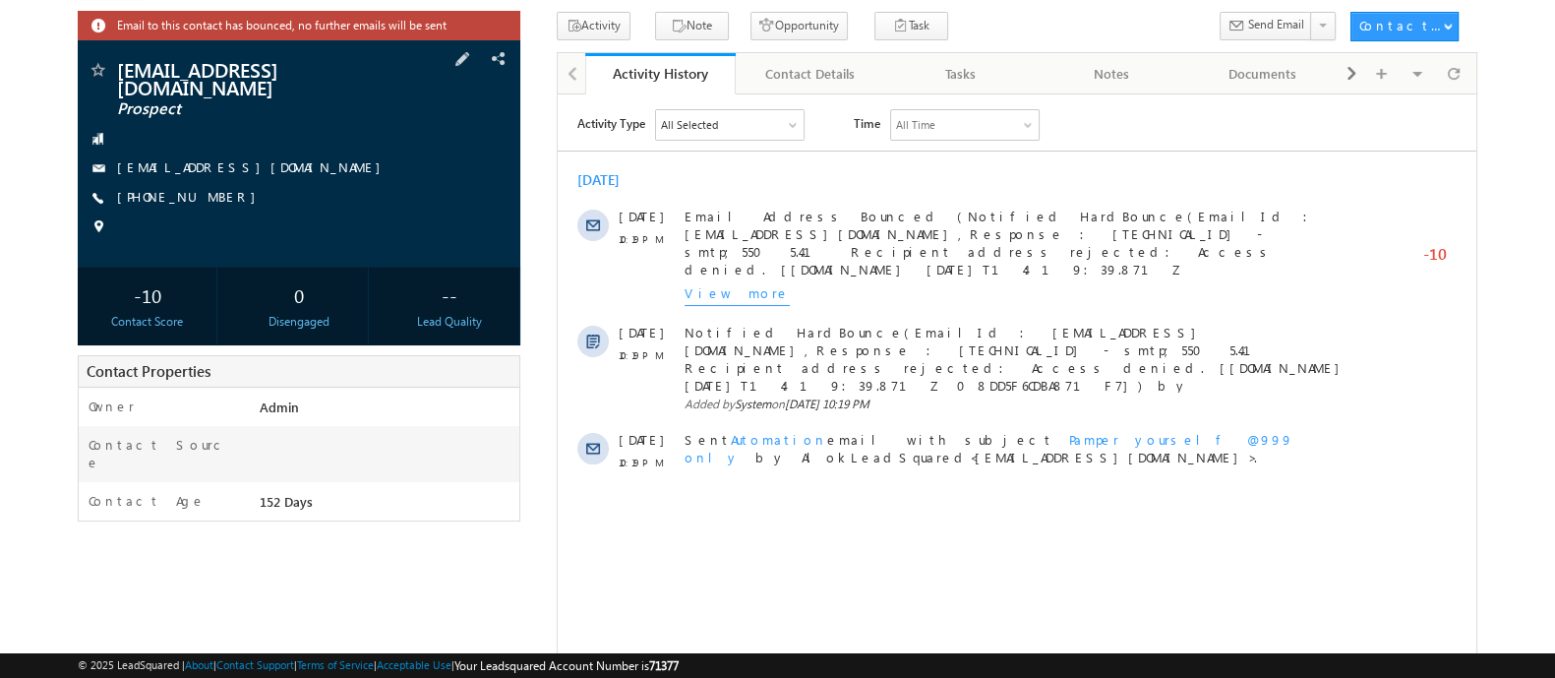
click at [174, 188] on span "+91-1231231231" at bounding box center [191, 198] width 149 height 20
click at [176, 188] on span "+91-1231231231" at bounding box center [191, 198] width 149 height 20
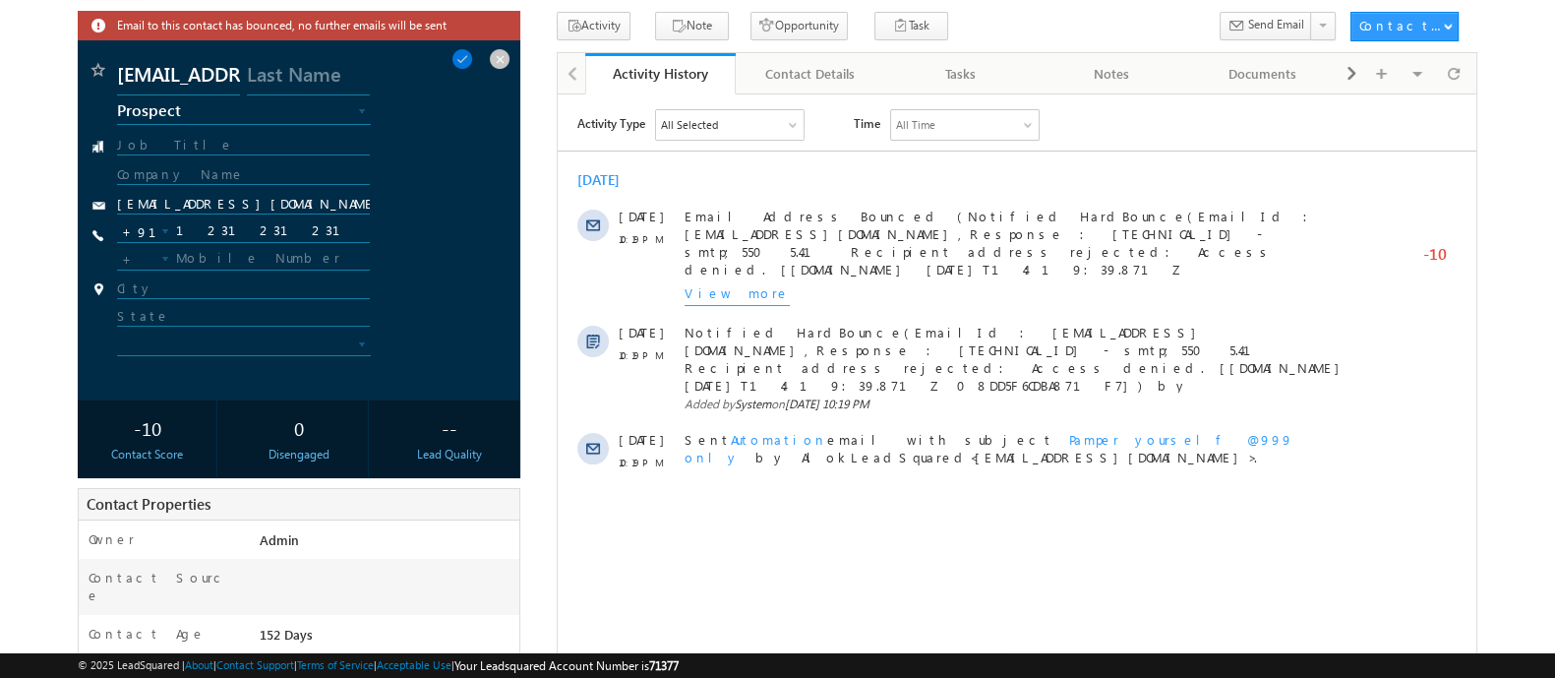
click at [502, 59] on span at bounding box center [500, 59] width 22 height 22
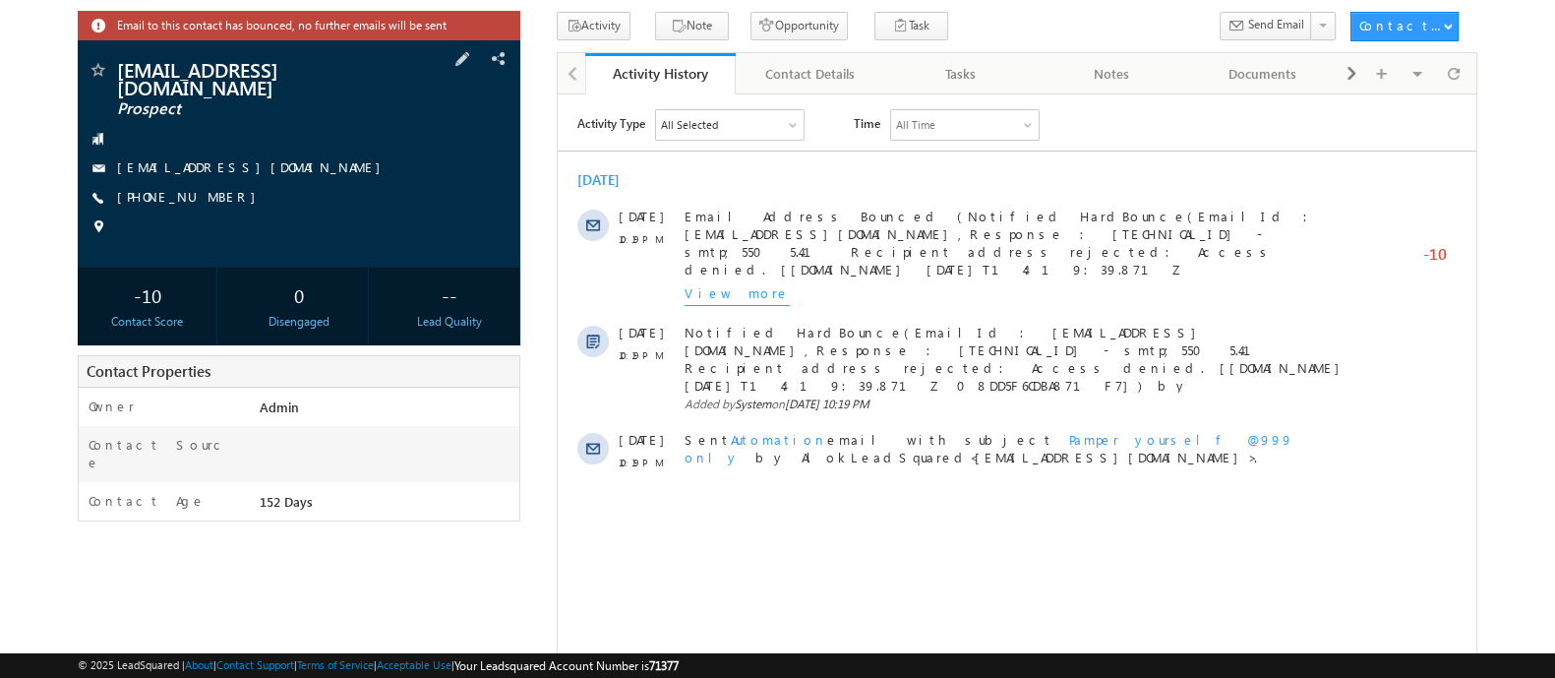
click at [532, 382] on div "Email to this contact has bounced, no further emails will be sent test@123test.…" at bounding box center [777, 451] width 1399 height 879
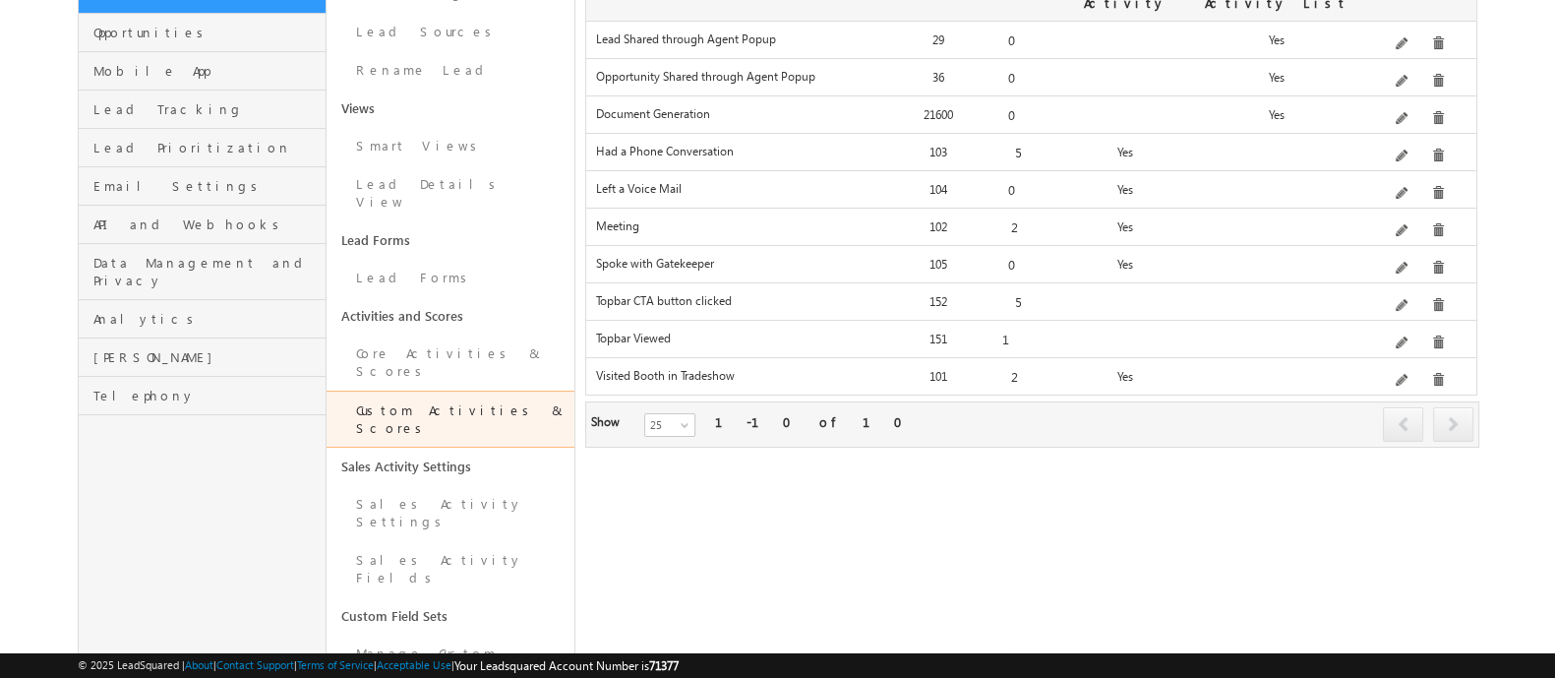
scroll to position [292, 0]
click at [417, 337] on link "Core Activities & Scores" at bounding box center [451, 365] width 248 height 56
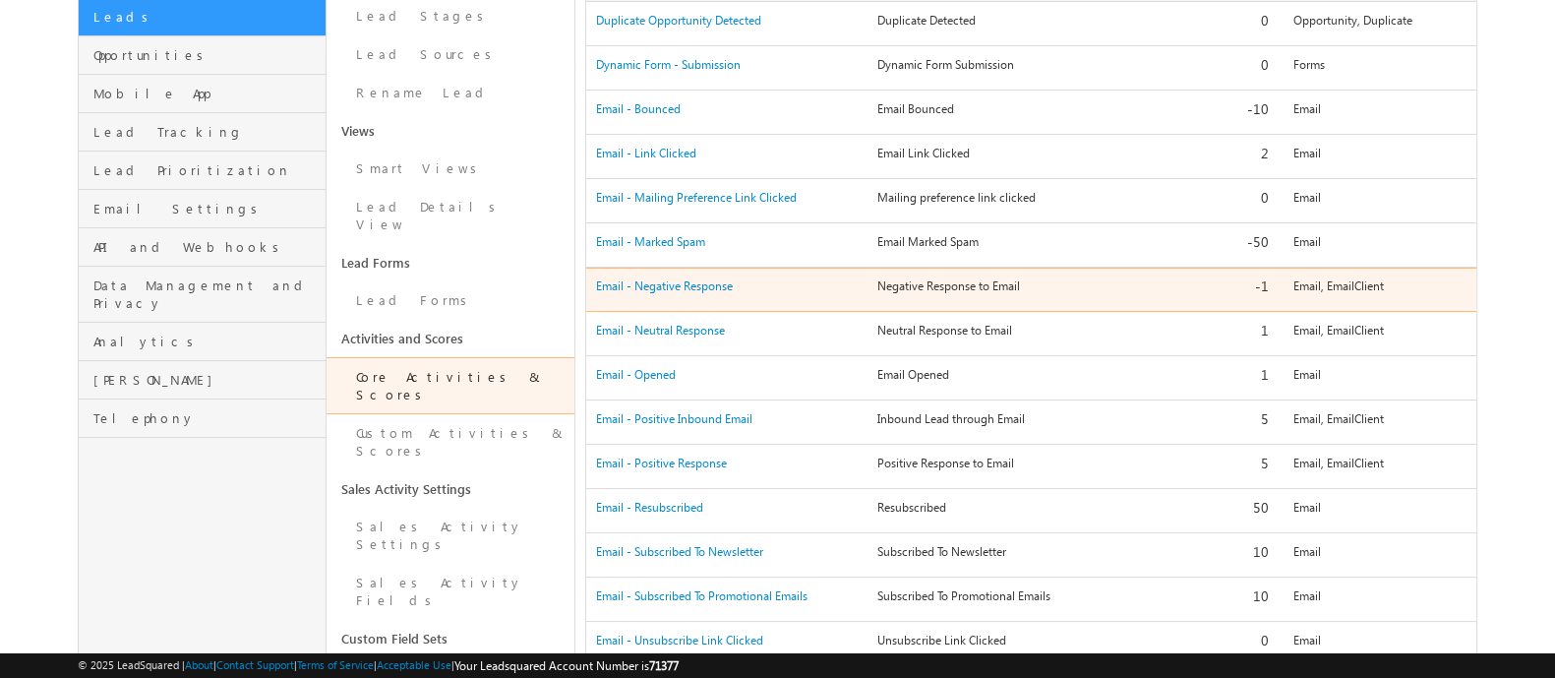
scroll to position [266, 0]
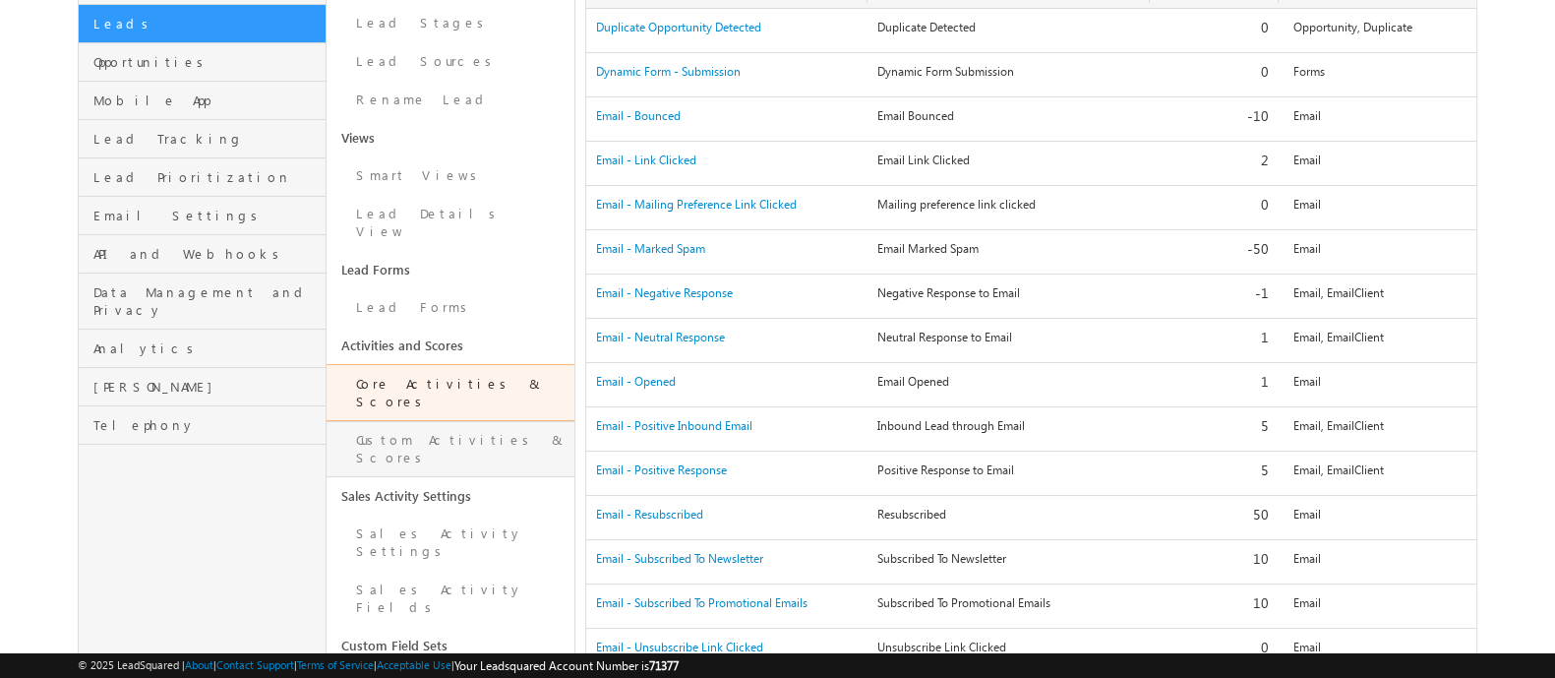
click at [379, 421] on link "Custom Activities & Scores" at bounding box center [451, 449] width 248 height 56
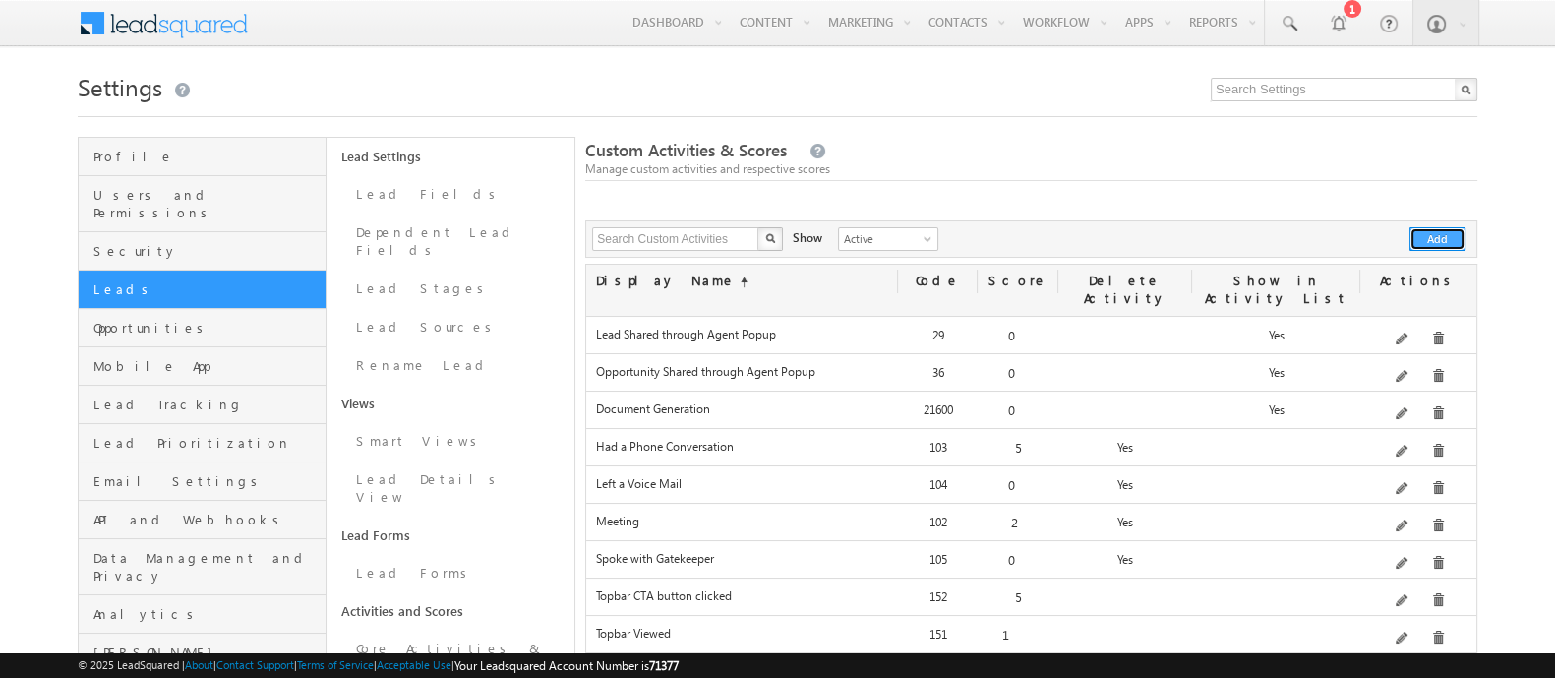
click at [1428, 244] on button "Add" at bounding box center [1437, 239] width 56 height 24
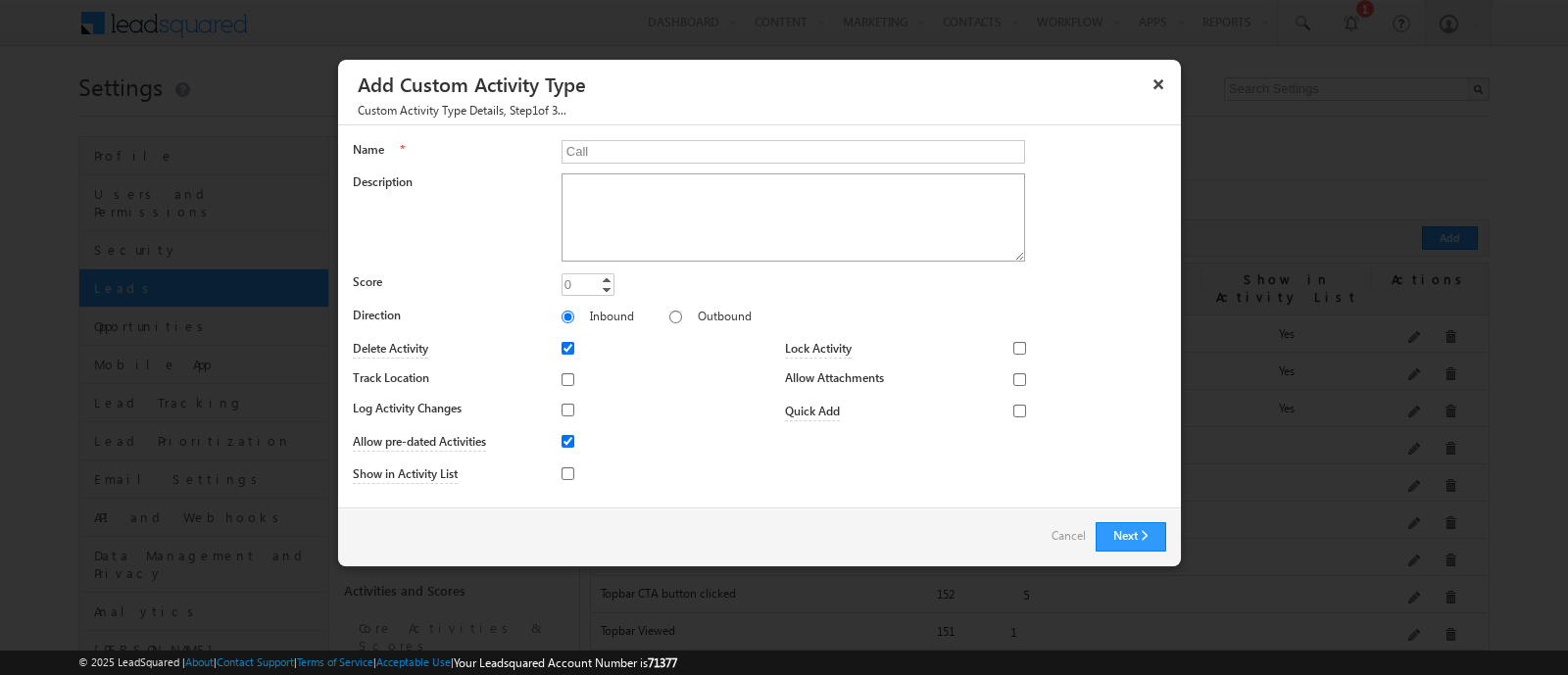
type input "Call"
click at [629, 193] on textarea "Description" at bounding box center [793, 217] width 463 height 89
type textarea "Test"
click at [569, 383] on input "Track Location" at bounding box center [568, 379] width 13 height 13
click at [571, 379] on input "Track Location" at bounding box center [568, 379] width 13 height 13
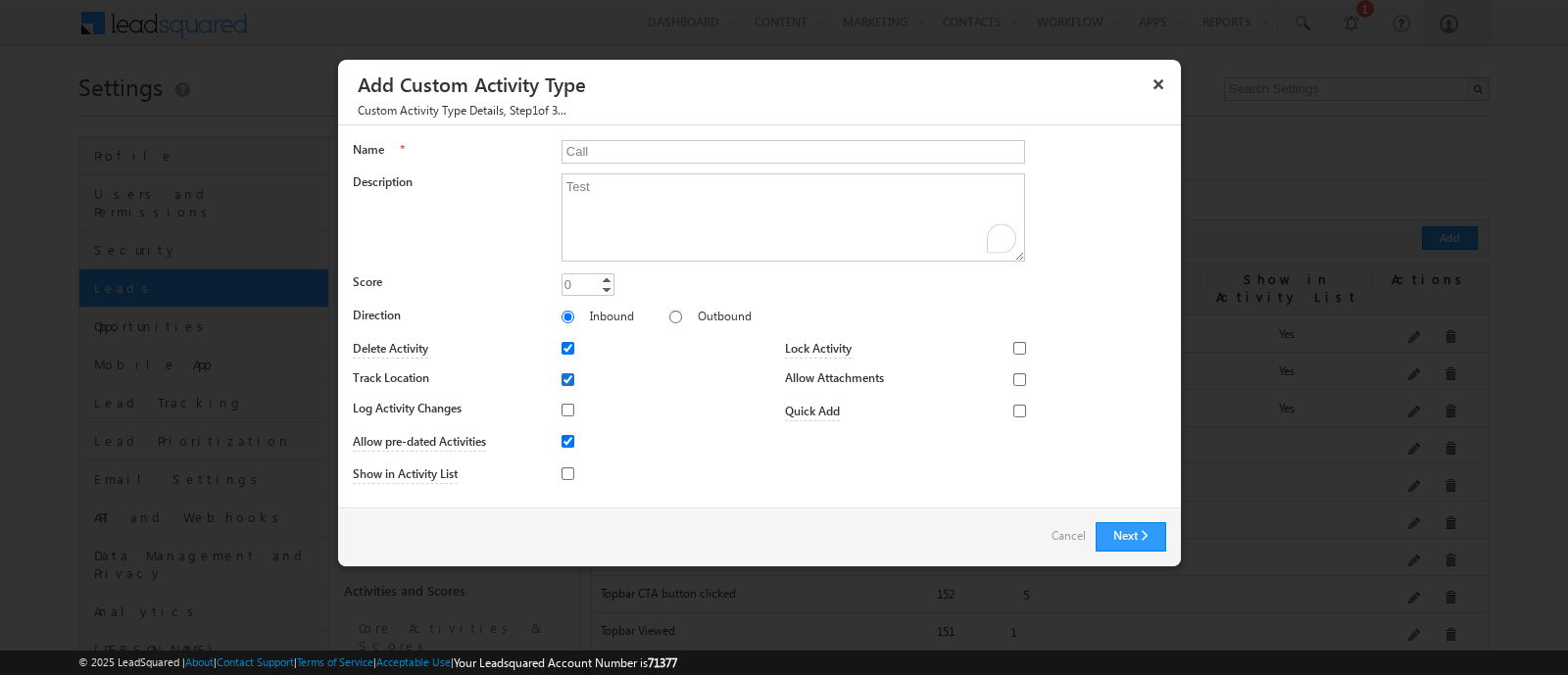
checkbox input "false"
click at [563, 412] on input "Log Activity Changes" at bounding box center [568, 409] width 13 height 13
checkbox input "true"
click at [572, 459] on div at bounding box center [591, 473] width 59 height 28
click at [572, 467] on input "Show in Activity List" at bounding box center [568, 473] width 13 height 13
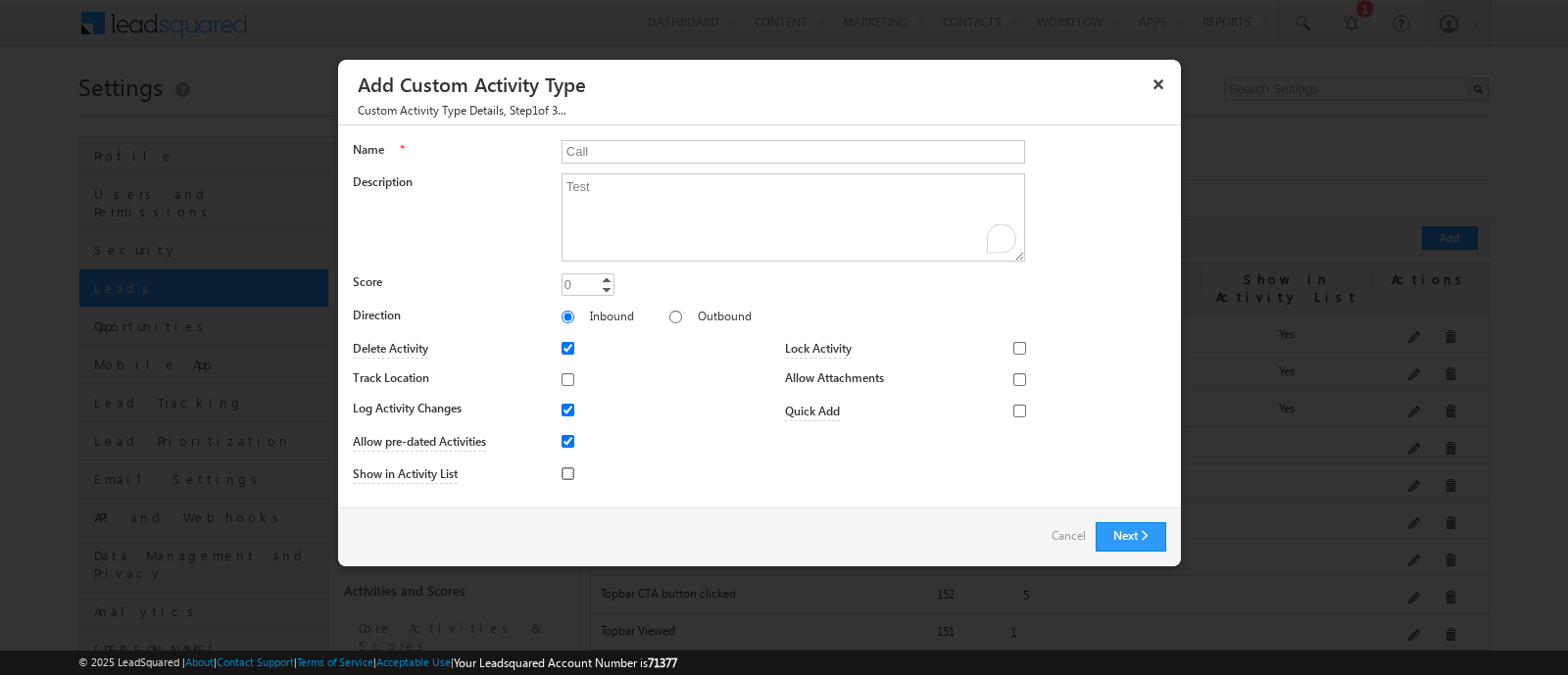
checkbox input "true"
click at [1019, 406] on input "Quick Add" at bounding box center [1019, 410] width 13 height 13
checkbox input "true"
click at [1125, 526] on button "Next" at bounding box center [1131, 537] width 71 height 30
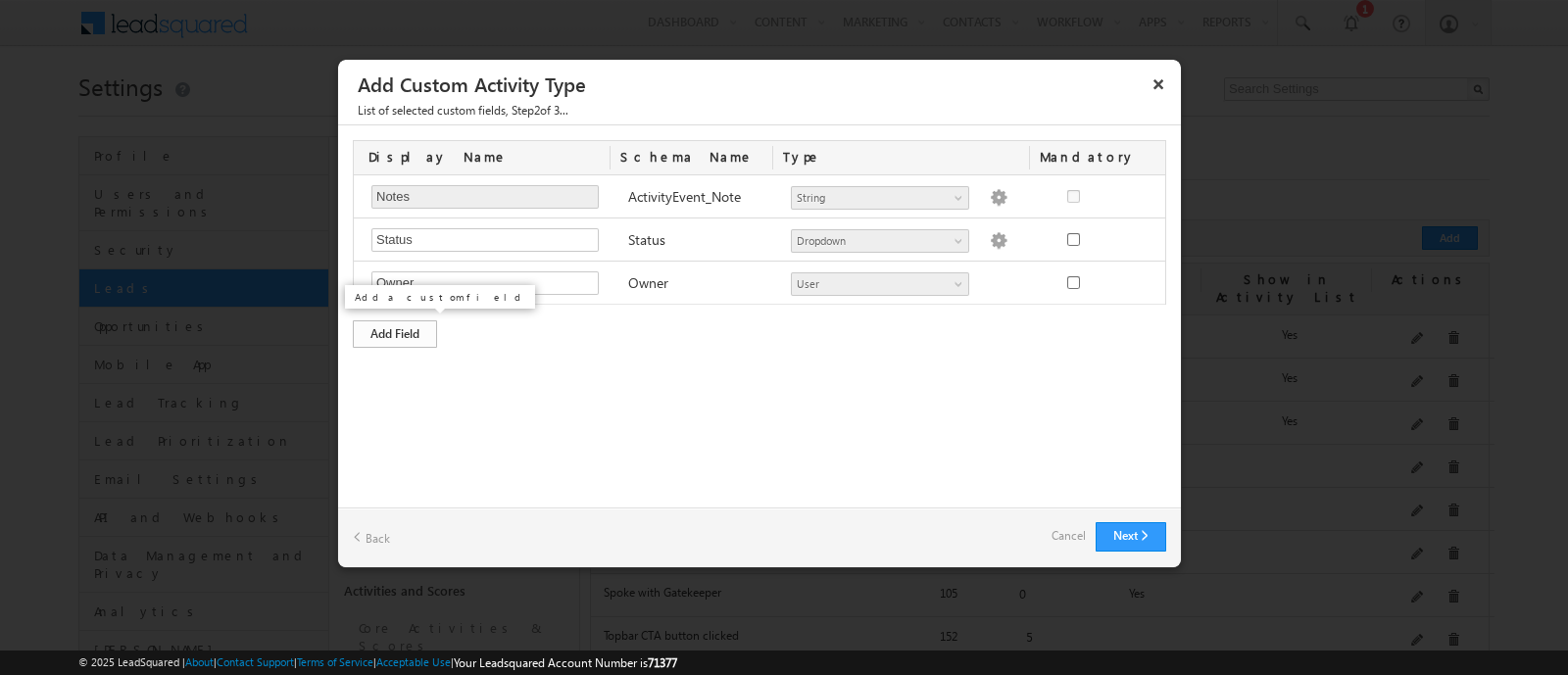
click at [416, 340] on div "Add Field" at bounding box center [394, 335] width 85 height 28
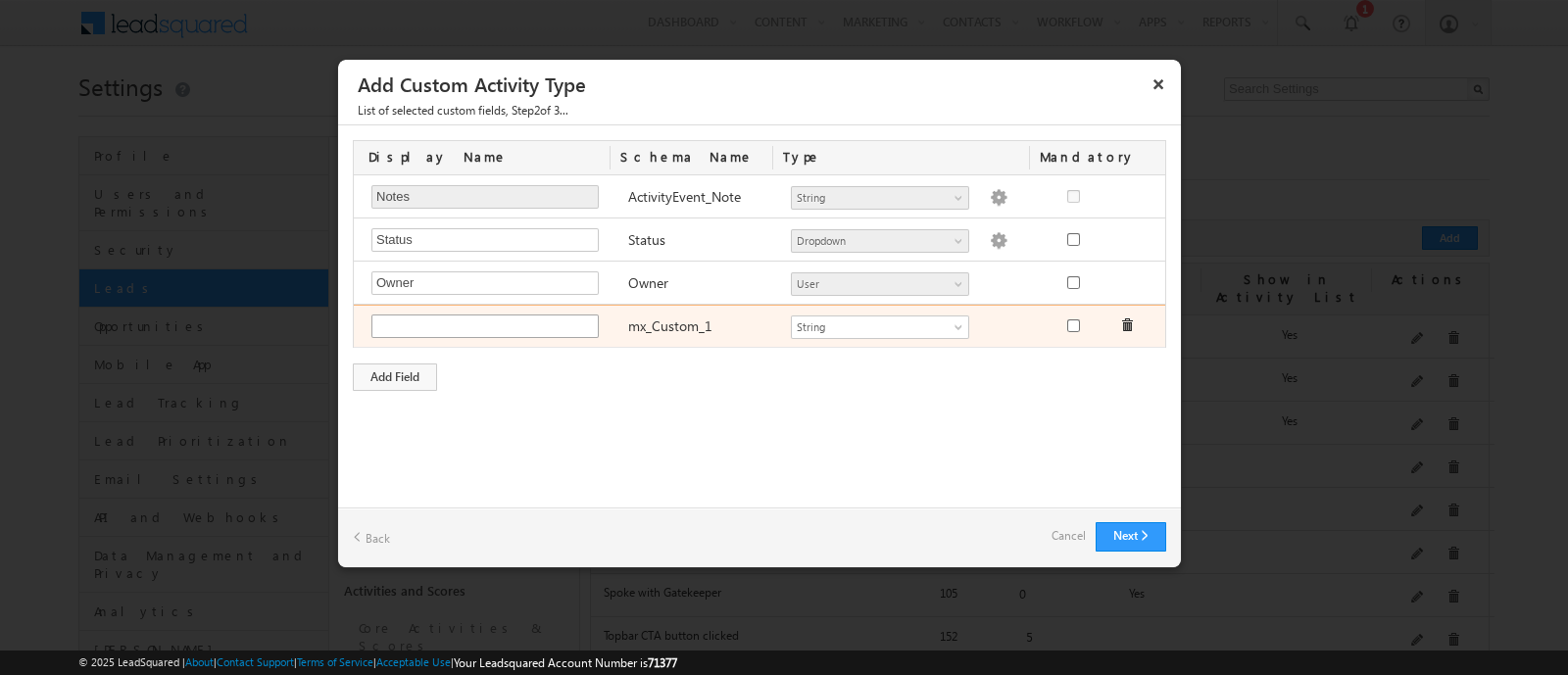
click at [448, 316] on input "text" at bounding box center [485, 327] width 227 height 24
type input "Phone number Activity"
click at [830, 330] on span "String" at bounding box center [872, 328] width 159 height 18
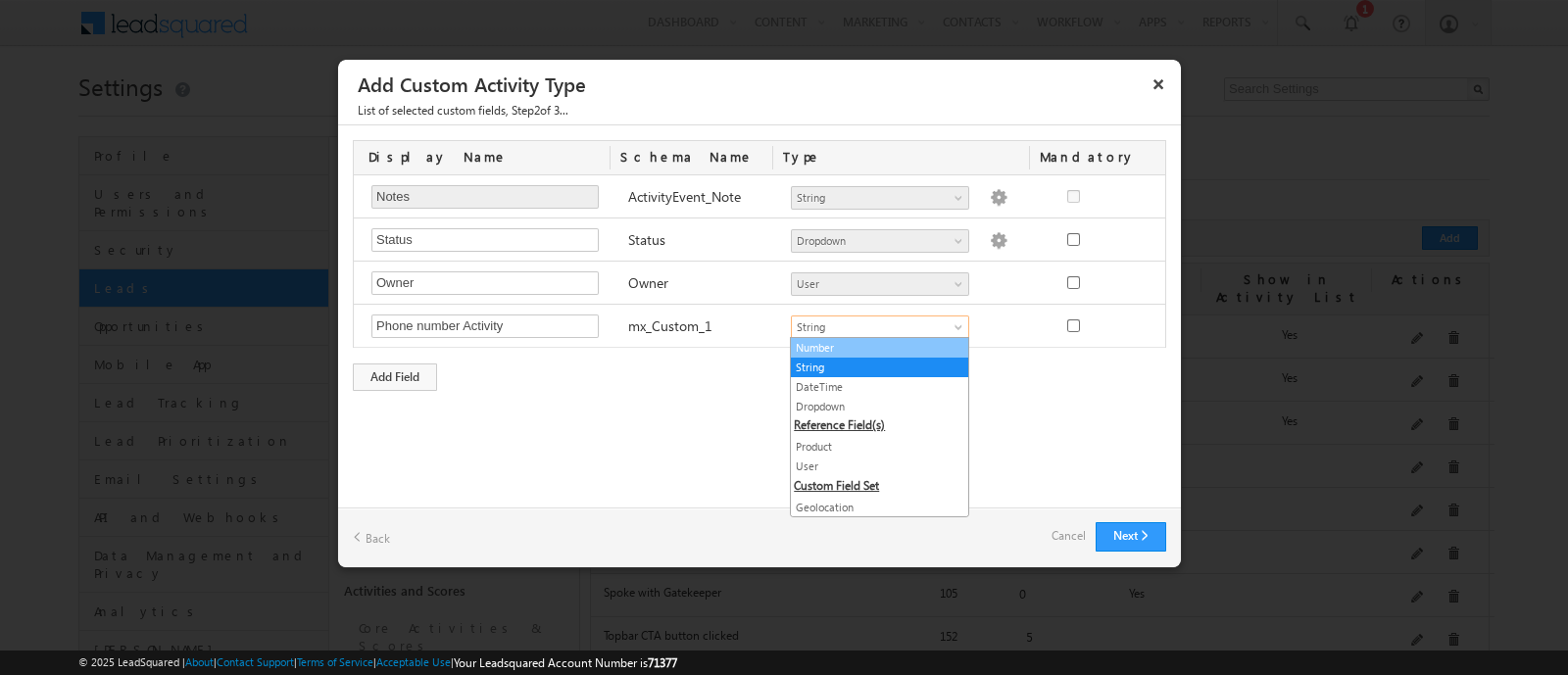
click at [863, 349] on link "Number" at bounding box center [880, 347] width 177 height 18
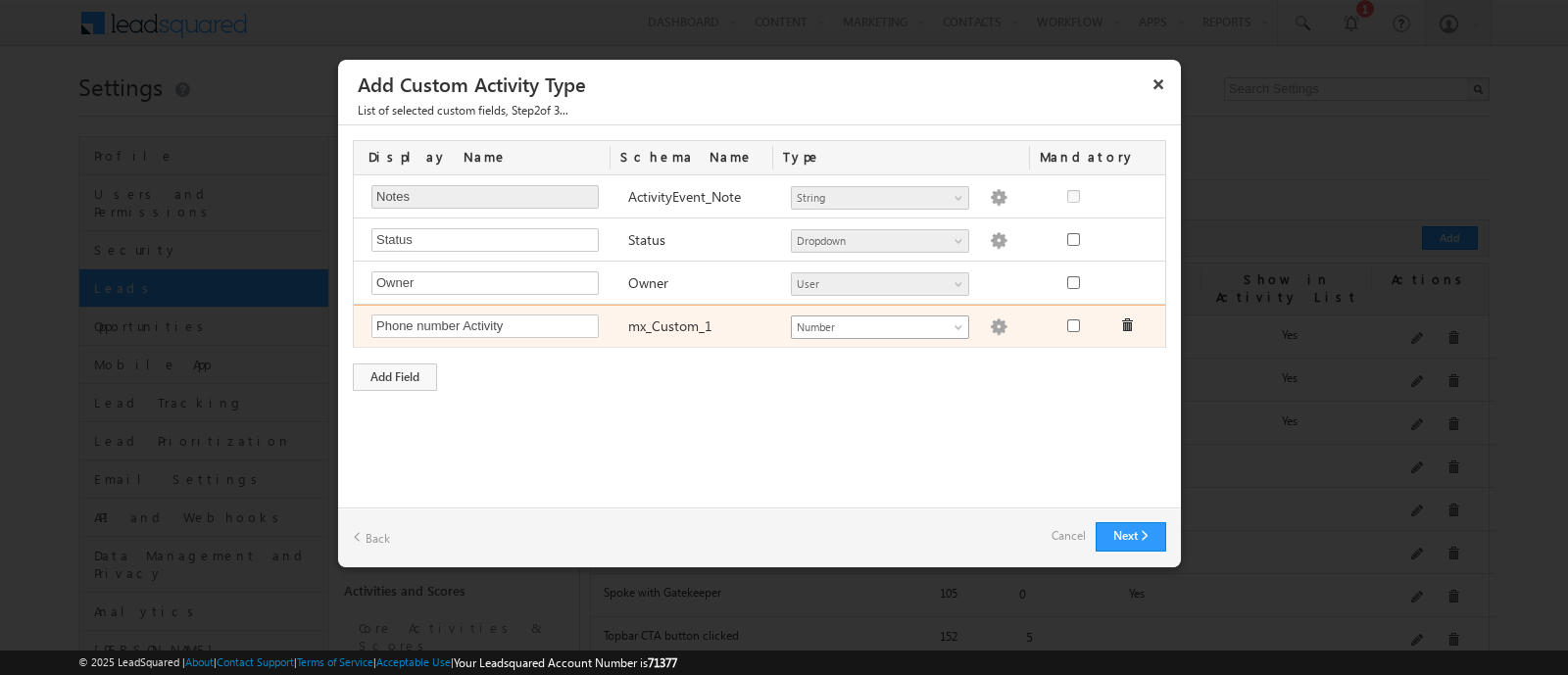
click at [864, 335] on link "Number" at bounding box center [880, 328] width 178 height 24
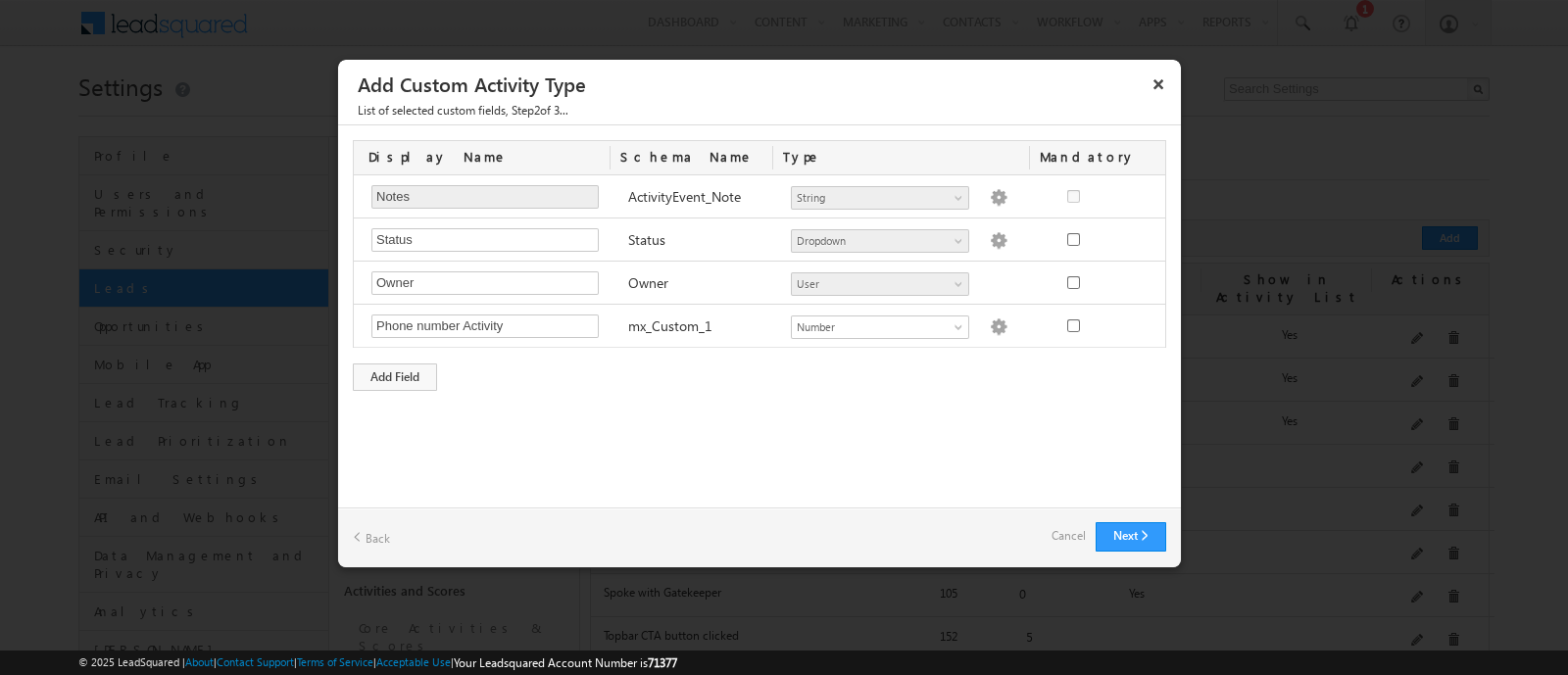
click at [1008, 400] on div "Display Name Schema Name Type Mandatory Notes Required Field ActivityEvent_Note…" at bounding box center [759, 265] width 843 height 280
click at [1122, 526] on button "Next" at bounding box center [1131, 537] width 71 height 30
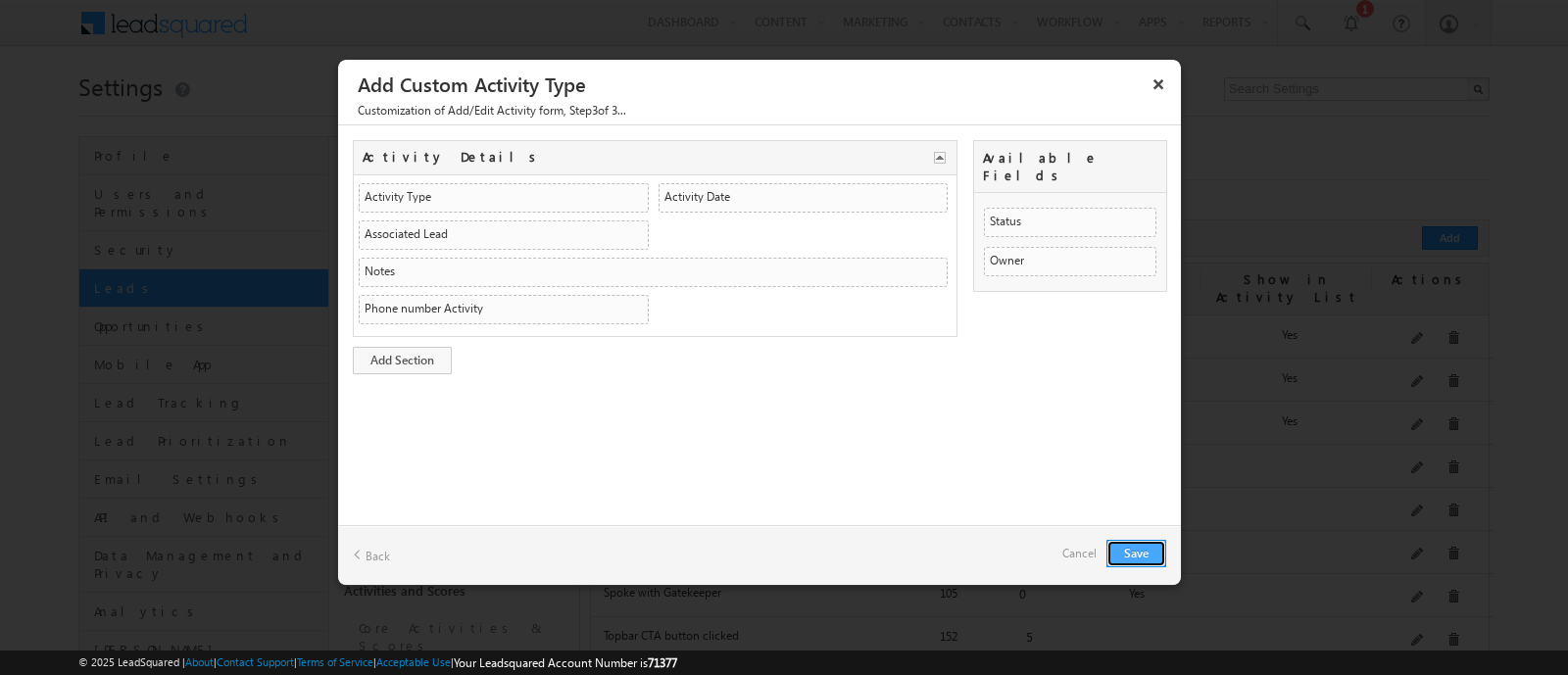
click at [1142, 550] on button "Save" at bounding box center [1136, 554] width 60 height 28
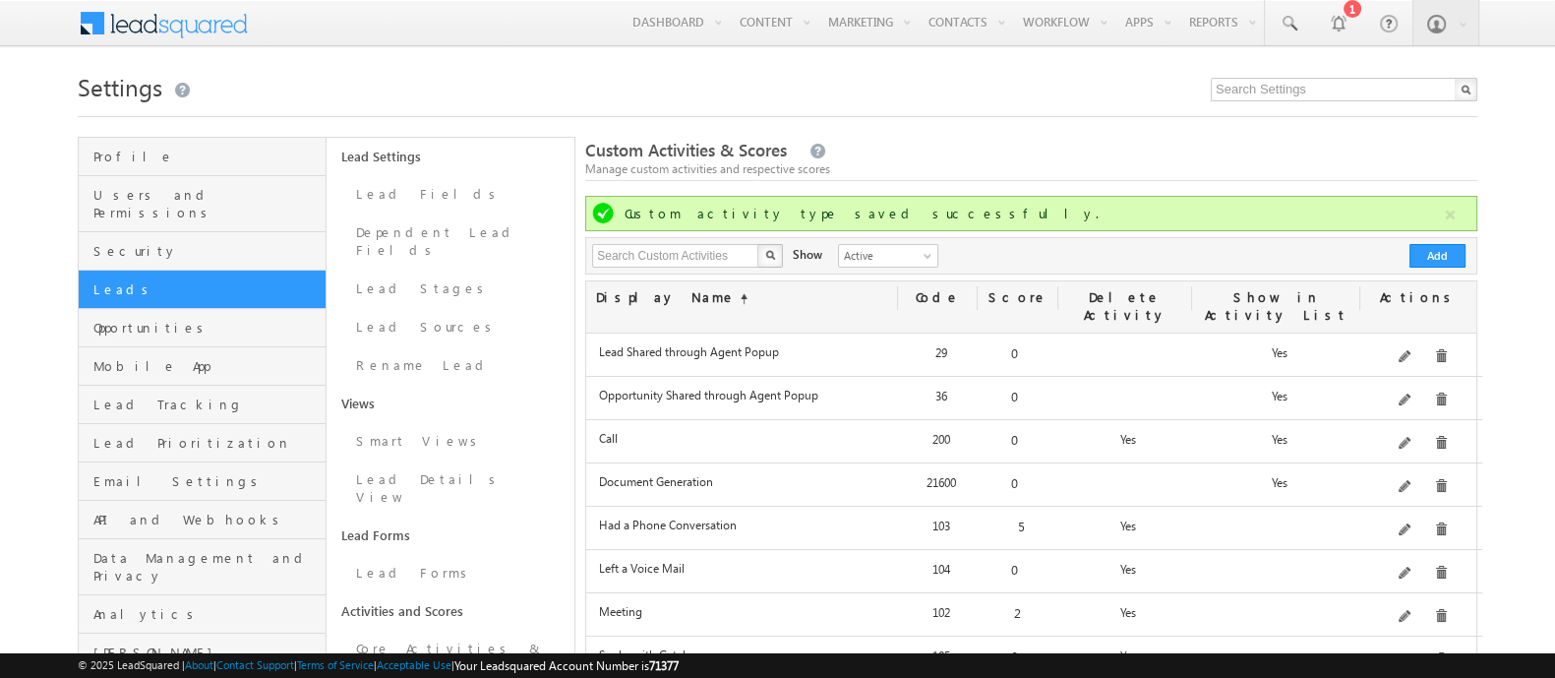
click at [952, 268] on div "Search Custom Activities X 11 results found Show Active Inactive Active Add" at bounding box center [1031, 255] width 892 height 37
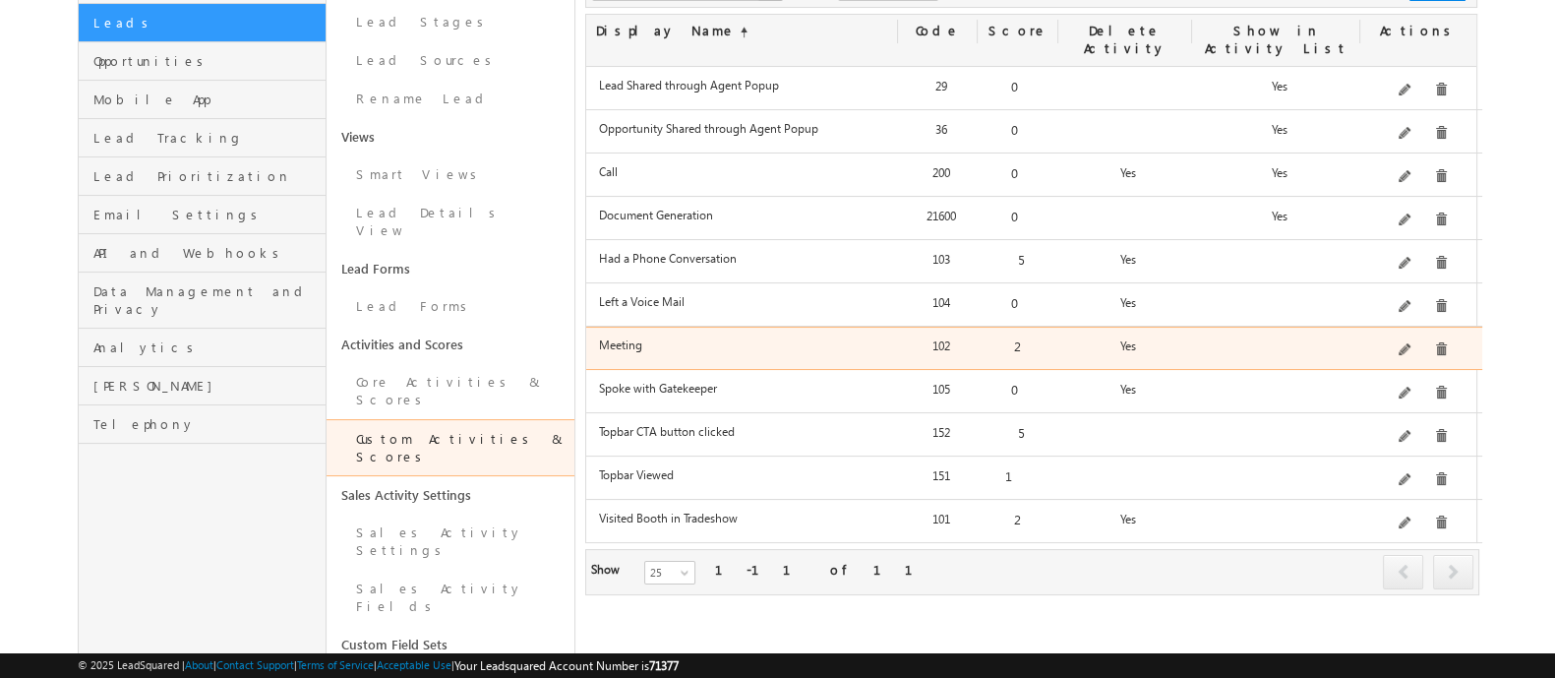
scroll to position [268, 0]
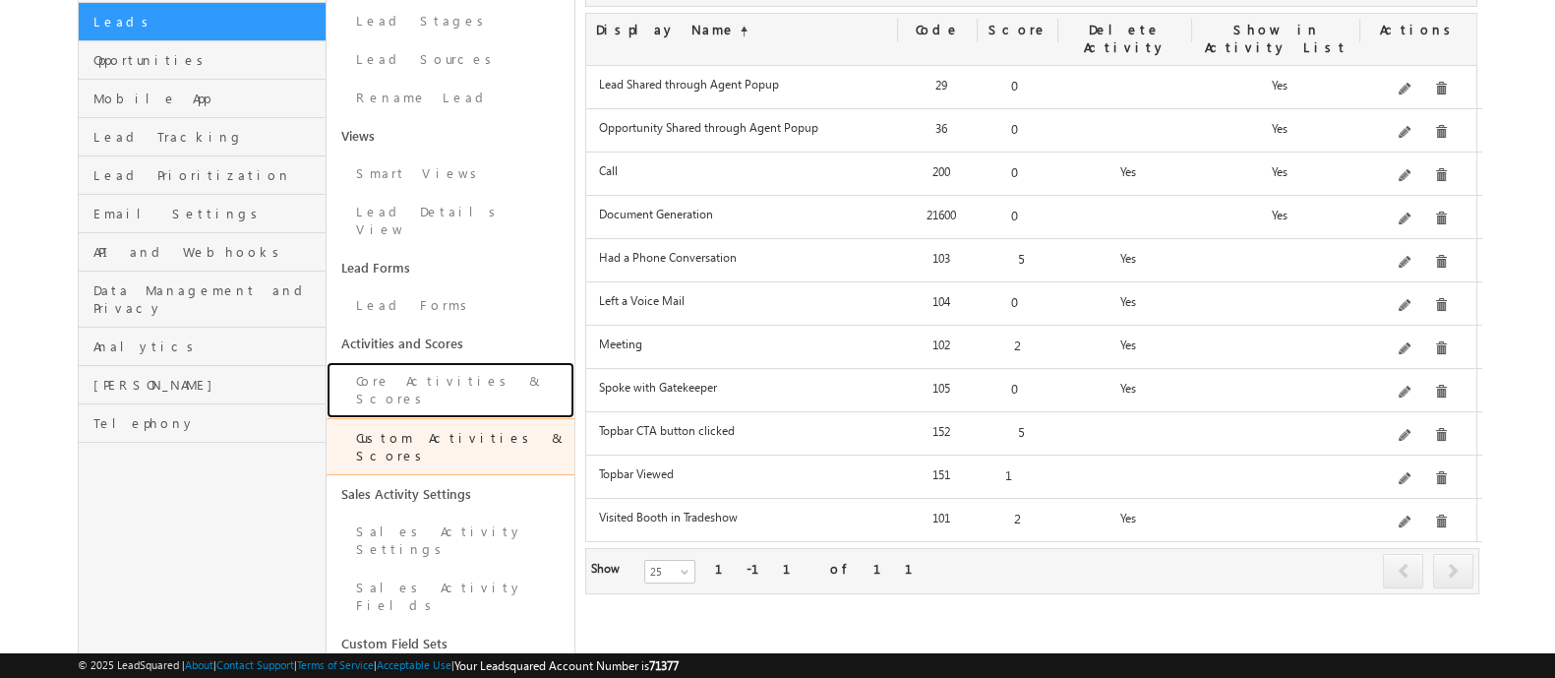
click at [437, 362] on link "Core Activities & Scores" at bounding box center [451, 390] width 248 height 56
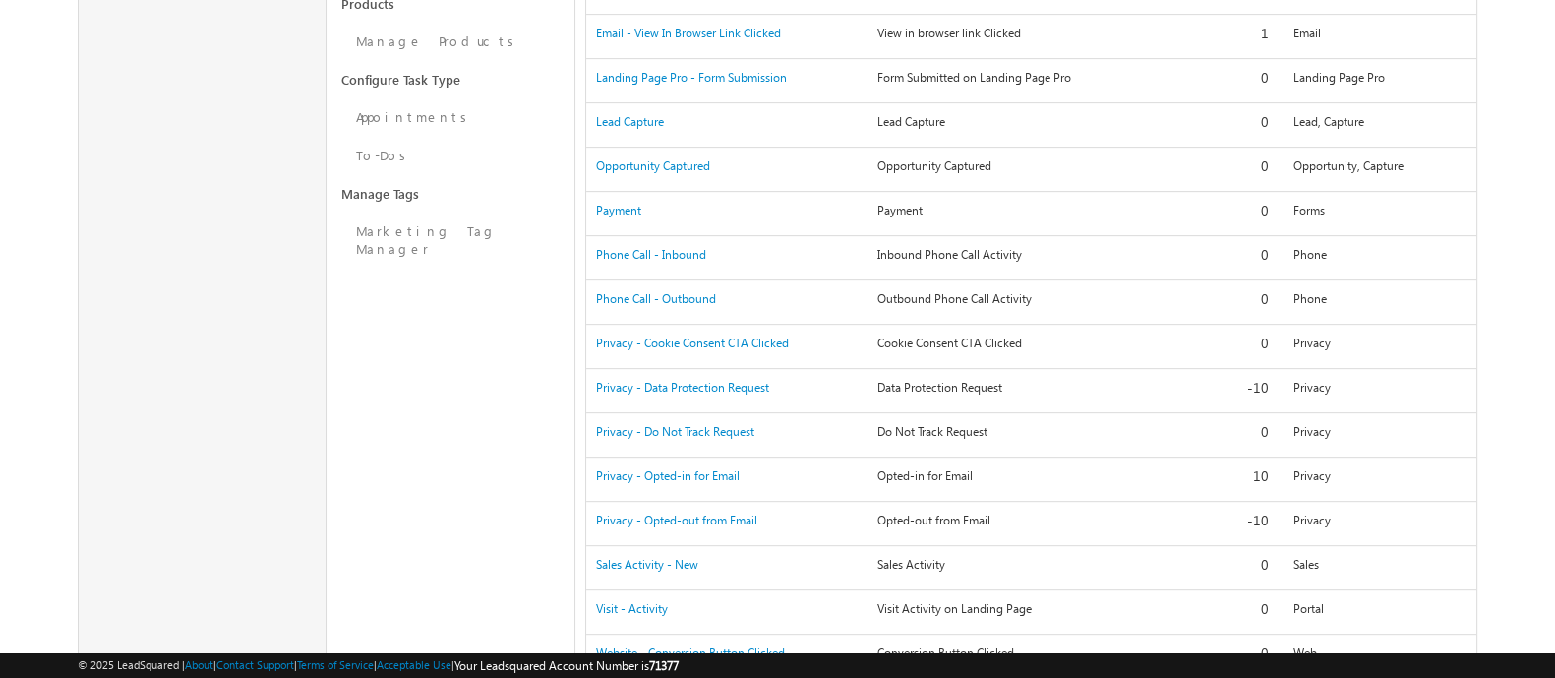
scroll to position [1057, 0]
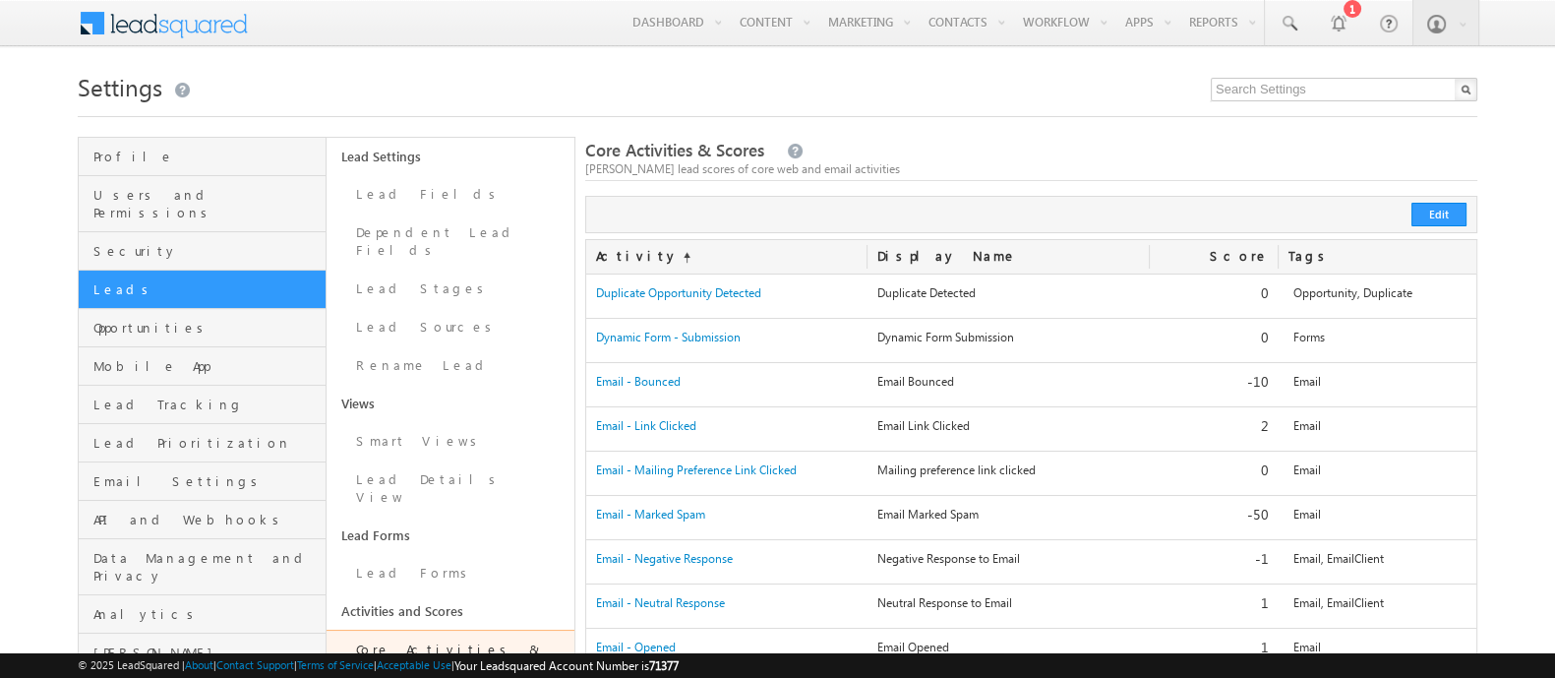
scroll to position [46, 0]
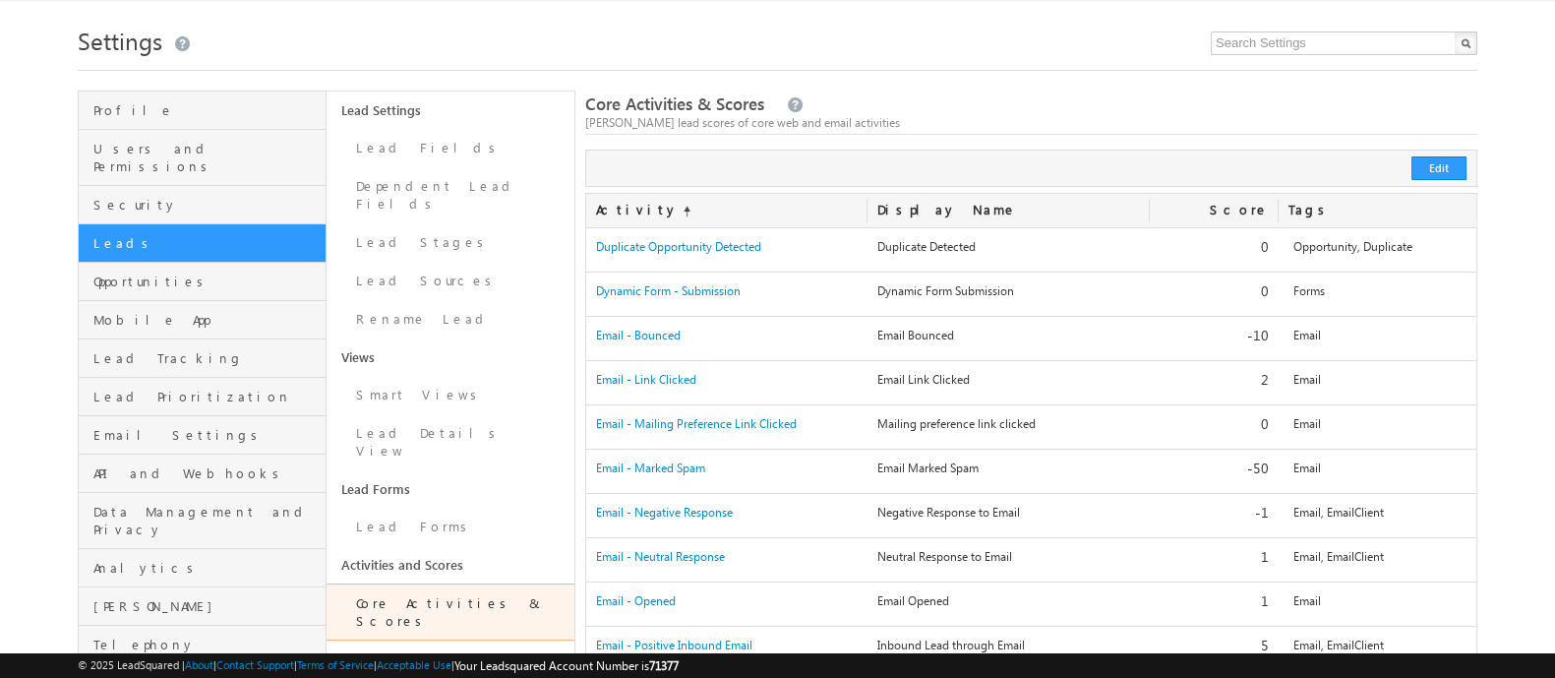
click at [1440, 153] on div "Edit Cancel Save" at bounding box center [1031, 167] width 892 height 37
click at [1440, 170] on button "Edit" at bounding box center [1438, 168] width 55 height 24
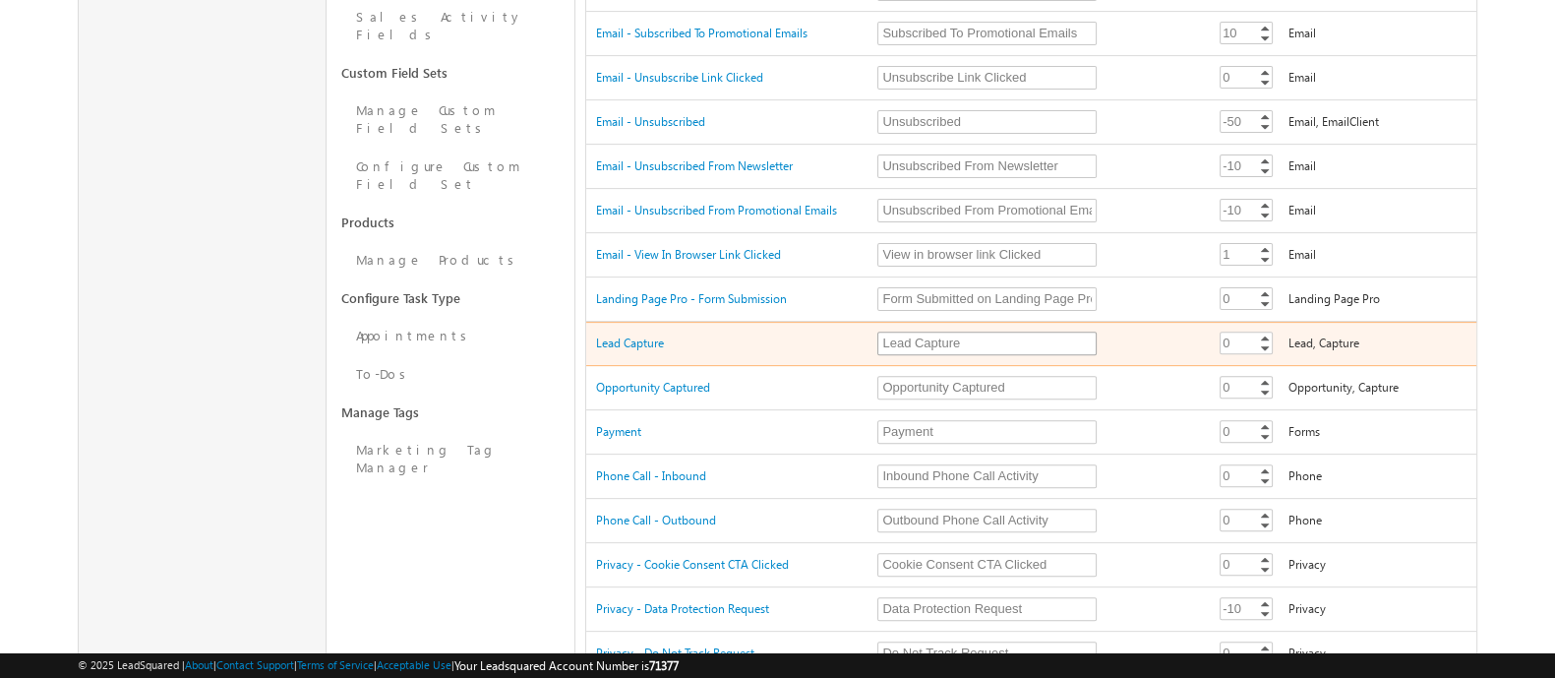
scroll to position [922, 0]
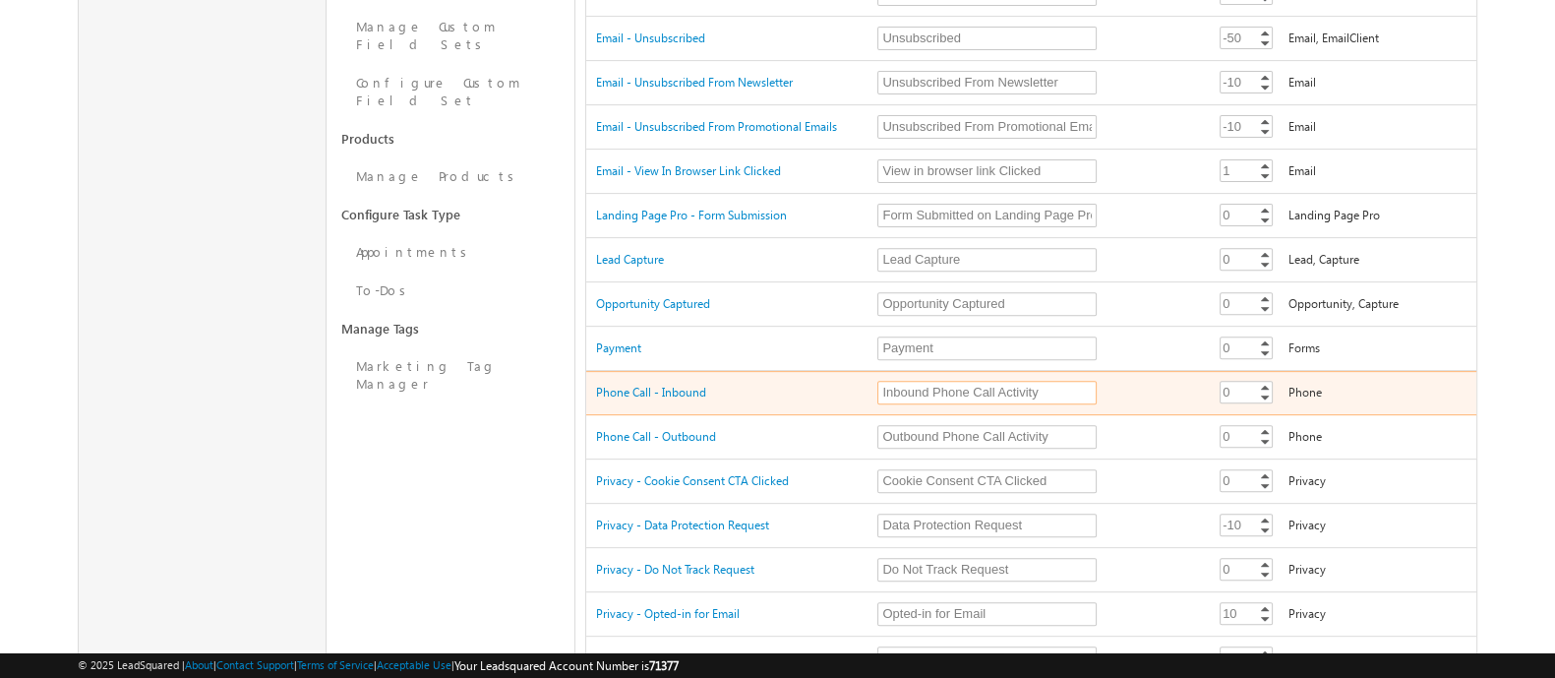
click at [1068, 381] on input "Inbound Phone Call Activity" at bounding box center [986, 393] width 219 height 24
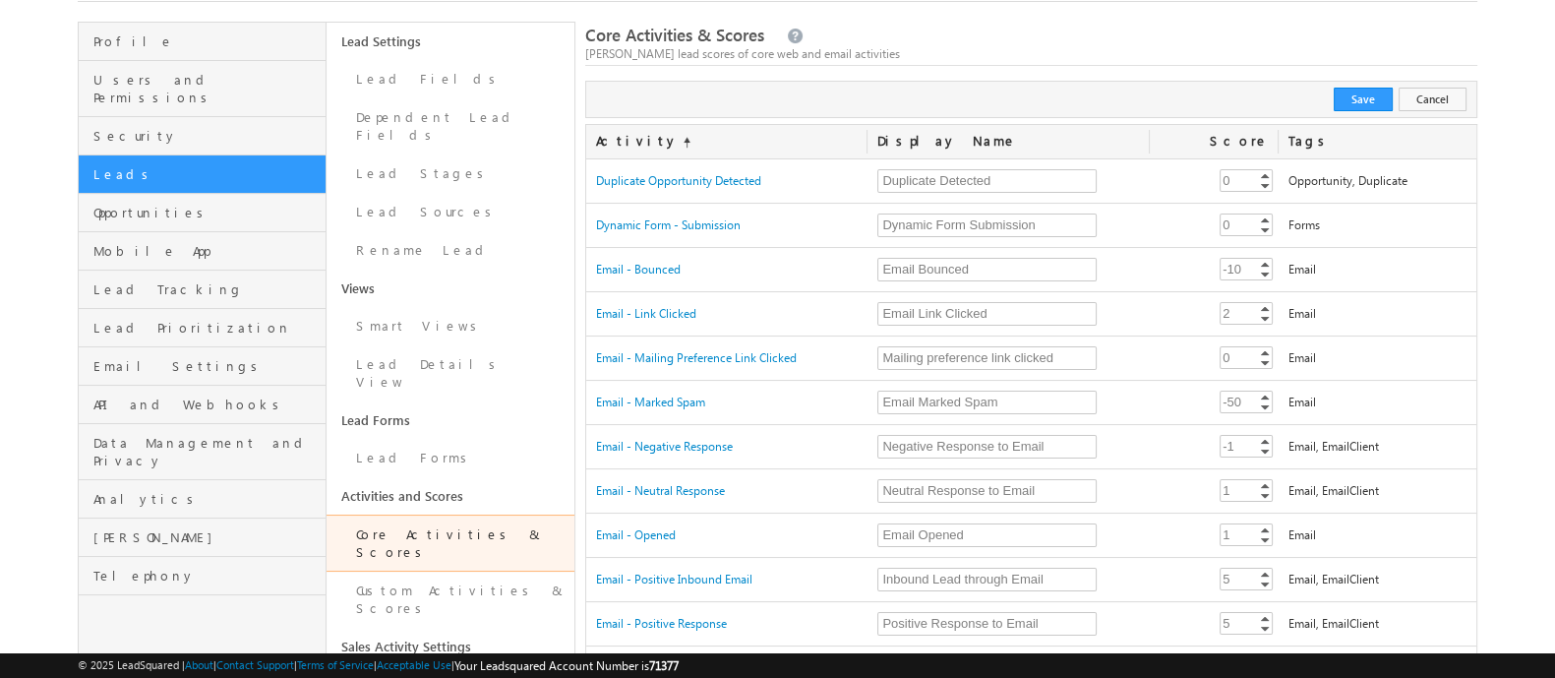
scroll to position [0, 0]
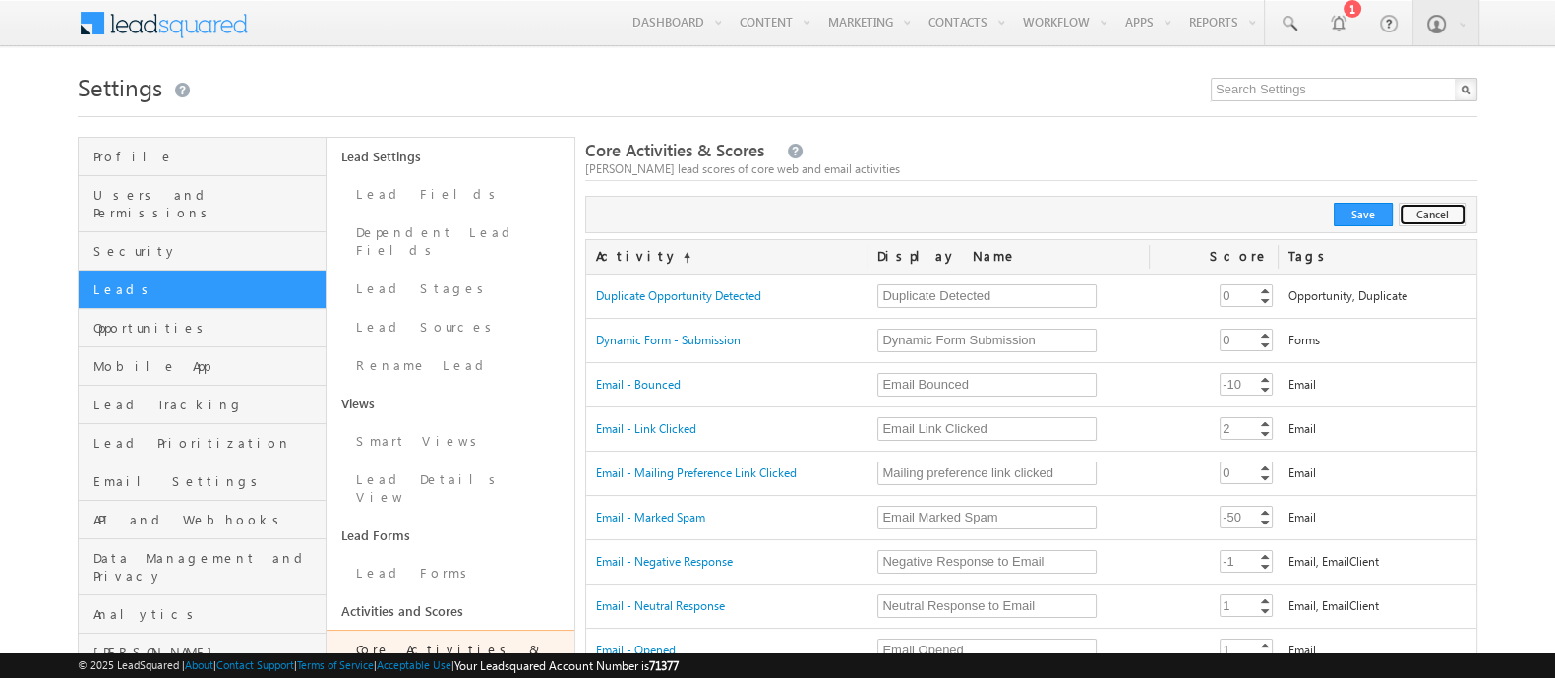
drag, startPoint x: 1414, startPoint y: 212, endPoint x: 1444, endPoint y: 206, distance: 30.3
click at [1423, 208] on button "Cancel" at bounding box center [1432, 215] width 68 height 24
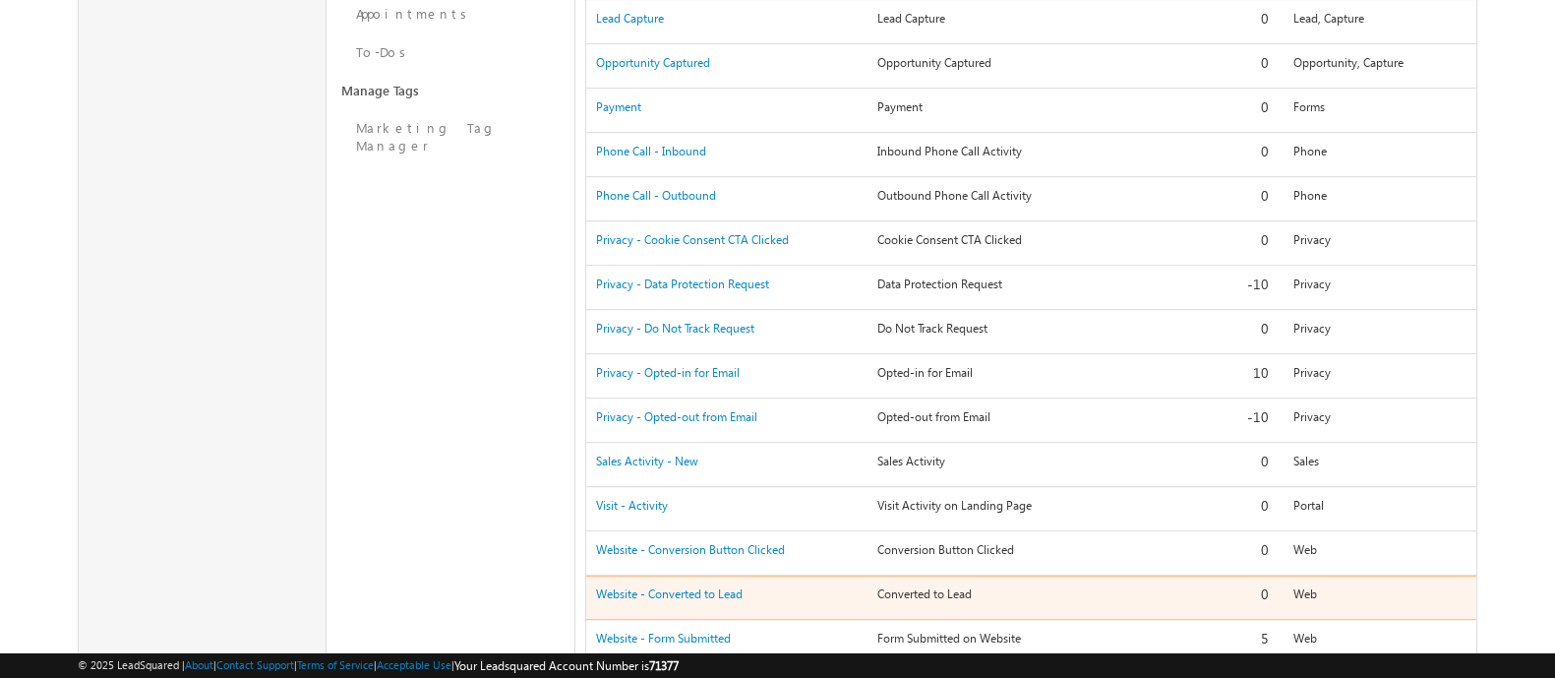
scroll to position [1160, 0]
